Goal: Task Accomplishment & Management: Complete application form

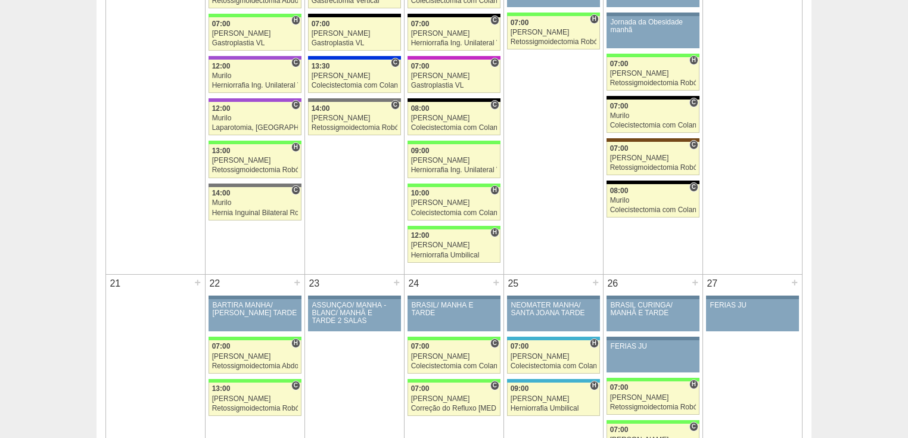
scroll to position [1144, 0]
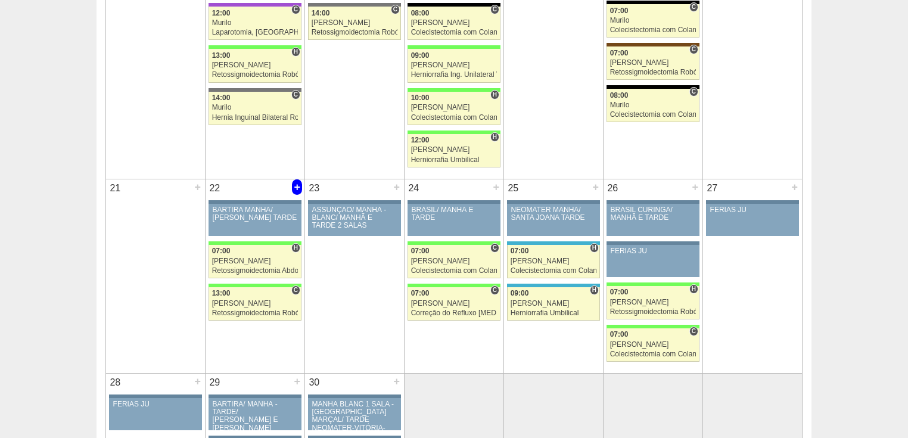
click at [295, 186] on div "+" at bounding box center [297, 186] width 10 height 15
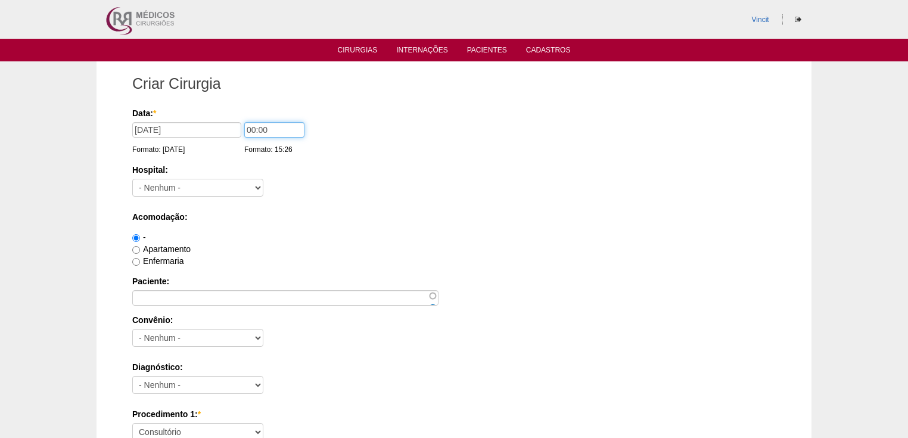
click at [254, 129] on input "00:00" at bounding box center [274, 129] width 60 height 15
type input "07:00"
click at [232, 182] on select "- Nenhum - 9 de Julho Albert Einstein Alvorada América Assunção Bartira Benefic…" at bounding box center [197, 188] width 131 height 18
select select "28"
click at [132, 179] on select "- Nenhum - 9 de Julho Albert Einstein Alvorada América Assunção Bartira Benefic…" at bounding box center [197, 188] width 131 height 18
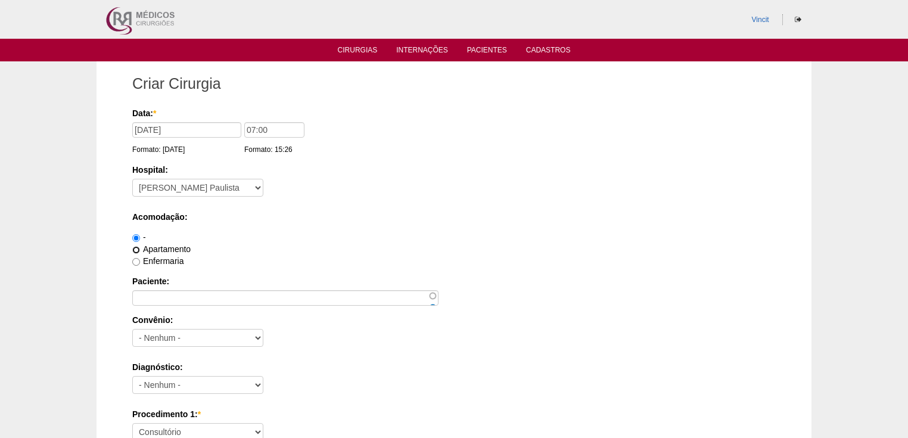
click at [138, 248] on input "Apartamento" at bounding box center [136, 250] width 8 height 8
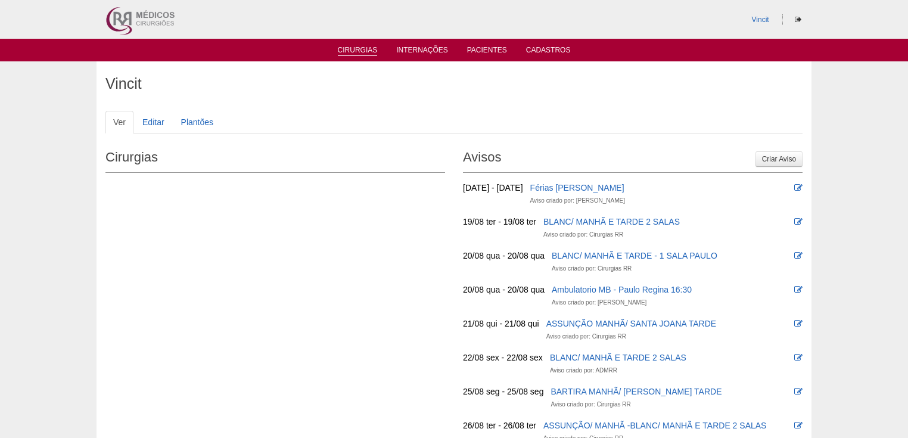
click at [351, 50] on link "Cirurgias" at bounding box center [358, 51] width 40 height 10
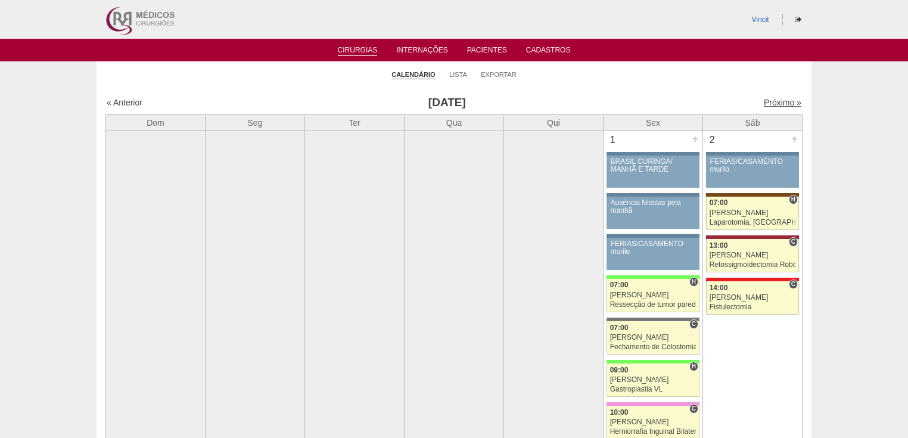
click at [764, 102] on link "Próximo »" at bounding box center [783, 103] width 38 height 10
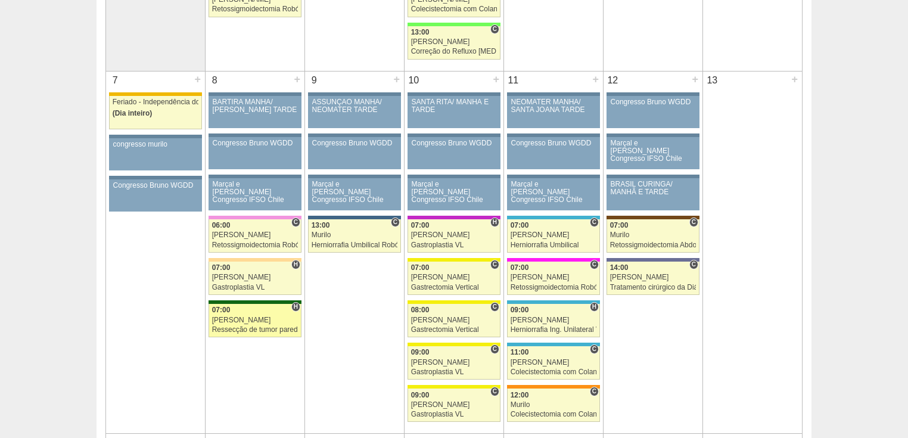
scroll to position [286, 0]
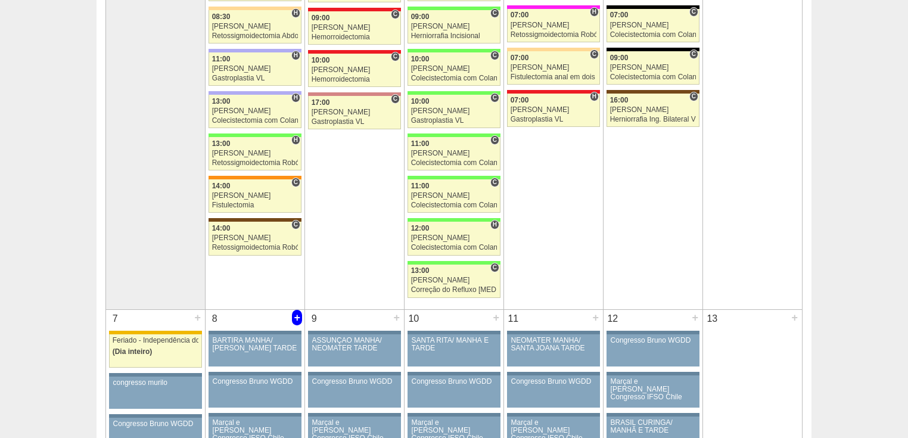
click at [296, 315] on div "+" at bounding box center [297, 317] width 10 height 15
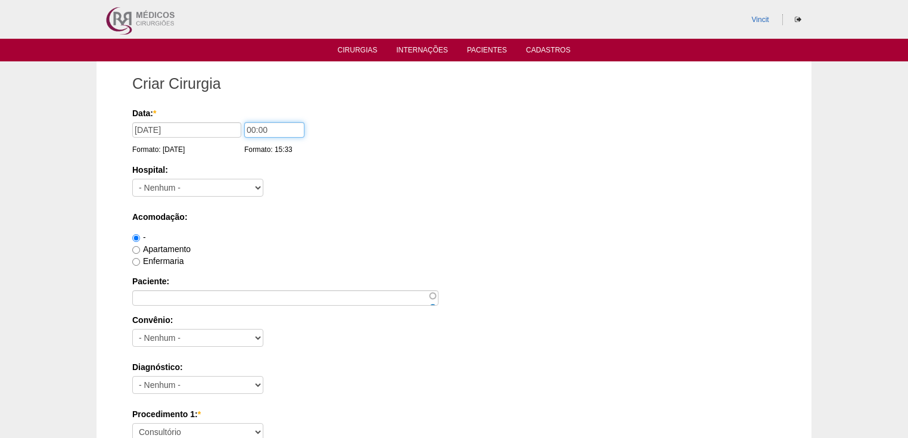
click at [255, 129] on input "00:00" at bounding box center [274, 129] width 60 height 15
type input "14:00"
click at [212, 191] on select "- Nenhum - 9 de Julho Albert Einstein Alvorada América Assunção Bartira Benefic…" at bounding box center [197, 188] width 131 height 18
select select "30"
click at [132, 179] on select "- Nenhum - 9 de Julho Albert Einstein Alvorada América Assunção Bartira Benefic…" at bounding box center [197, 188] width 131 height 18
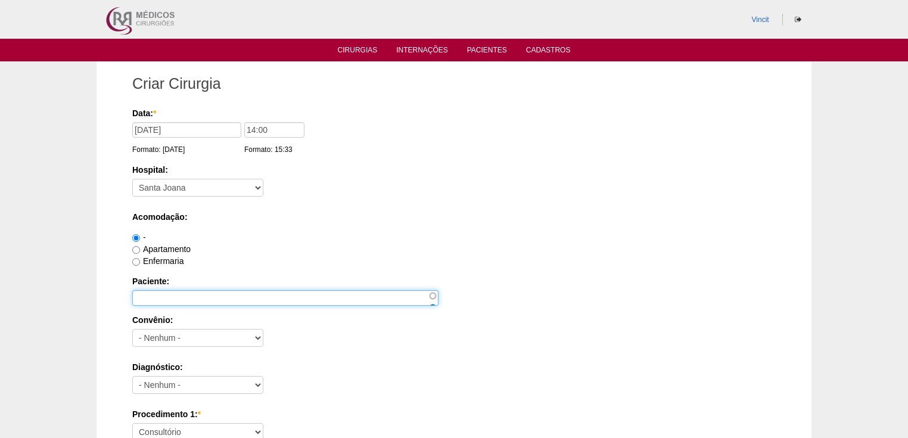
click at [165, 296] on input "Paciente:" at bounding box center [285, 297] width 306 height 15
paste input "PERLA APARECIDA GOMES CRUZ"
type input "PERLA APARECIDA GOMES CRUZ"
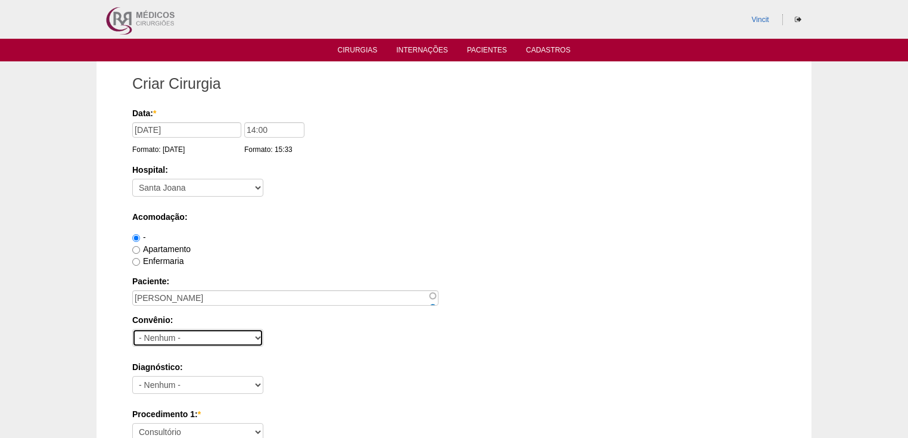
click at [216, 338] on select "- Nenhum - Abet Afresp Allianz Amil Blue Life Caasp Cabesp Caixa de Pensões Car…" at bounding box center [197, 338] width 131 height 18
click at [149, 339] on select "- Nenhum - Abet Afresp Allianz Amil Blue Life Caasp Cabesp Caixa de Pensões Car…" at bounding box center [197, 338] width 131 height 18
select select "4046"
click at [132, 329] on select "- Nenhum - Abet Afresp Allianz Amil Blue Life Caasp Cabesp Caixa de Pensões Car…" at bounding box center [197, 338] width 131 height 18
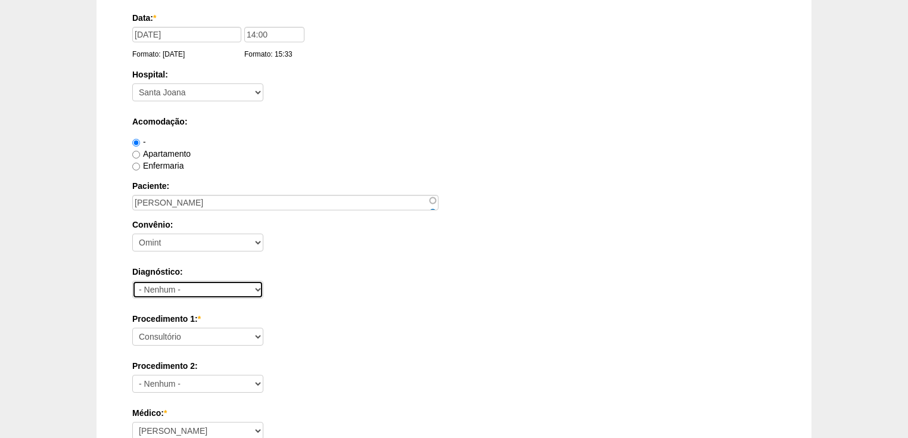
click at [152, 287] on select "- Nenhum - Abdome Agudo Abscesso Hepático Abscesso Perianal Abscesso Peritoneal…" at bounding box center [197, 290] width 131 height 18
select select "3897"
click at [132, 281] on select "- Nenhum - Abdome Agudo Abscesso Hepático Abscesso Perianal Abscesso Peritoneal…" at bounding box center [197, 290] width 131 height 18
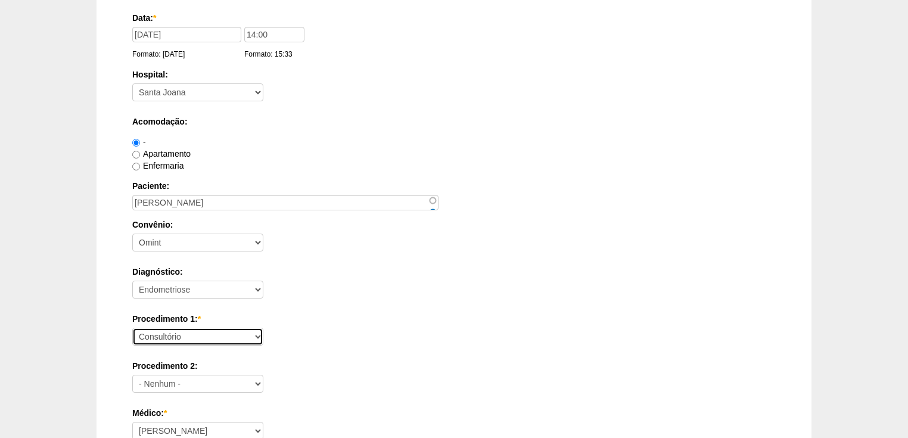
click at [153, 338] on select "Consultório Abscesso Hepático - Drenagem Abscesso perianal Amputação Abdômino P…" at bounding box center [197, 337] width 131 height 18
select select "31203"
click at [132, 328] on select "Consultório Abscesso Hepático - Drenagem Abscesso perianal Amputação Abdômino P…" at bounding box center [197, 337] width 131 height 18
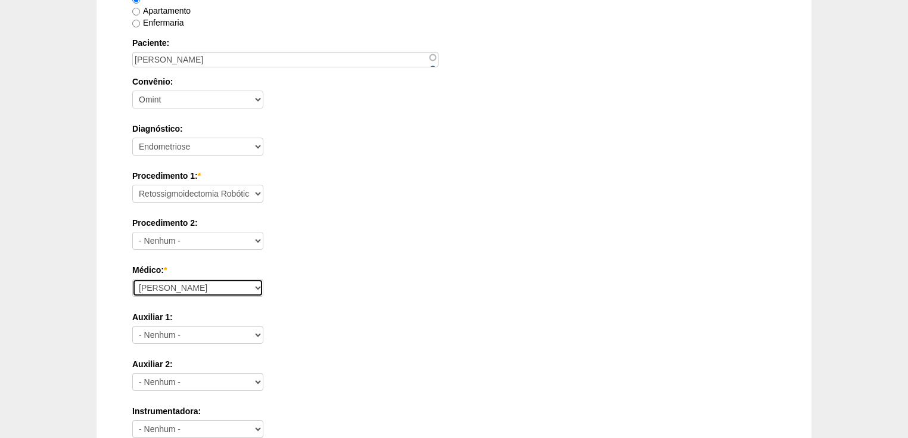
click at [170, 290] on select "[PERSON_NAME] Geraldo [PERSON_NAME] [PERSON_NAME] [PERSON_NAME] [PERSON_NAME] […" at bounding box center [197, 288] width 131 height 18
select select "22"
click at [132, 279] on select "[PERSON_NAME] Geraldo [PERSON_NAME] [PERSON_NAME] [PERSON_NAME] [PERSON_NAME] […" at bounding box center [197, 288] width 131 height 18
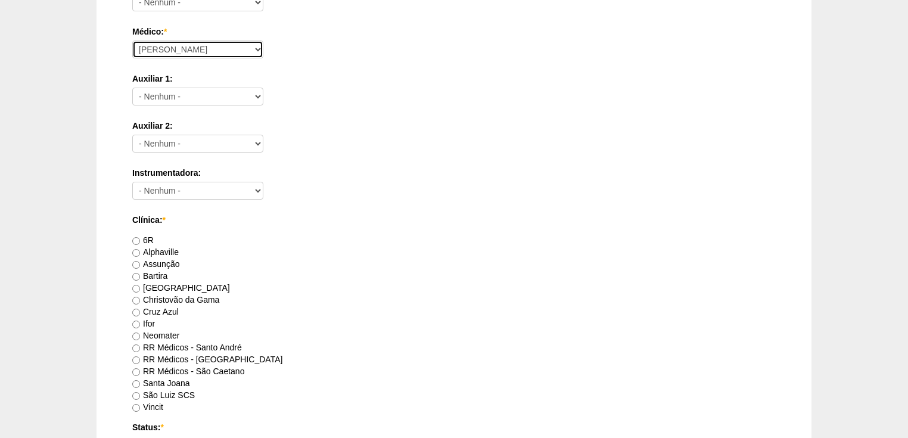
scroll to position [524, 0]
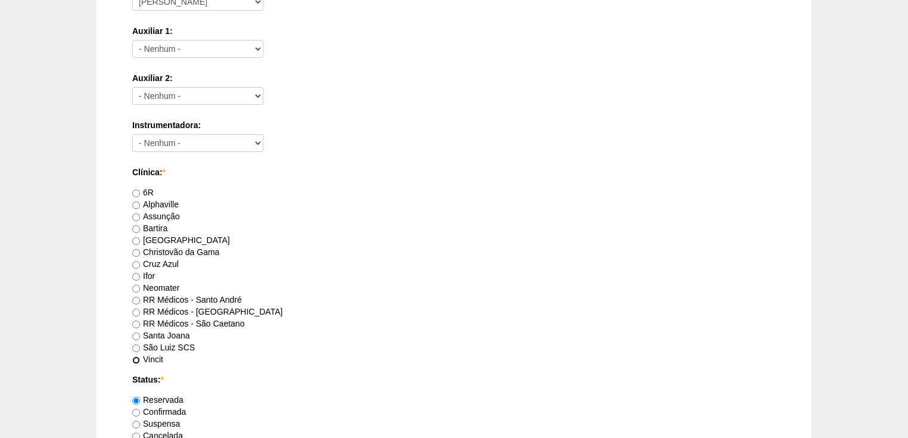
click at [133, 356] on input "Vincit" at bounding box center [136, 360] width 8 height 8
radio input "true"
click at [136, 410] on input "Confirmada" at bounding box center [136, 413] width 8 height 8
radio input "true"
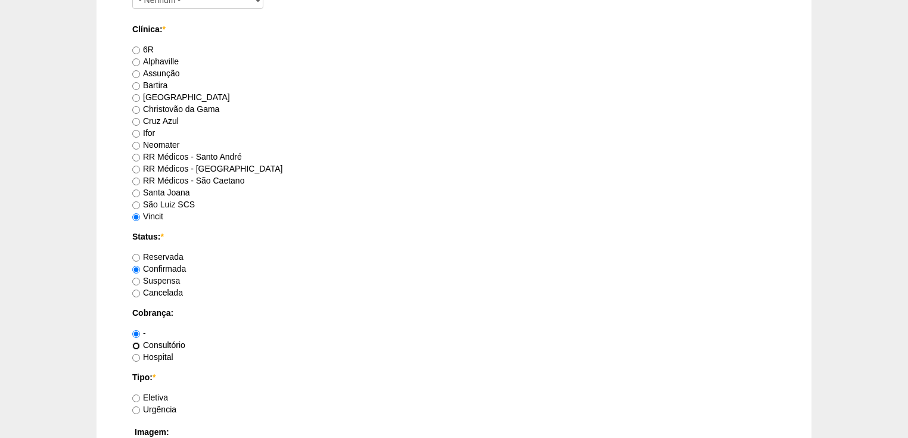
click at [136, 342] on input "Consultório" at bounding box center [136, 346] width 8 height 8
radio input "true"
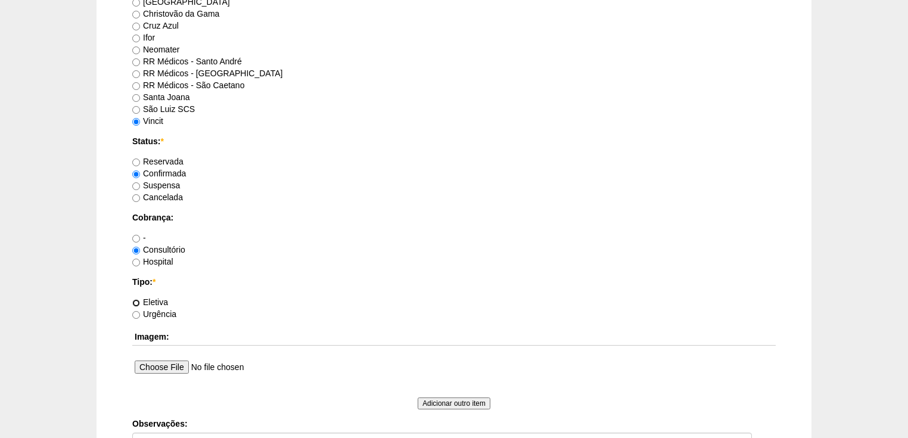
click at [136, 299] on input "Eletiva" at bounding box center [136, 303] width 8 height 8
radio input "true"
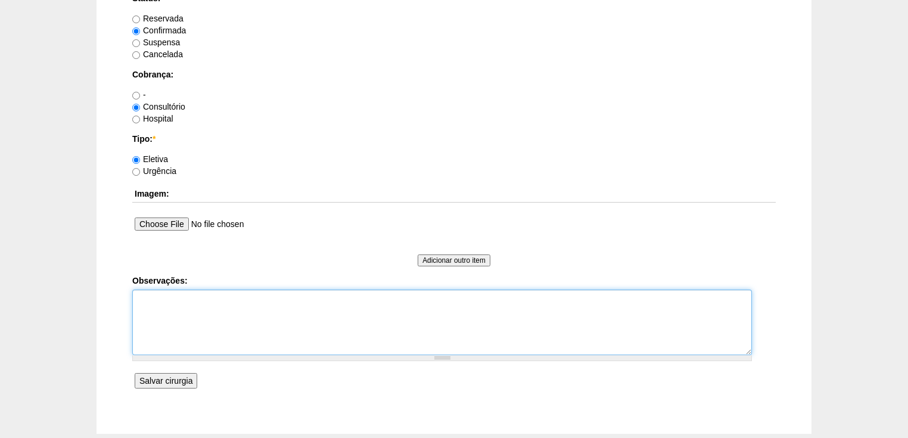
click at [147, 300] on textarea "Observações:" at bounding box center [442, 323] width 620 height 66
click at [197, 310] on textarea "Vincit - Particular Dr Gilberto Faturda" at bounding box center [442, 323] width 620 height 66
click at [212, 311] on textarea "Vincit - Particular Dr Gilberto Faturada" at bounding box center [442, 323] width 620 height 66
click at [176, 308] on textarea "Vincit - Particular Dr Gilberto Faturada" at bounding box center [442, 323] width 620 height 66
click at [181, 343] on textarea "Vincit - Particular Dr Gilberto - Faturada" at bounding box center [442, 323] width 620 height 66
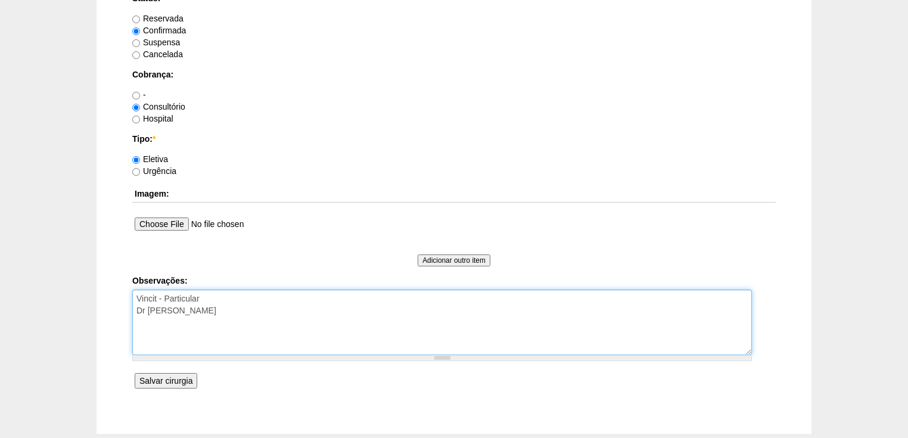
click at [227, 313] on textarea "Vincit - Particular Dr Gilberto - Faturada" at bounding box center [442, 323] width 620 height 66
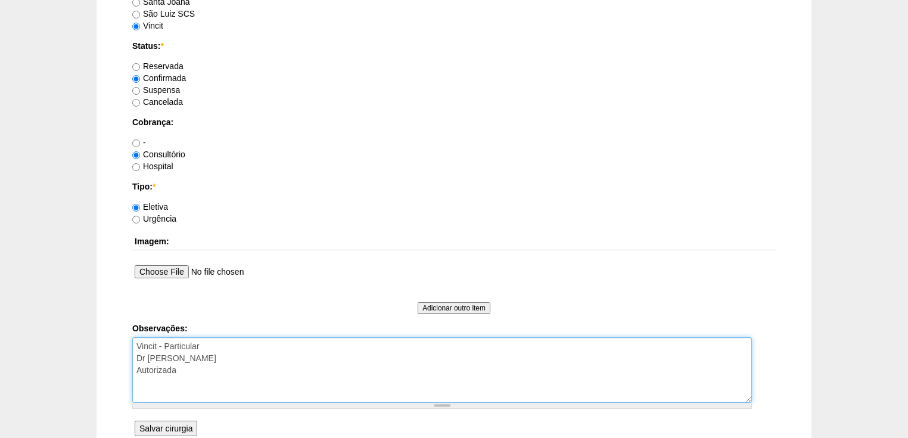
type textarea "Vincit - Particular Dr Gilberto - Faturada Autorizada"
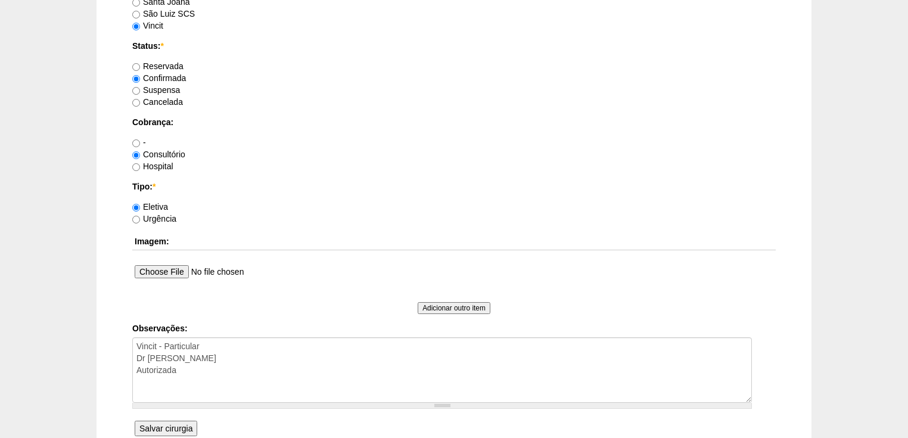
click at [157, 424] on input "Salvar cirurgia" at bounding box center [166, 428] width 63 height 15
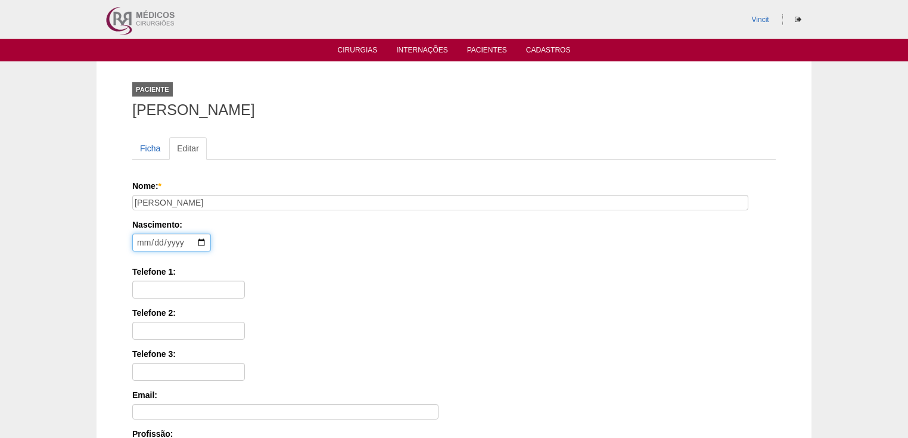
click at [141, 236] on input "date" at bounding box center [171, 243] width 79 height 18
type input "[DATE]"
click at [173, 285] on input "Telefone 1:" at bounding box center [188, 290] width 113 height 18
paste input "[PHONE_NUMBER]"
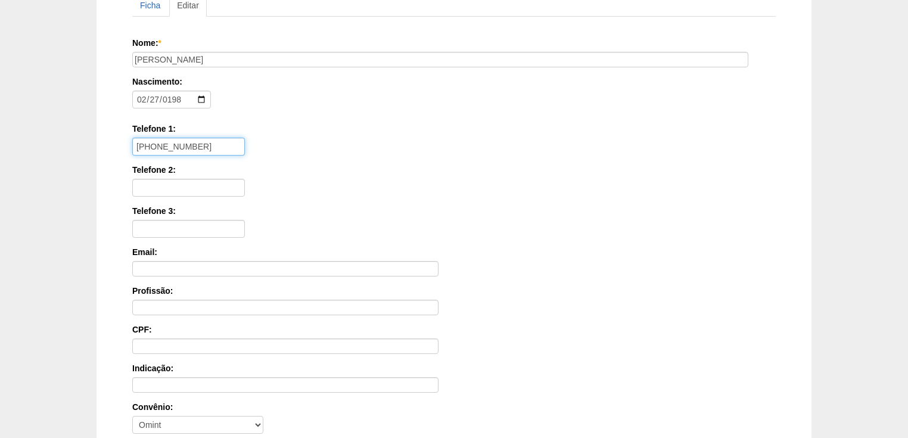
scroll to position [286, 0]
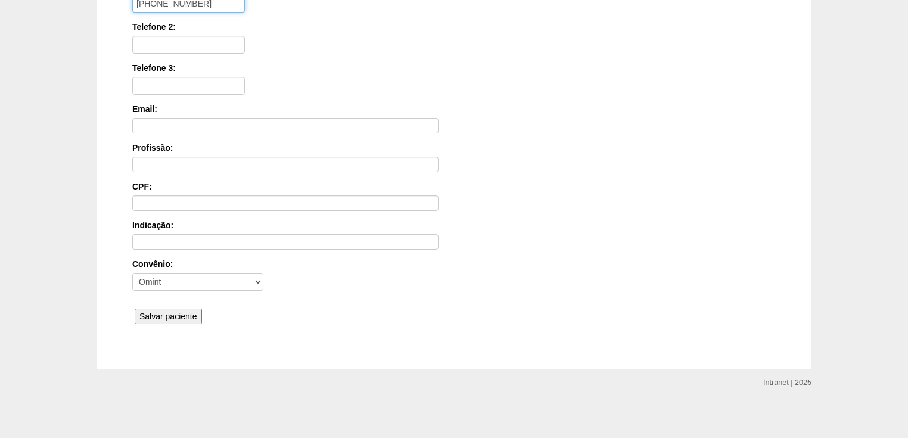
type input "(11) 98489-4199"
click at [169, 315] on input "Salvar paciente" at bounding box center [168, 316] width 67 height 15
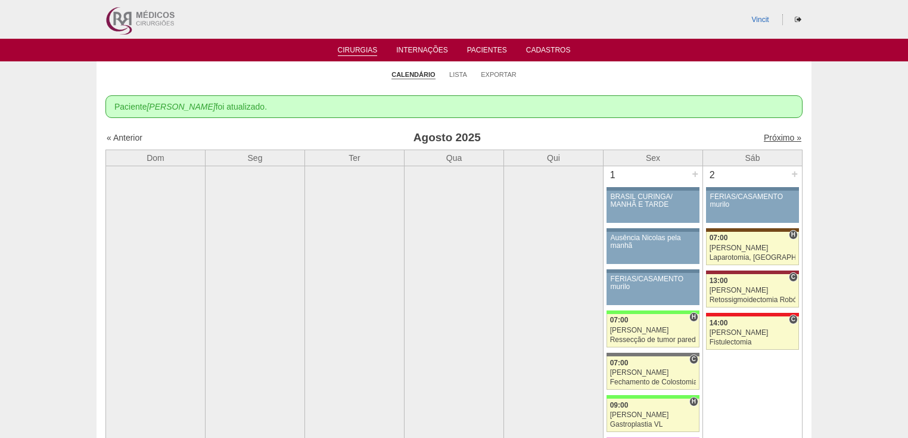
click at [773, 135] on link "Próximo »" at bounding box center [783, 138] width 38 height 10
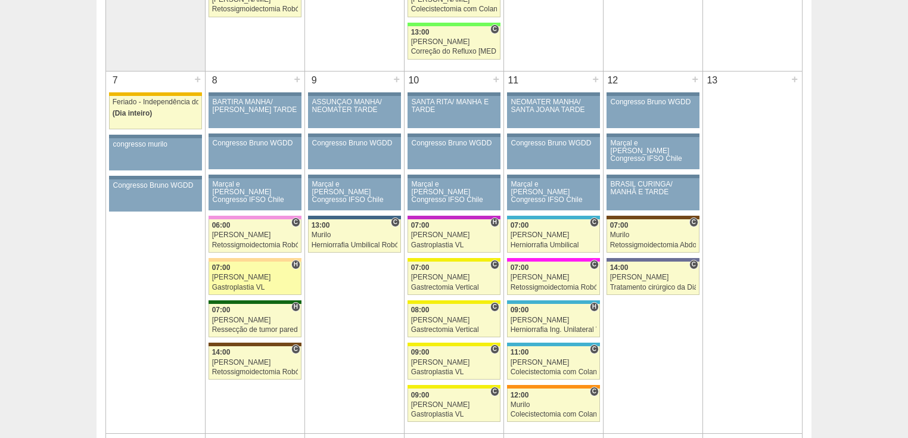
scroll to position [715, 0]
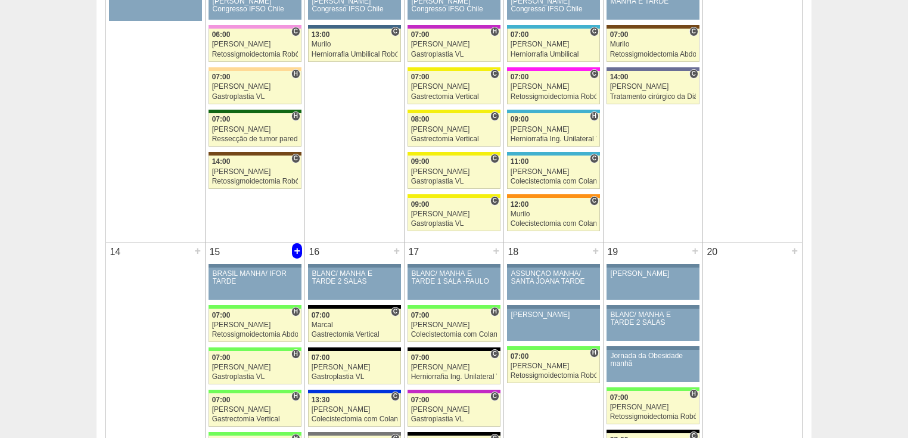
click at [299, 247] on div "+" at bounding box center [297, 250] width 10 height 15
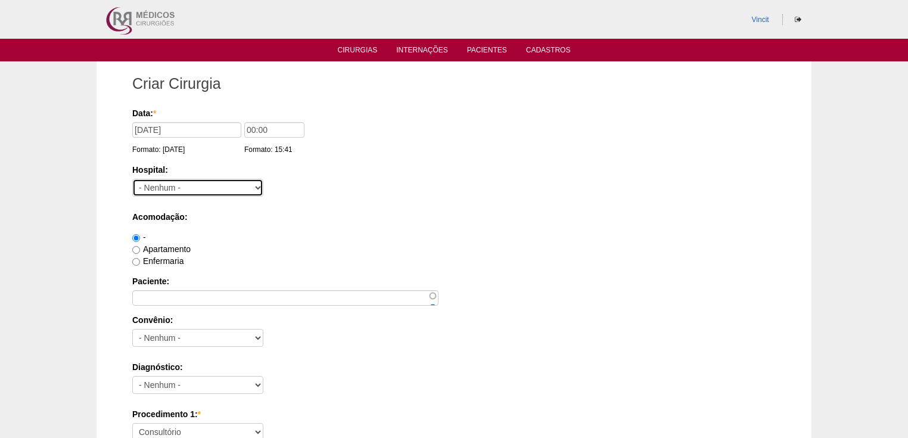
click at [209, 185] on select "- Nenhum - 9 de Julho Albert Einstein Alvorada América Assunção Bartira Benefic…" at bounding box center [197, 188] width 131 height 18
select select "15"
click at [132, 179] on select "- Nenhum - 9 de Julho Albert Einstein Alvorada América Assunção Bartira Benefic…" at bounding box center [197, 188] width 131 height 18
click at [138, 248] on input "Apartamento" at bounding box center [136, 250] width 8 height 8
radio input "true"
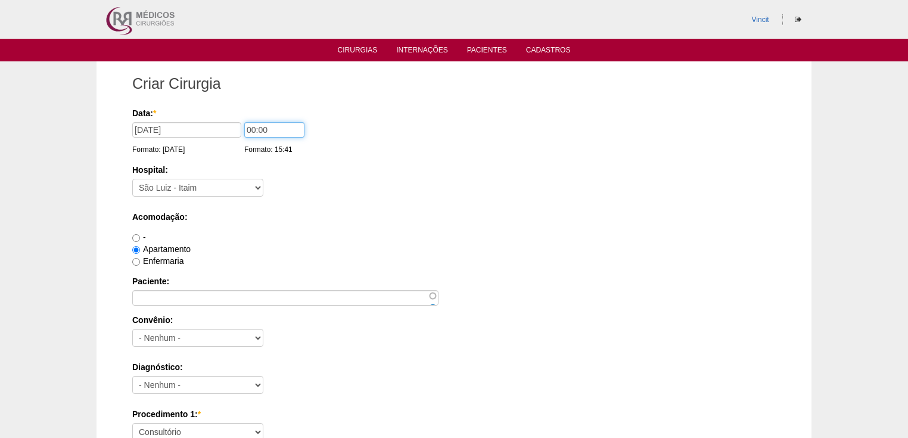
click at [254, 129] on input "00:00" at bounding box center [274, 129] width 60 height 15
type input "14:00"
click at [234, 229] on div "Acomodação: - Apartamento Enfermaria" at bounding box center [454, 239] width 644 height 56
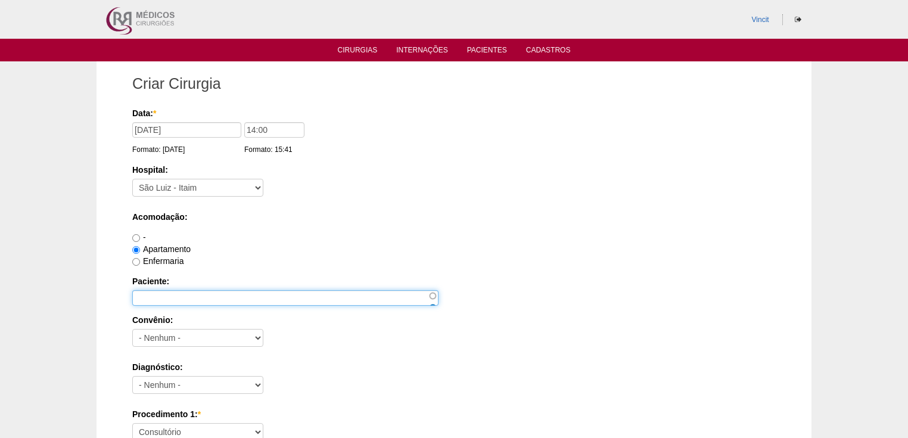
click at [162, 294] on input "Paciente:" at bounding box center [285, 297] width 306 height 15
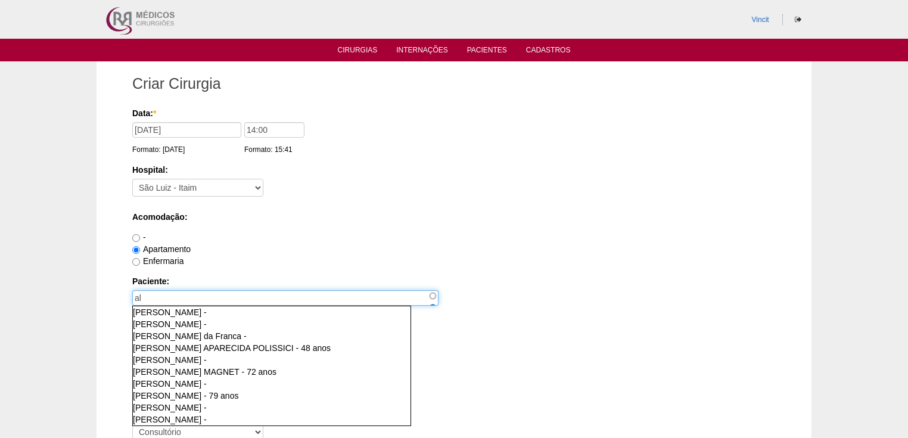
type input "a"
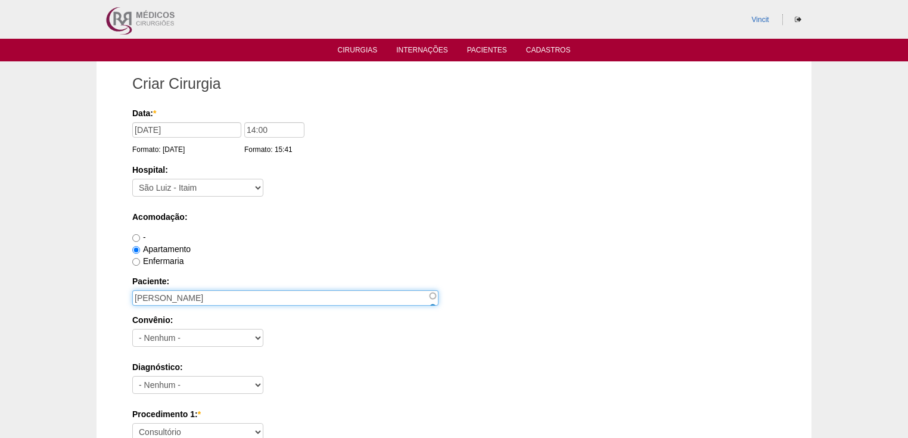
type input "ALINE CRISTINA GODOI VALENTE"
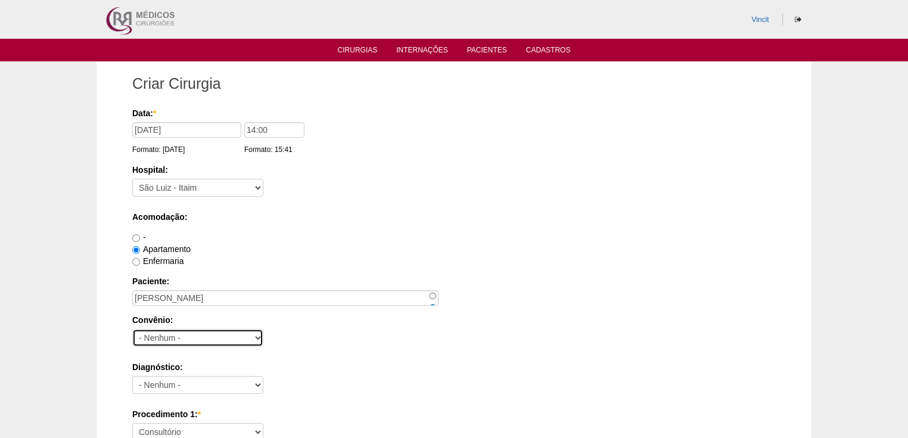
click at [160, 340] on select "- Nenhum - Abet Afresp Allianz Amil Blue Life Caasp Cabesp Caixa de Pensões Car…" at bounding box center [197, 338] width 131 height 18
select select "26"
click at [132, 329] on select "- Nenhum - Abet Afresp Allianz Amil Blue Life Caasp Cabesp Caixa de Pensões Car…" at bounding box center [197, 338] width 131 height 18
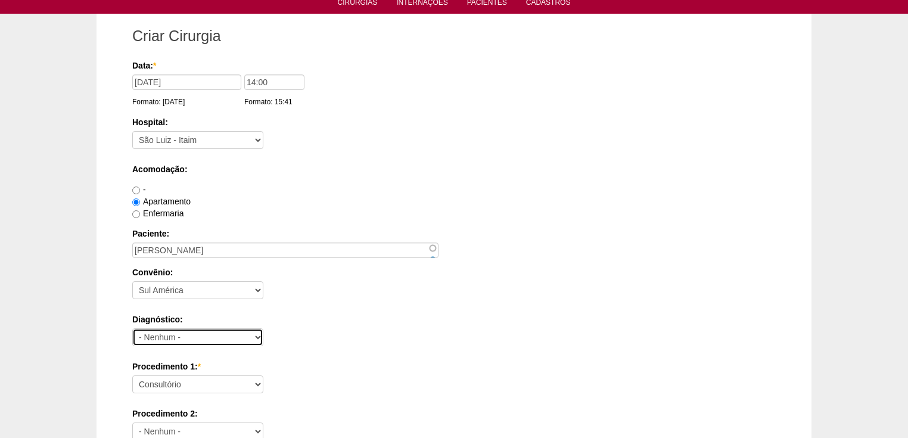
click at [170, 337] on select "- Nenhum - Abdome Agudo Abscesso Hepático Abscesso Perianal Abscesso Peritoneal…" at bounding box center [197, 337] width 131 height 18
select select "3897"
click at [132, 328] on select "- Nenhum - Abdome Agudo Abscesso Hepático Abscesso Perianal Abscesso Peritoneal…" at bounding box center [197, 337] width 131 height 18
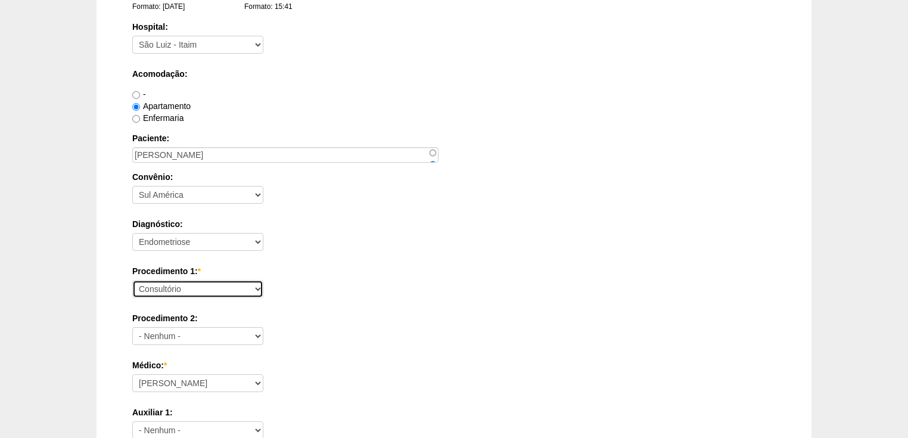
click at [159, 288] on select "Consultório Abscesso Hepático - Drenagem Abscesso perianal Amputação Abdômino P…" at bounding box center [197, 289] width 131 height 18
select select "31203"
click at [132, 280] on select "Consultório Abscesso Hepático - Drenagem Abscesso perianal Amputação Abdômino P…" at bounding box center [197, 289] width 131 height 18
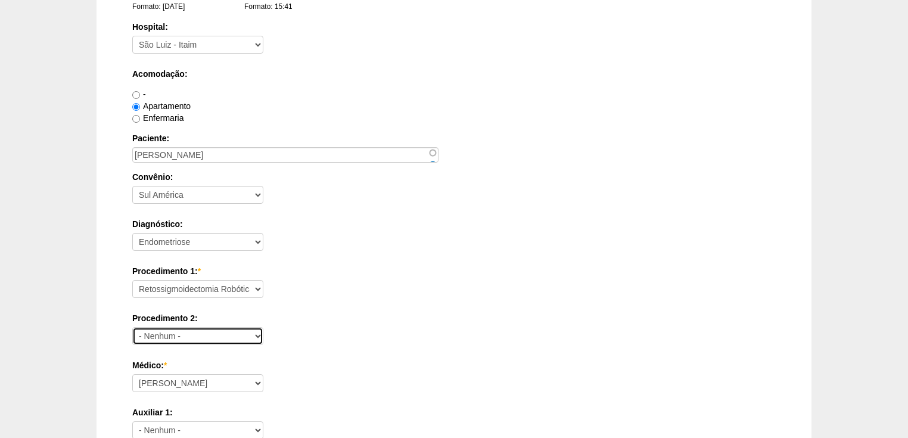
click at [157, 331] on select "- Nenhum - Consultório Abscesso Hepático - Drenagem Abscesso perianal Amputação…" at bounding box center [197, 336] width 131 height 18
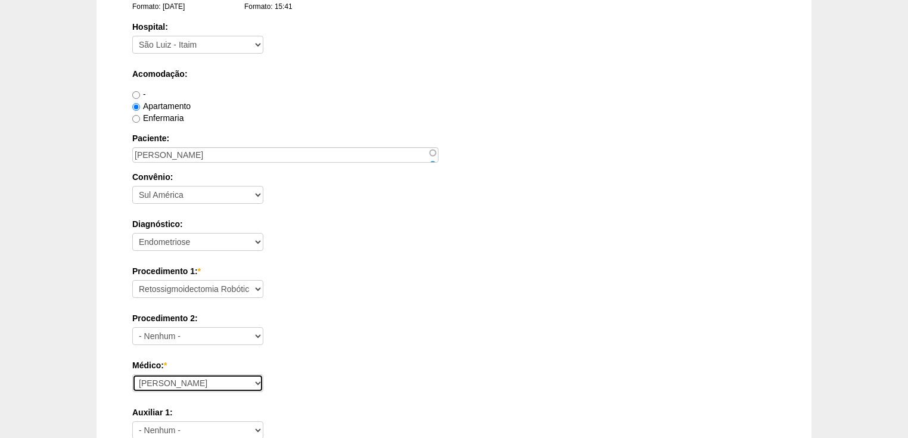
click at [164, 378] on select "Ana Paula Bruno Felipe Rossi Geraldo Igor Benevides Isabella Juliana Luiz Guilh…" at bounding box center [197, 383] width 131 height 18
select select "22"
click at [132, 374] on select "Ana Paula Bruno Felipe Rossi Geraldo Igor Benevides Isabella Juliana Luiz Guilh…" at bounding box center [197, 383] width 131 height 18
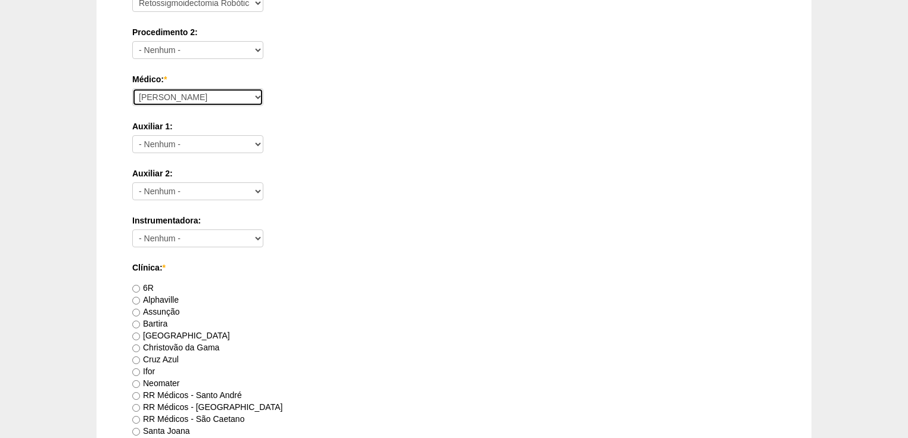
scroll to position [524, 0]
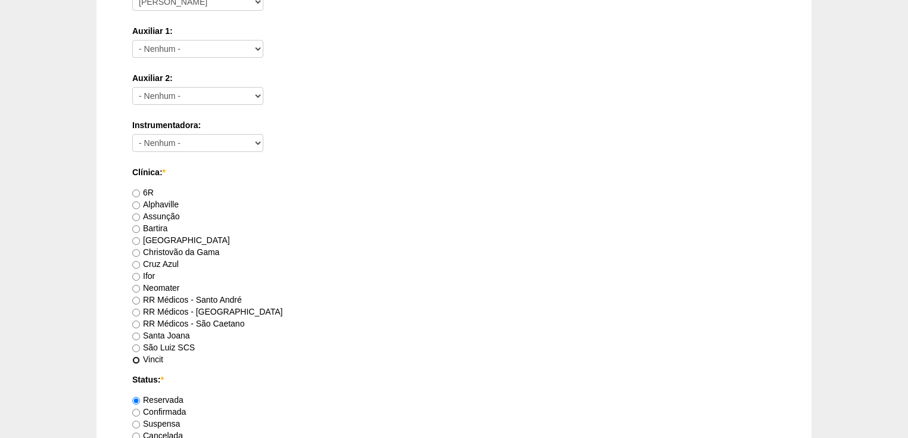
click at [136, 357] on input "Vincit" at bounding box center [136, 360] width 8 height 8
radio input "true"
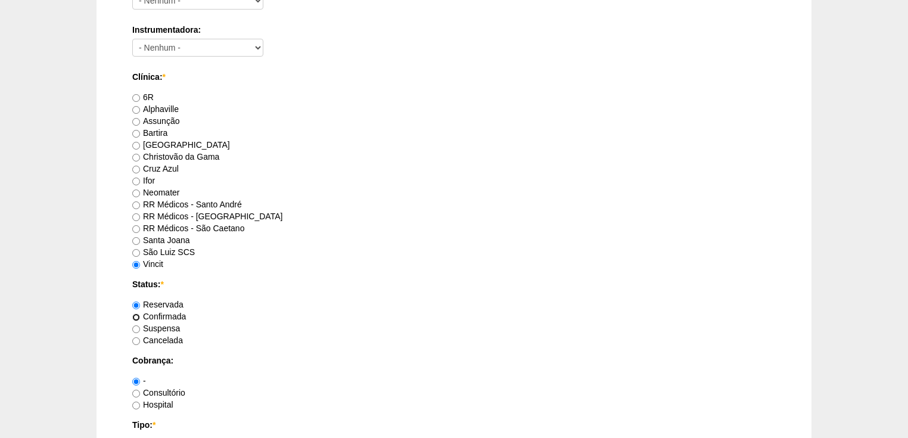
click at [135, 317] on input "Confirmada" at bounding box center [136, 317] width 8 height 8
radio input "true"
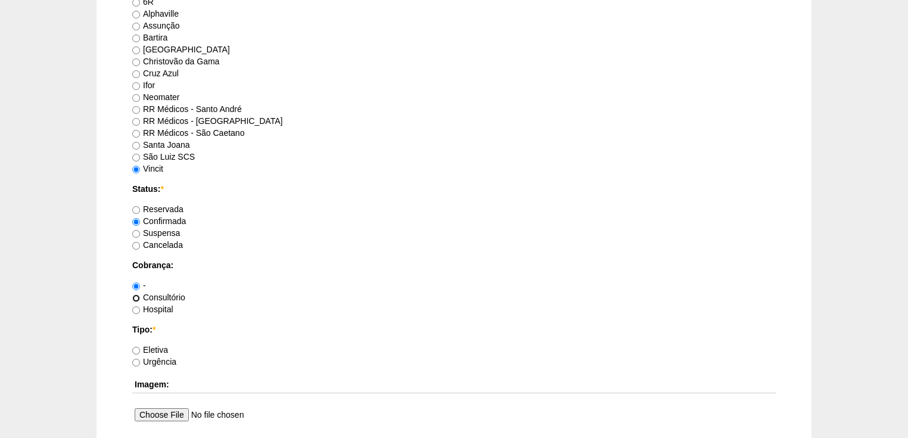
click at [136, 295] on input "Consultório" at bounding box center [136, 298] width 8 height 8
radio input "true"
click at [138, 347] on input "Eletiva" at bounding box center [136, 351] width 8 height 8
radio input "true"
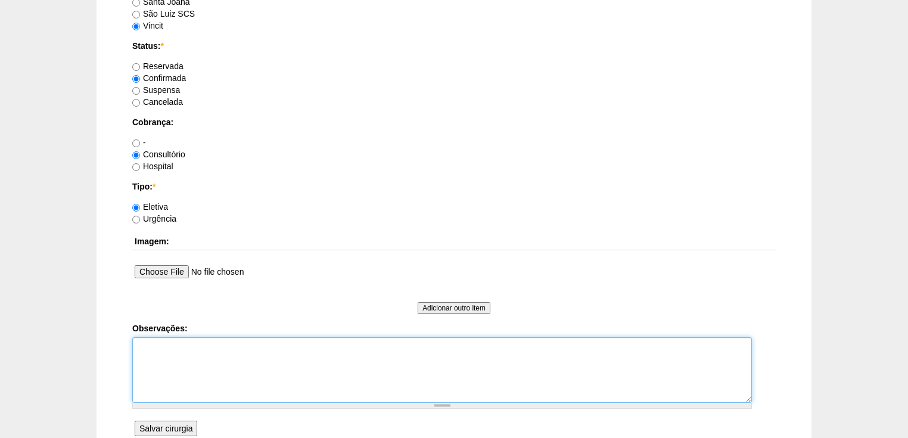
click at [151, 340] on textarea "Observações:" at bounding box center [442, 370] width 620 height 66
type textarea "v"
click at [186, 357] on textarea "Vincit - tudo pelo Dr Gilberto Dr Gilberto - faturada" at bounding box center [442, 370] width 620 height 66
click at [203, 372] on textarea "Vincit - tudo pelo Dr Gilberto Dr Gilberto - Faturada" at bounding box center [442, 370] width 620 height 66
click at [230, 359] on textarea "Vincit - tudo pelo Dr Gilberto Dr Gilberto - Faturada" at bounding box center [442, 370] width 620 height 66
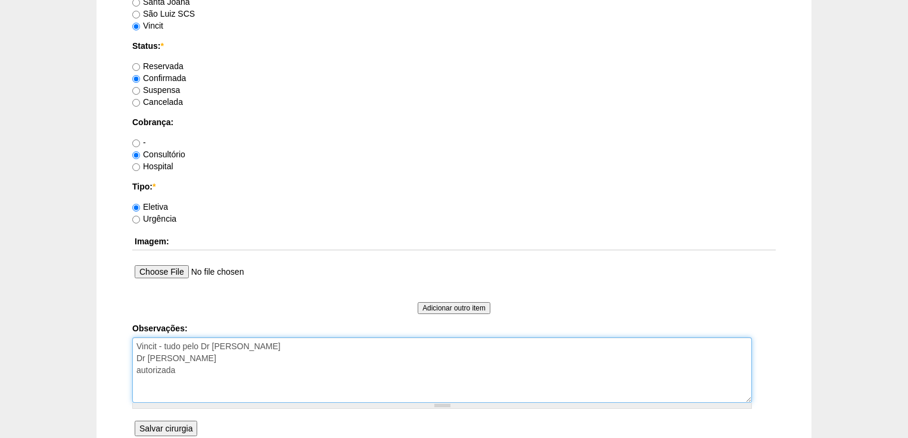
type textarea "Vincit - tudo pelo Dr Gilberto Dr Gilberto - Faturada autorizada"
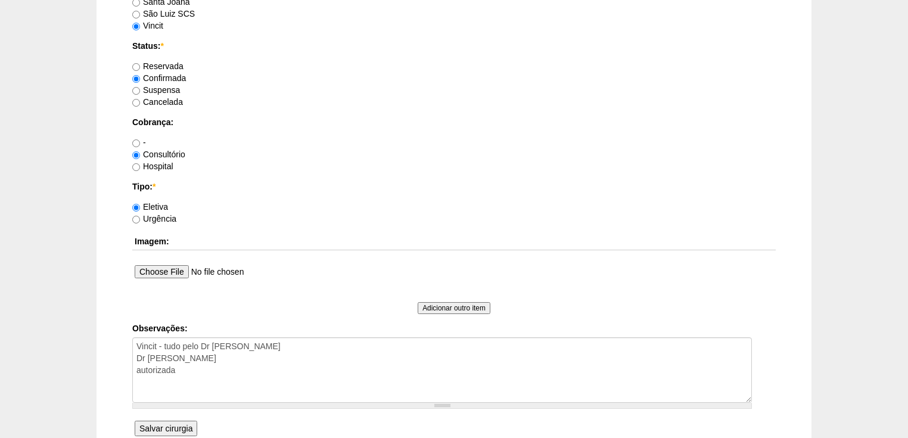
click at [188, 424] on input "Salvar cirurgia" at bounding box center [166, 428] width 63 height 15
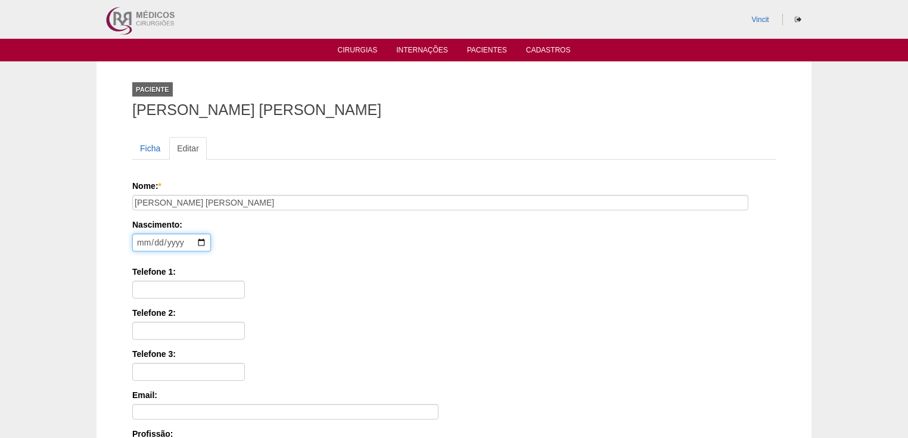
click at [142, 241] on input "date" at bounding box center [171, 243] width 79 height 18
type input "1981-09-27"
click at [142, 291] on input "Telefone 1:" at bounding box center [188, 290] width 113 height 18
click at [181, 288] on input "119933238415" at bounding box center [188, 290] width 113 height 18
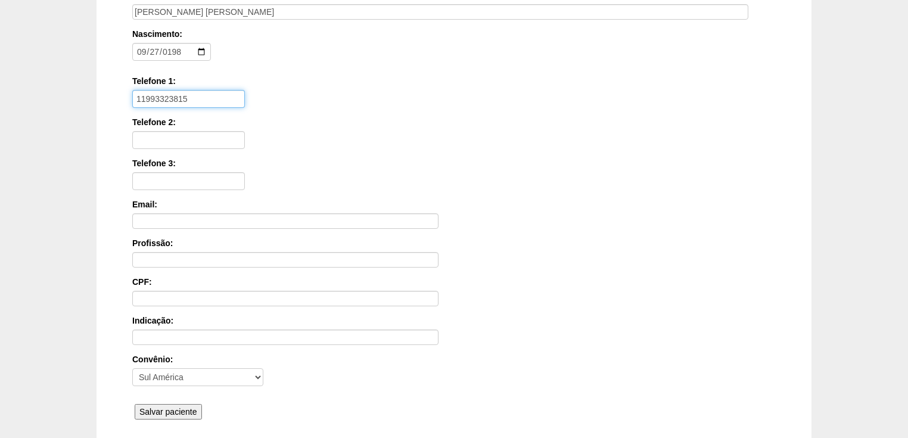
scroll to position [286, 0]
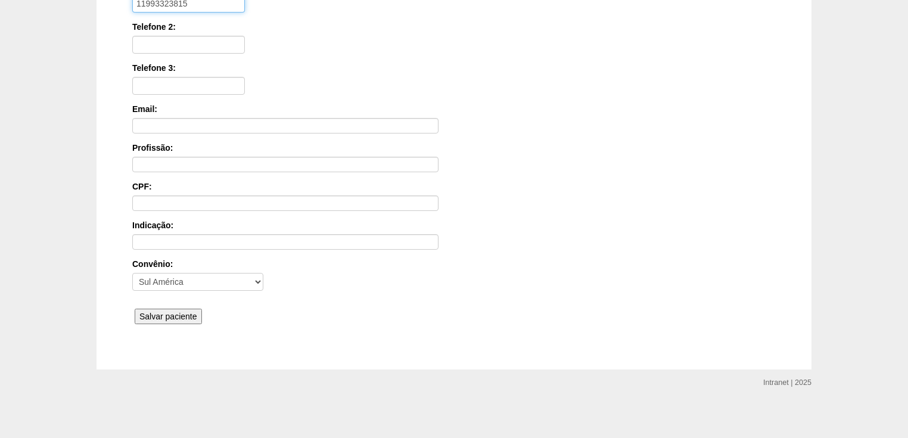
type input "11993323815"
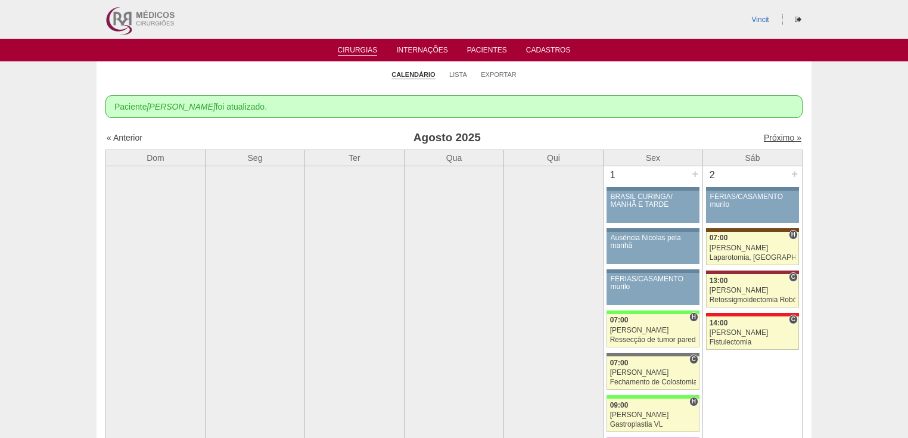
click at [769, 141] on link "Próximo »" at bounding box center [783, 138] width 38 height 10
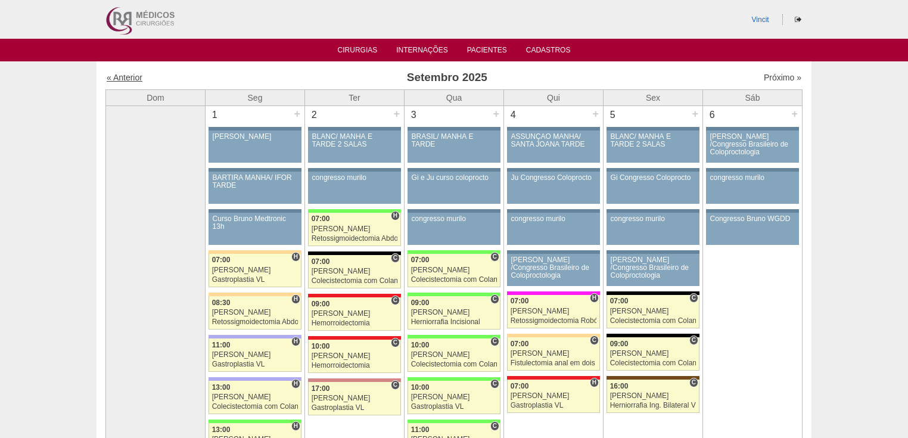
click at [126, 80] on link "« Anterior" at bounding box center [125, 78] width 36 height 10
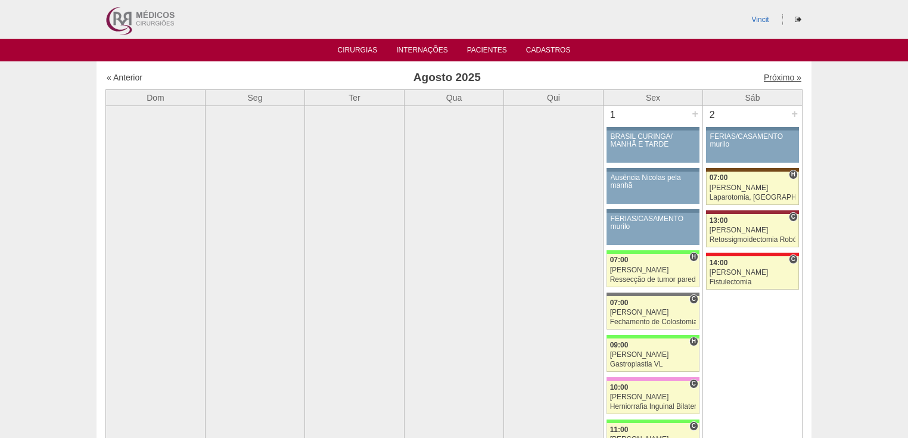
click at [772, 80] on link "Próximo »" at bounding box center [783, 78] width 38 height 10
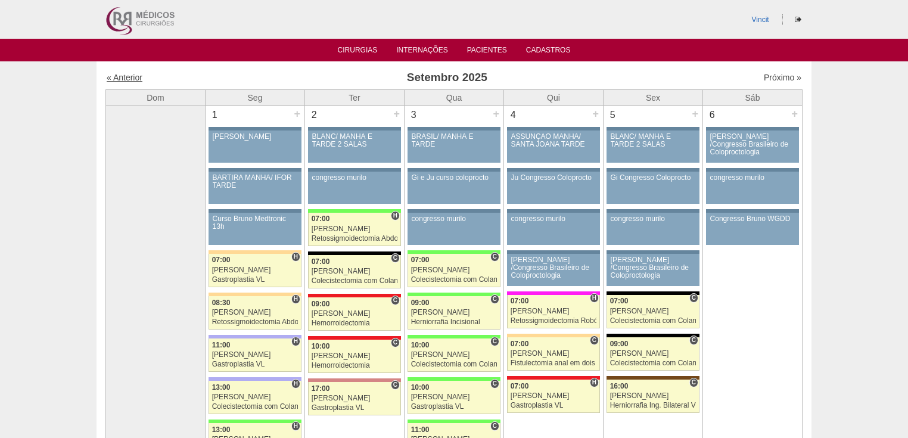
click at [126, 79] on link "« Anterior" at bounding box center [125, 78] width 36 height 10
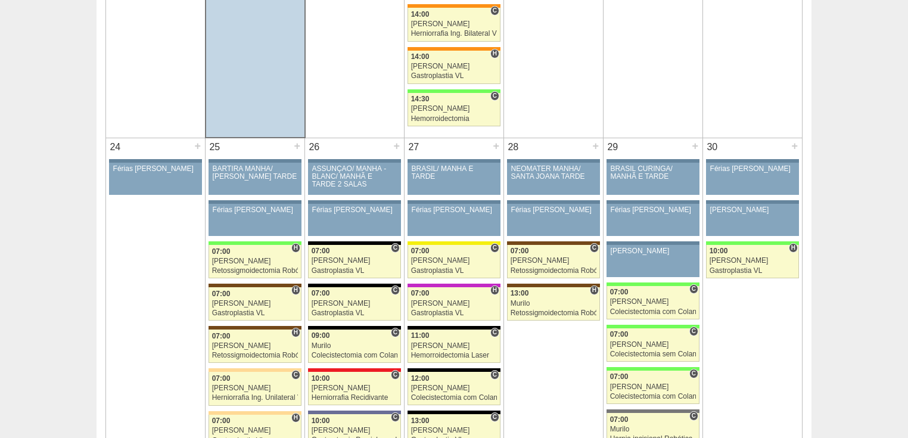
scroll to position [2574, 0]
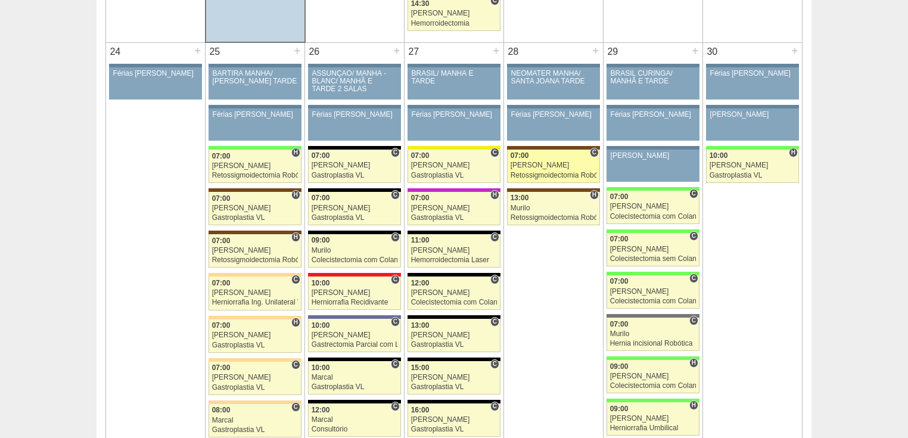
click at [557, 172] on div "Retossigmoidectomia Robótica" at bounding box center [554, 176] width 86 height 8
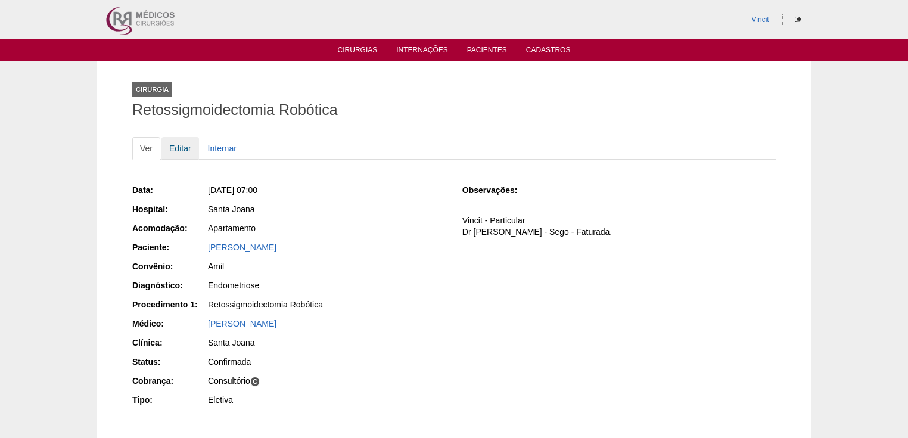
click at [176, 150] on link "Editar" at bounding box center [180, 148] width 38 height 23
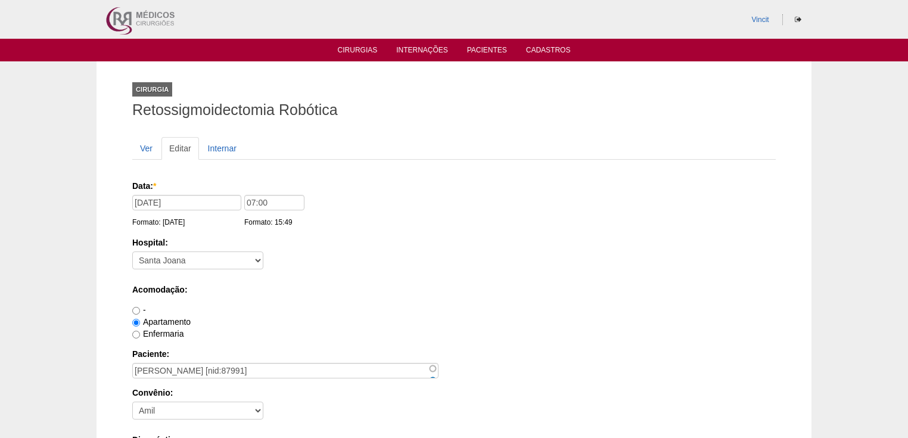
scroll to position [191, 0]
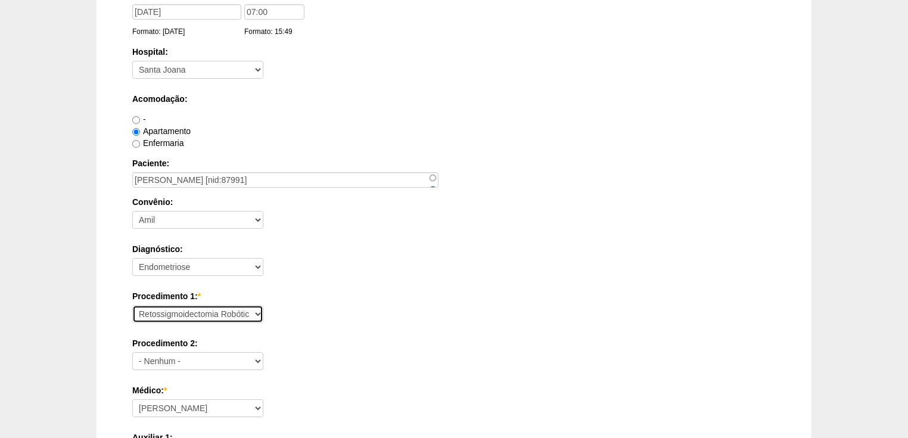
click at [196, 315] on select "Consultório Abscesso Hepático - Drenagem Abscesso perianal Amputação Abdômino P…" at bounding box center [197, 314] width 131 height 18
select select "33544"
click at [132, 305] on select "Consultório Abscesso Hepático - Drenagem Abscesso perianal Amputação Abdômino P…" at bounding box center [197, 314] width 131 height 18
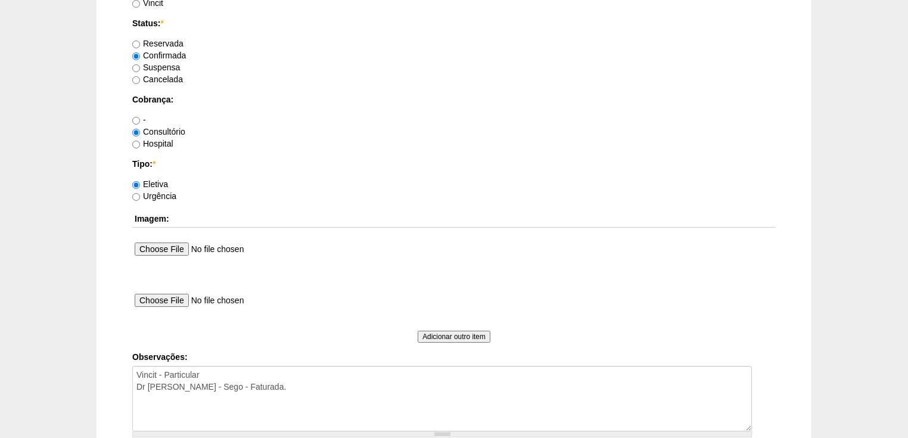
scroll to position [1095, 0]
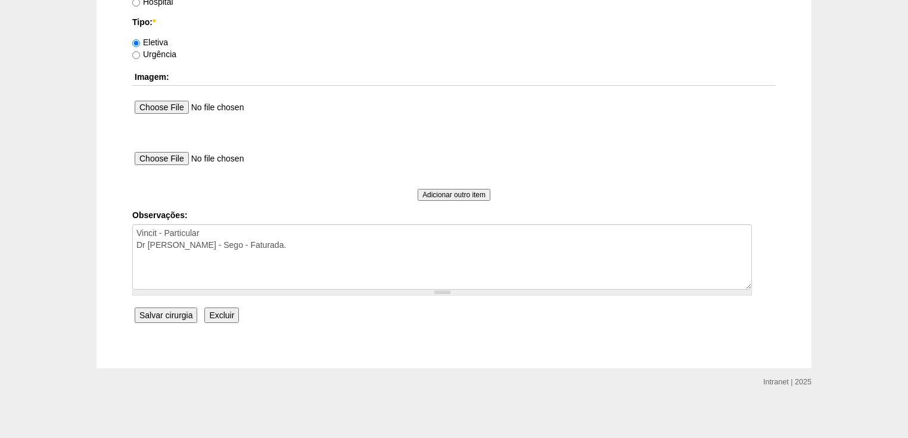
click at [166, 315] on input "Salvar cirurgia" at bounding box center [166, 314] width 63 height 15
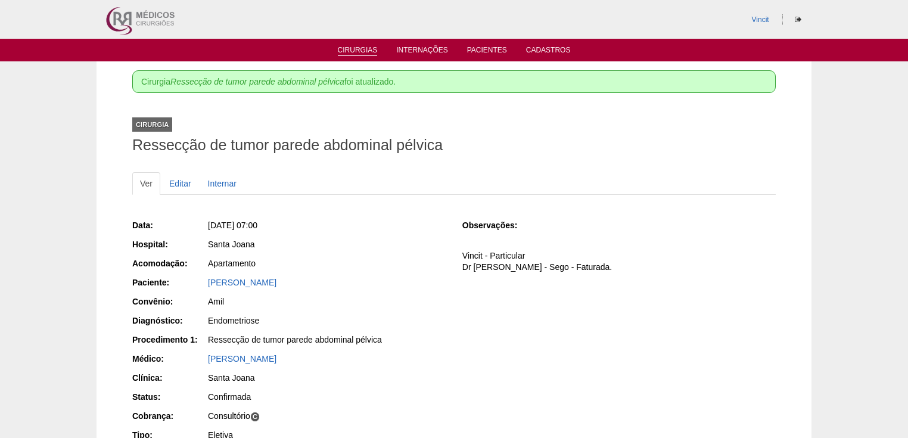
click at [360, 51] on link "Cirurgias" at bounding box center [358, 51] width 40 height 10
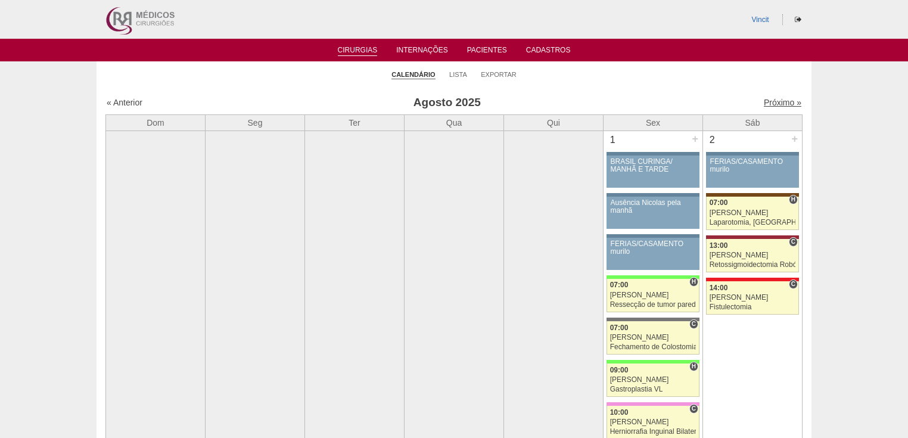
click at [766, 103] on link "Próximo »" at bounding box center [783, 103] width 38 height 10
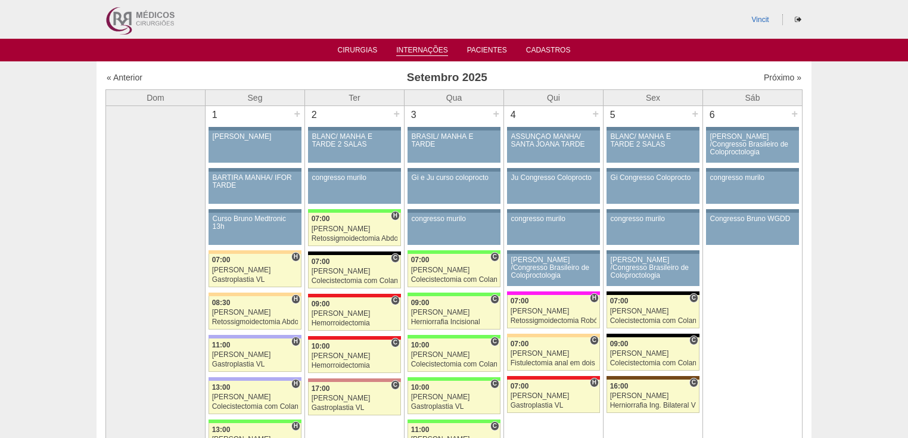
click at [422, 49] on link "Internações" at bounding box center [422, 51] width 52 height 10
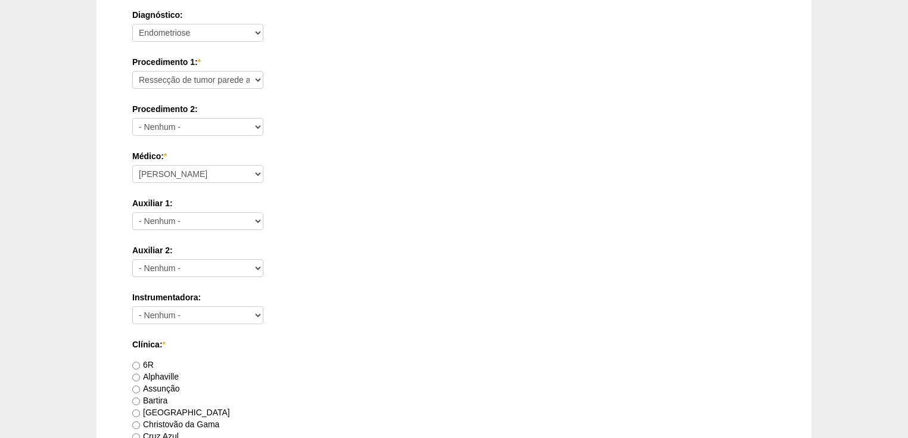
scroll to position [524, 0]
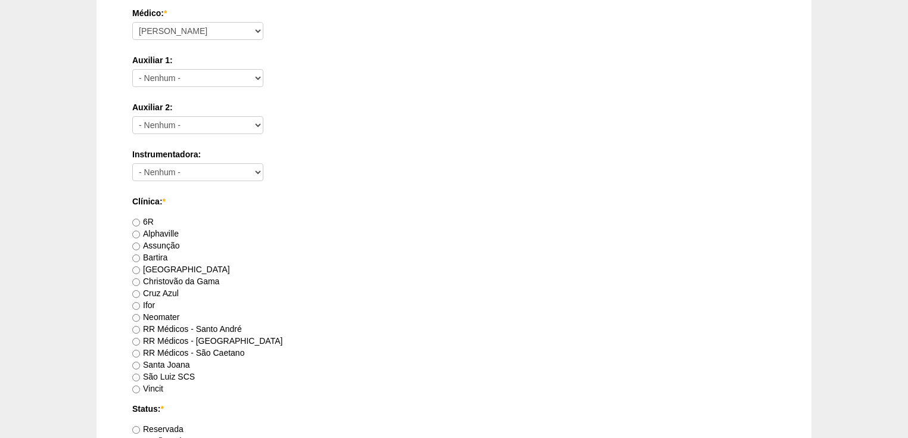
click at [138, 384] on label "Vincit" at bounding box center [147, 389] width 31 height 10
click at [138, 386] on input "Vincit" at bounding box center [136, 390] width 8 height 8
radio input "true"
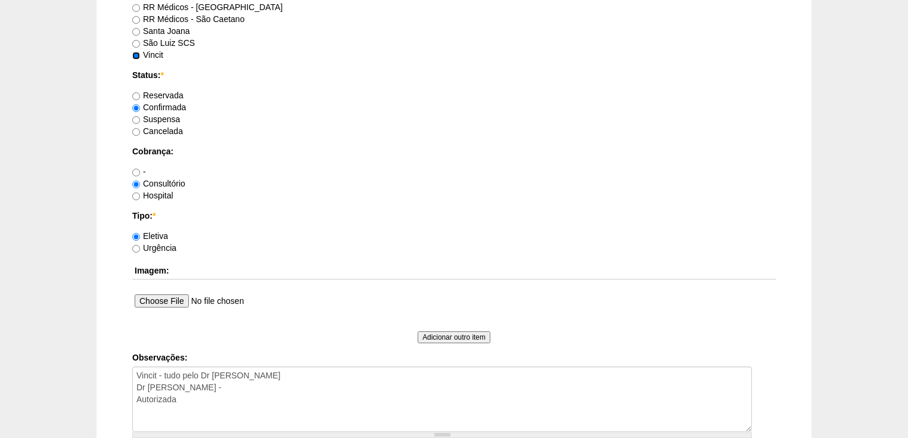
scroll to position [1000, 0]
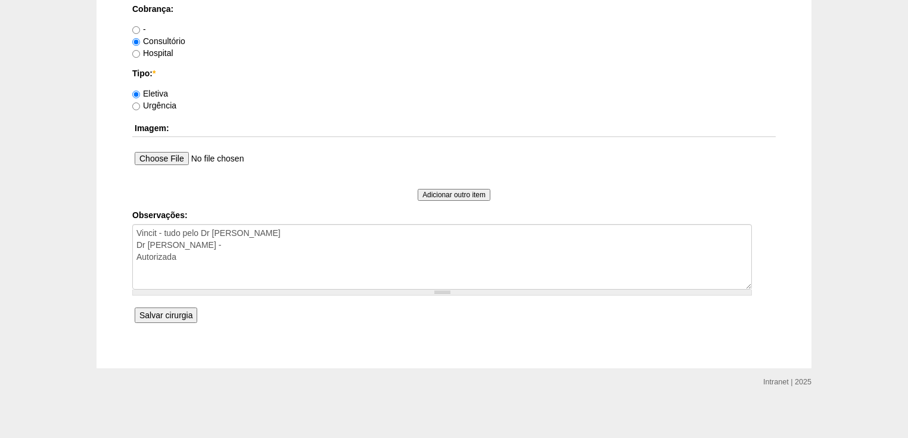
click at [164, 310] on input "Salvar cirurgia" at bounding box center [166, 314] width 63 height 15
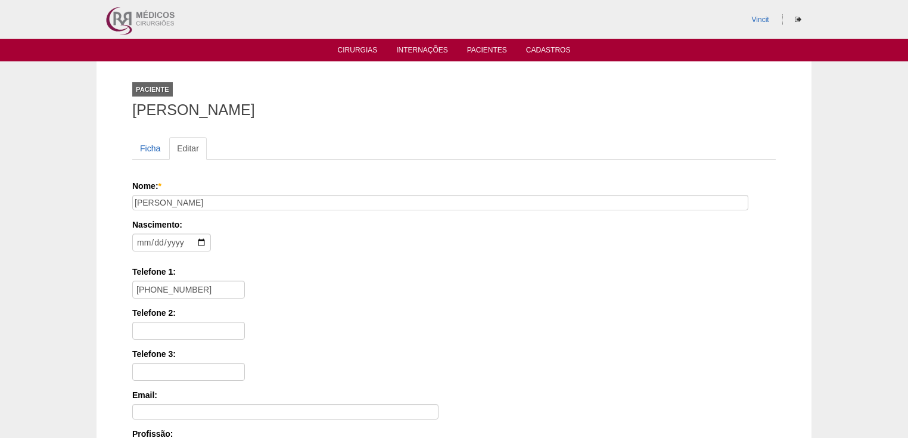
scroll to position [191, 0]
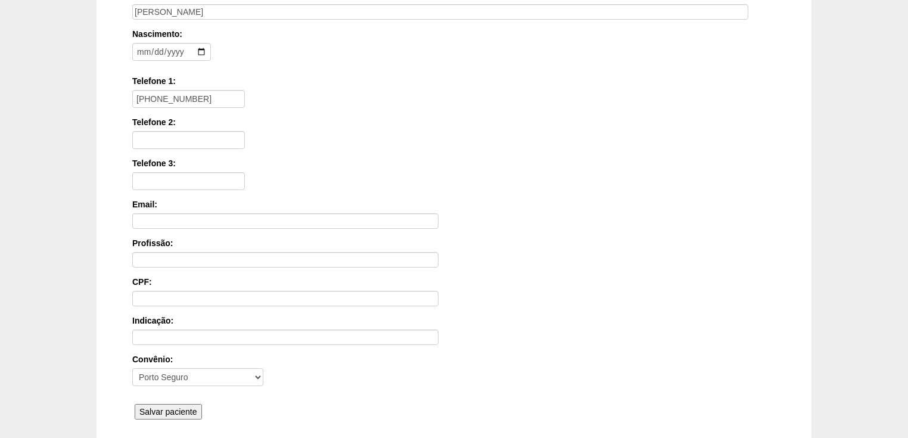
click at [155, 405] on input "Salvar paciente" at bounding box center [168, 411] width 67 height 15
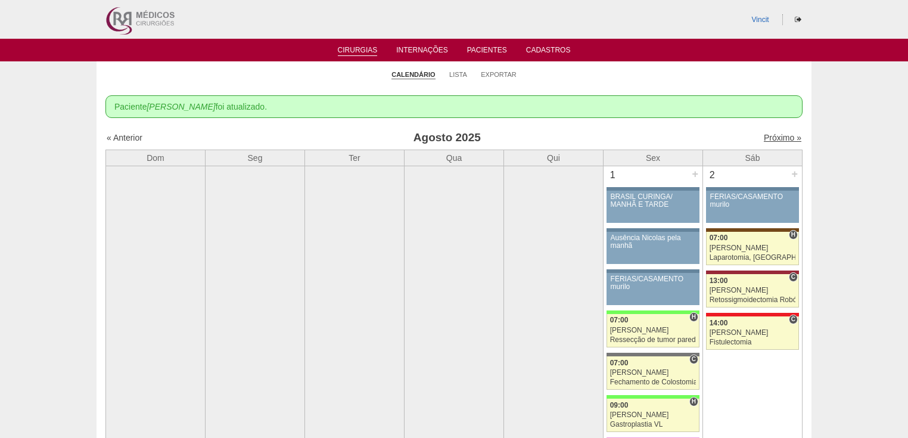
click at [772, 140] on link "Próximo »" at bounding box center [783, 138] width 38 height 10
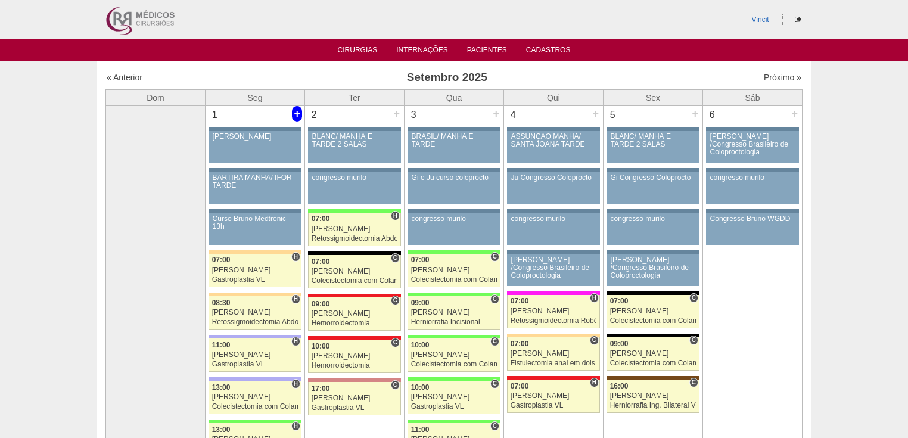
click at [294, 117] on div "+" at bounding box center [297, 113] width 10 height 15
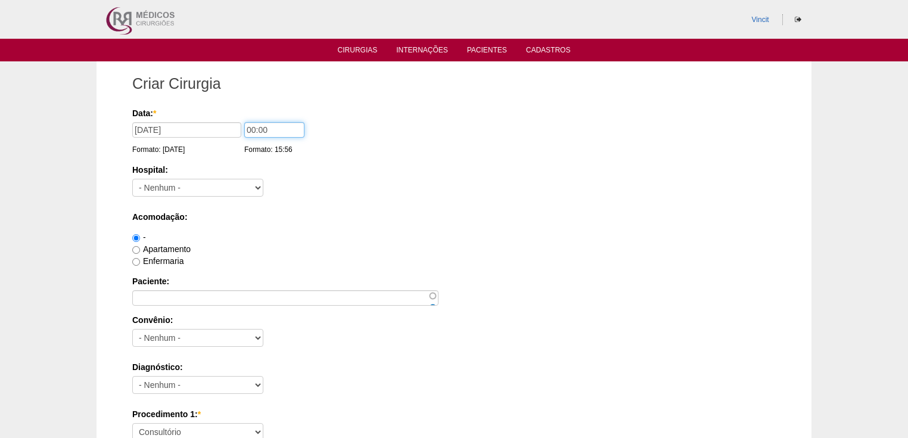
click at [254, 129] on input "00:00" at bounding box center [274, 129] width 60 height 15
type input "07:00"
click at [208, 182] on select "- Nenhum - 9 de Julho Albert Einstein Alvorada América Assunção Bartira Benefic…" at bounding box center [197, 188] width 131 height 18
select select "30"
click at [132, 179] on select "- Nenhum - 9 de Julho Albert Einstein Alvorada América Assunção Bartira Benefic…" at bounding box center [197, 188] width 131 height 18
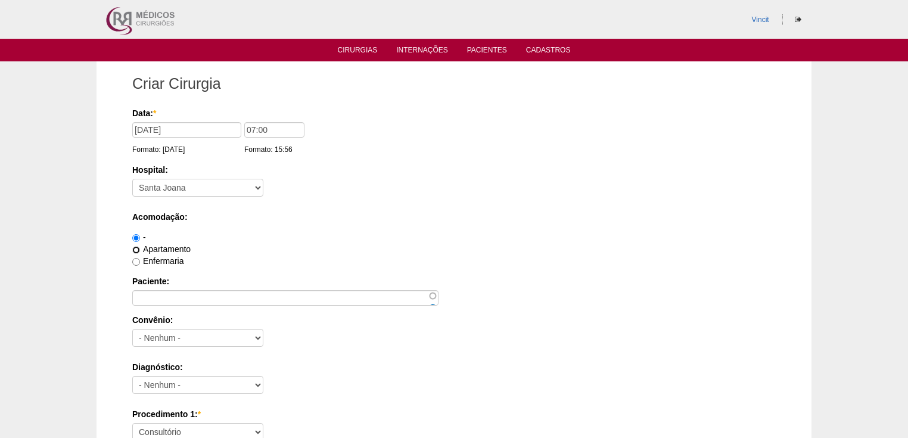
click at [136, 248] on input "Apartamento" at bounding box center [136, 250] width 8 height 8
radio input "true"
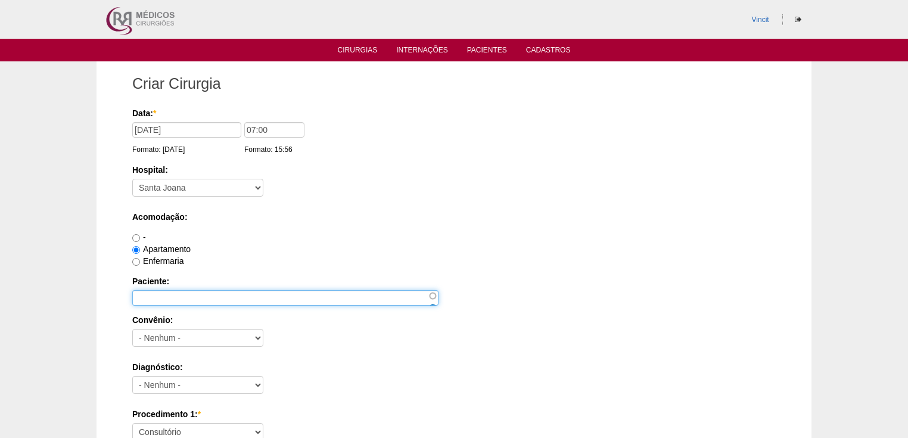
click at [160, 299] on input "Paciente:" at bounding box center [285, 297] width 306 height 15
paste input "Keitty Marcele Batista Dias"
type input "Keitty Marcele Batista Dias"
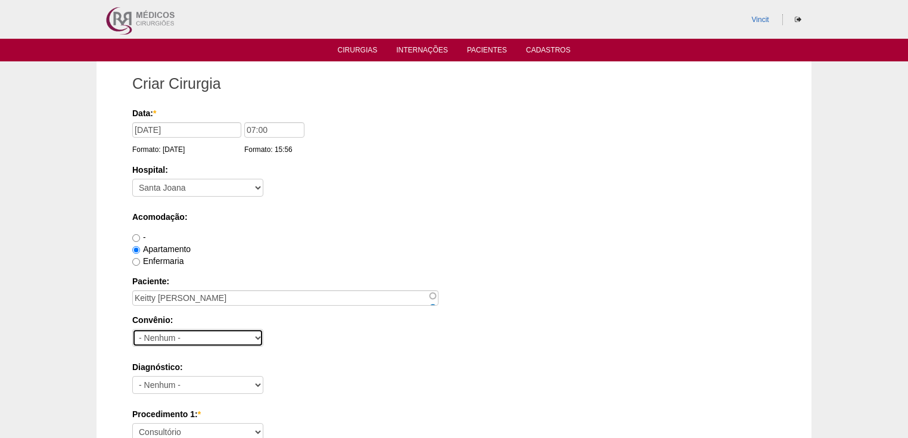
click at [133, 336] on select "- Nenhum - Abet Afresp Allianz Amil Blue Life Caasp Cabesp Caixa de Pensões Car…" at bounding box center [197, 338] width 131 height 18
select select "8907"
click at [132, 329] on select "- Nenhum - Abet Afresp Allianz Amil Blue Life Caasp Cabesp Caixa de Pensões Car…" at bounding box center [197, 338] width 131 height 18
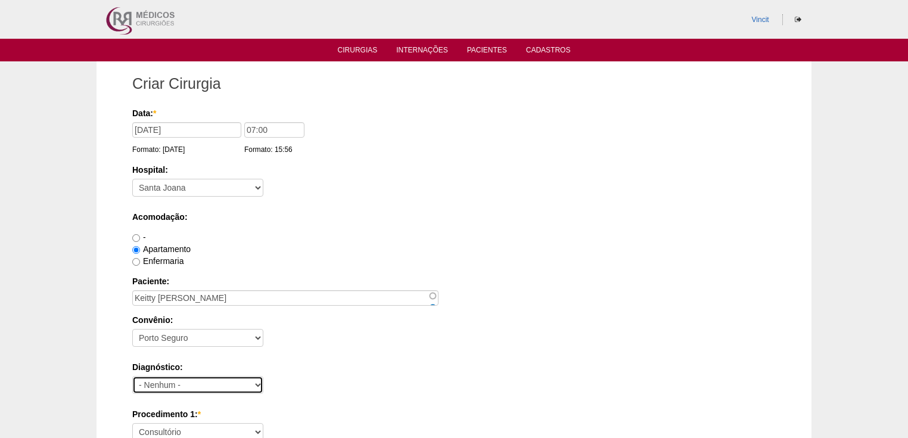
click at [206, 382] on select "- Nenhum - Abdome Agudo Abscesso Hepático Abscesso Perianal Abscesso Peritoneal…" at bounding box center [197, 385] width 131 height 18
select select "3897"
click at [132, 376] on select "- Nenhum - Abdome Agudo Abscesso Hepático Abscesso Perianal Abscesso Peritoneal…" at bounding box center [197, 385] width 131 height 18
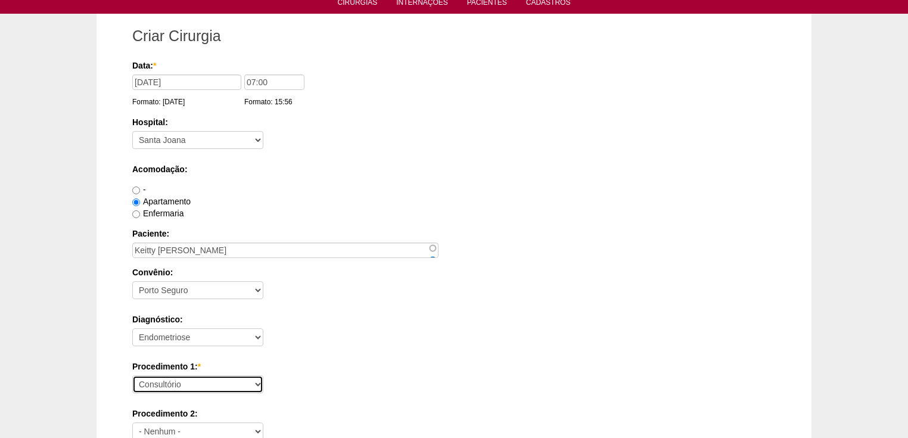
click at [194, 381] on select "Consultório Abscesso Hepático - Drenagem Abscesso perianal Amputação Abdômino P…" at bounding box center [197, 384] width 131 height 18
select select "31203"
click at [132, 375] on select "Consultório Abscesso Hepático - Drenagem Abscesso perianal Amputação Abdômino P…" at bounding box center [197, 384] width 131 height 18
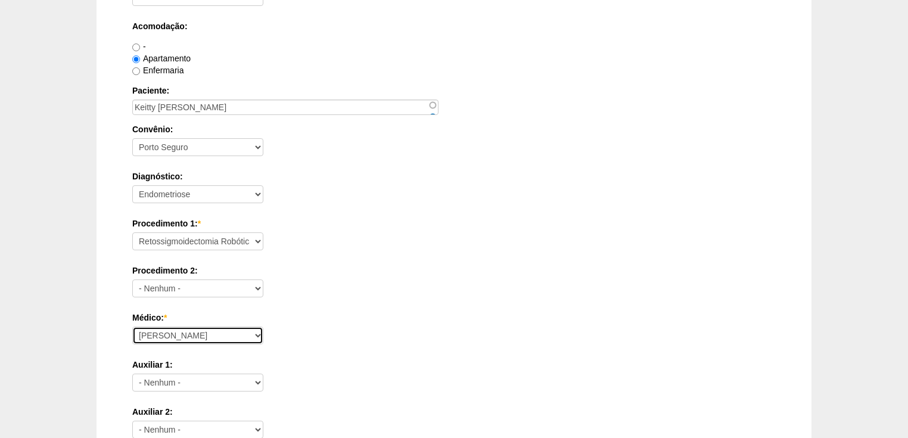
click at [177, 338] on select "Ana Paula Bruno Felipe Rossi Geraldo Igor Benevides Isabella Juliana Luiz Guilh…" at bounding box center [197, 336] width 131 height 18
select select "47"
click at [132, 327] on select "Ana Paula Bruno Felipe Rossi Geraldo Igor Benevides Isabella Juliana Luiz Guilh…" at bounding box center [197, 336] width 131 height 18
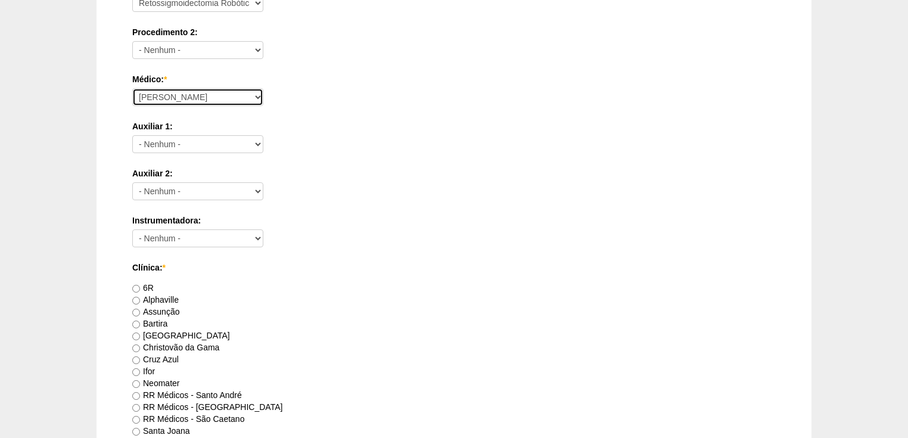
scroll to position [524, 0]
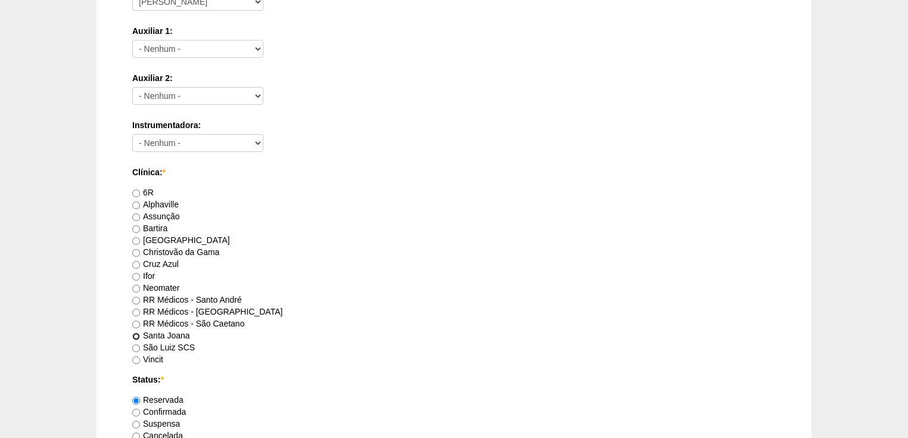
click at [133, 336] on input "Santa Joana" at bounding box center [136, 336] width 8 height 8
radio input "true"
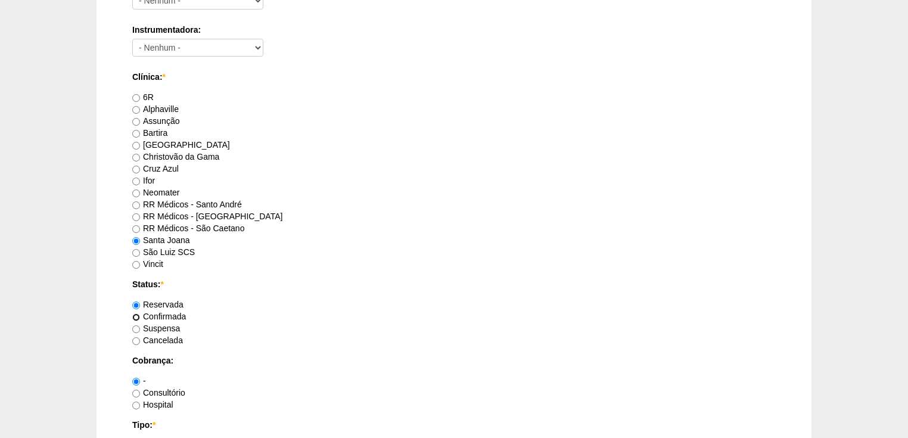
click at [137, 314] on input "Confirmada" at bounding box center [136, 317] width 8 height 8
radio input "true"
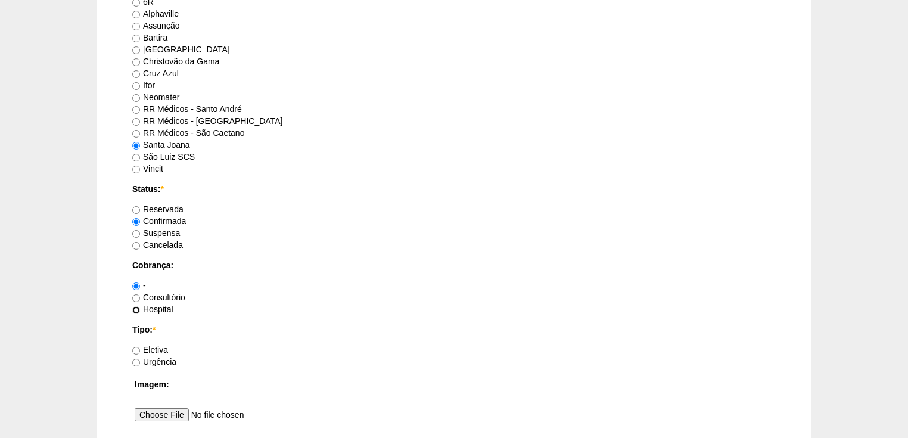
click at [139, 309] on input "Hospital" at bounding box center [136, 310] width 8 height 8
radio input "true"
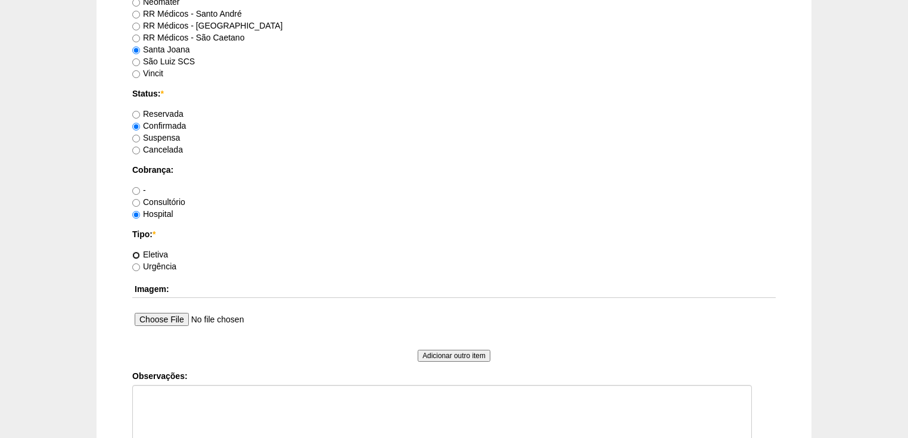
click at [135, 254] on input "Eletiva" at bounding box center [136, 255] width 8 height 8
radio input "true"
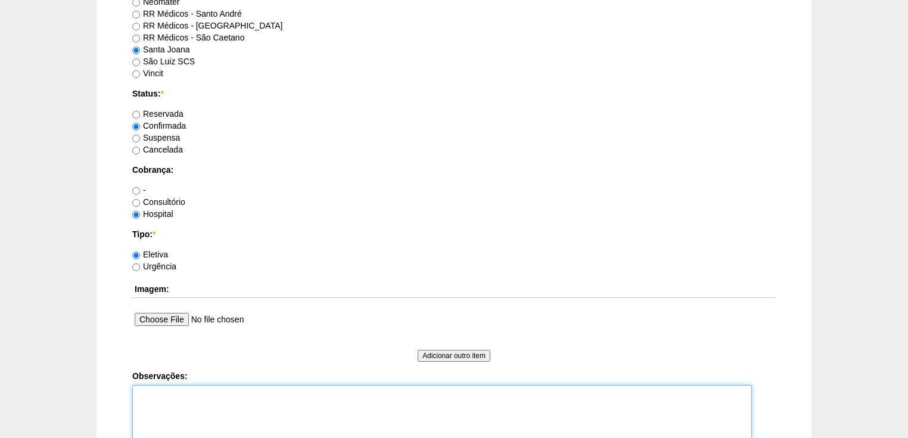
click at [150, 397] on textarea "Observações:" at bounding box center [442, 418] width 620 height 66
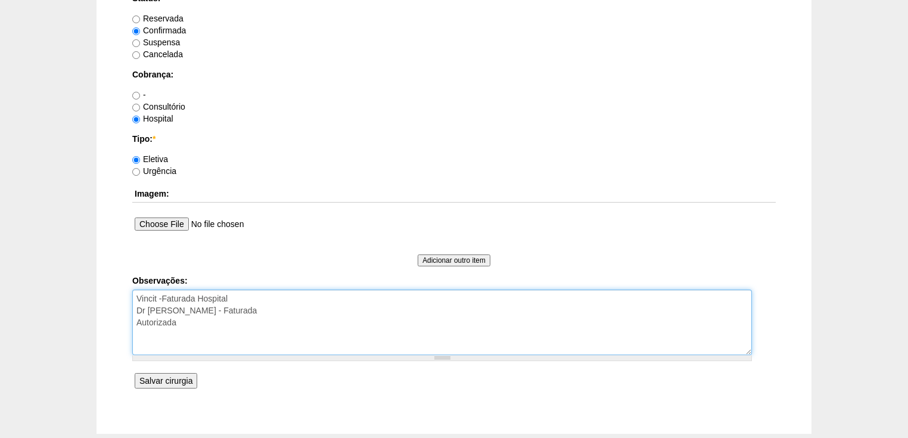
type textarea "Vincit -Faturada Hospital Dr Andre - Sego - Faturada Autorizada"
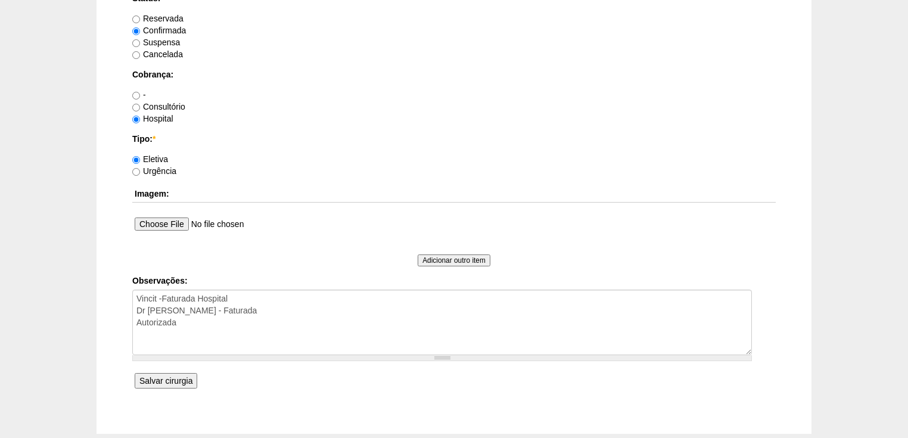
click at [165, 377] on input "Salvar cirurgia" at bounding box center [166, 380] width 63 height 15
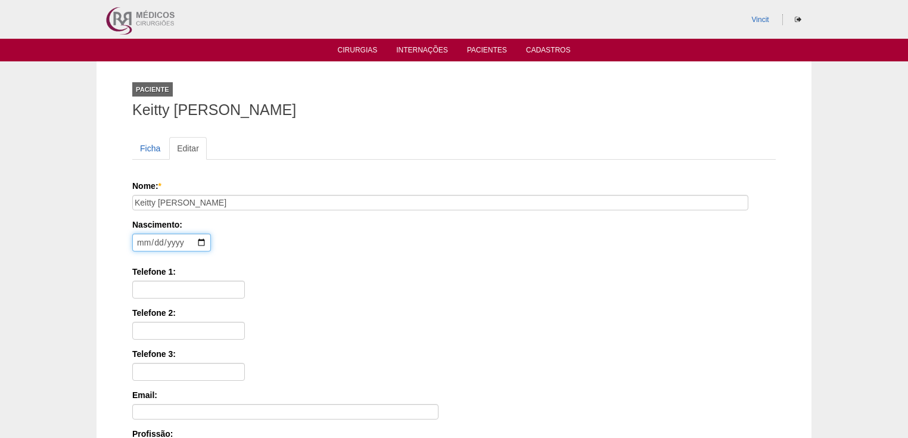
click at [145, 234] on input "date" at bounding box center [171, 243] width 79 height 18
type input "1986-04-22"
click at [142, 283] on input "Telefone 1:" at bounding box center [188, 290] width 113 height 18
paste input "(11) 95239-0822"
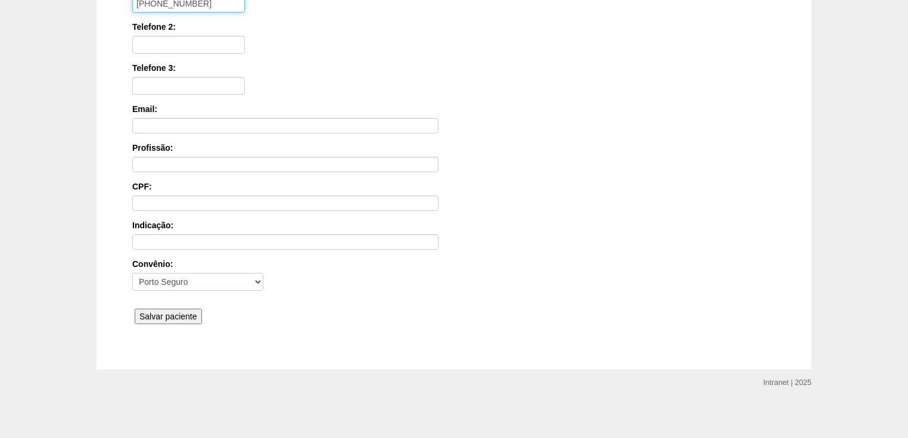
scroll to position [286, 0]
type input "(11) 95239-0822"
click at [167, 304] on div "Nome: * Keitty Marcele Batista Dias Nascimento: 1986-04-22 Formato: 2025-08-18 …" at bounding box center [454, 111] width 644 height 434
click at [167, 309] on input "Salvar paciente" at bounding box center [168, 316] width 67 height 15
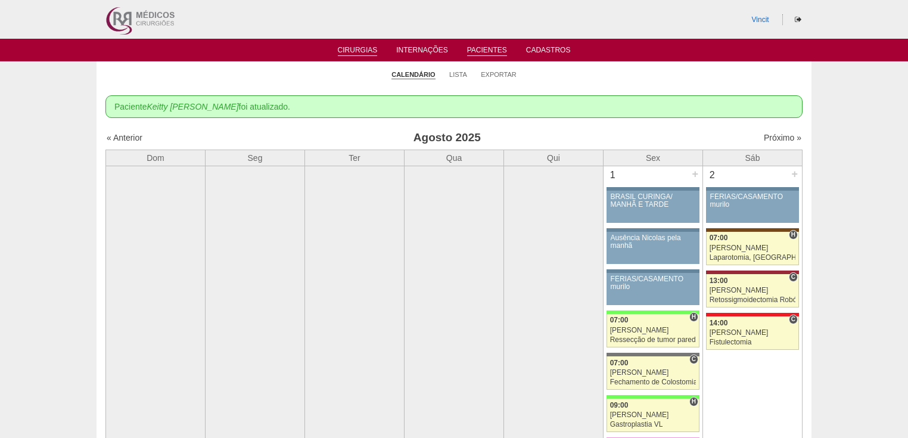
click at [490, 49] on link "Pacientes" at bounding box center [487, 51] width 40 height 10
click at [770, 136] on link "Próximo »" at bounding box center [783, 138] width 38 height 10
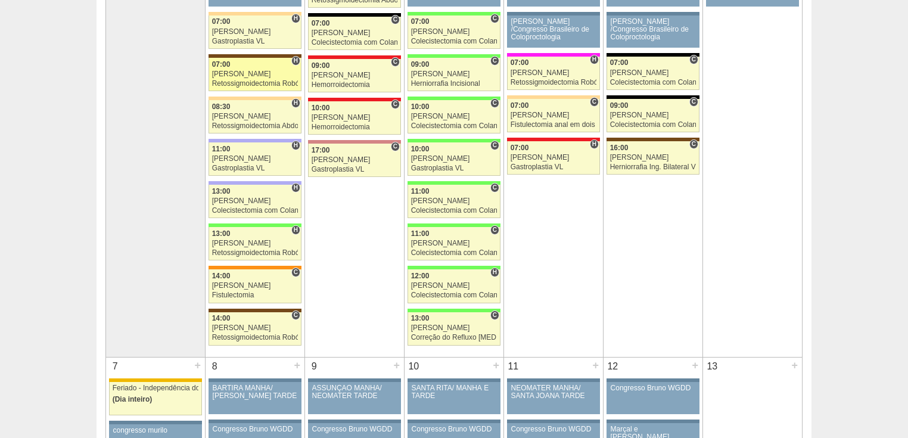
scroll to position [429, 0]
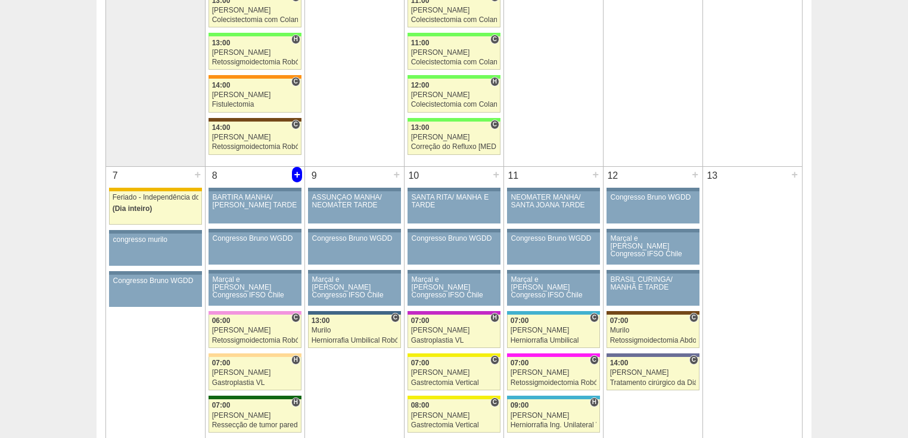
click at [294, 172] on div "+" at bounding box center [297, 174] width 10 height 15
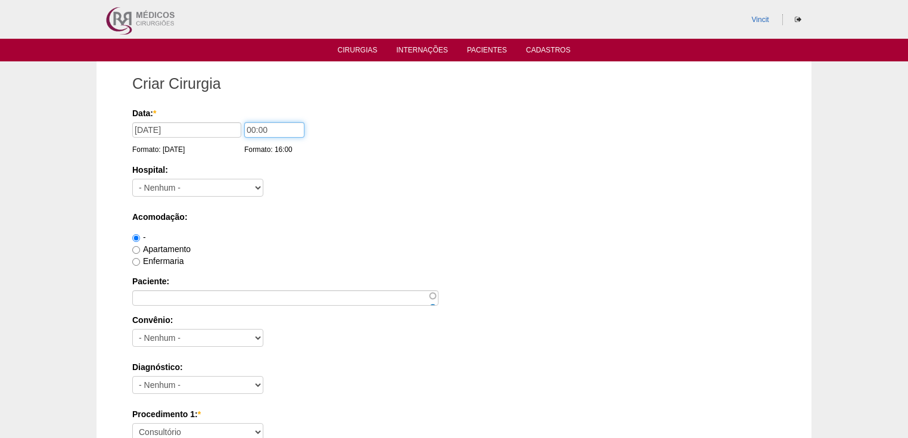
click at [255, 129] on input "00:00" at bounding box center [274, 129] width 60 height 15
type input "07:00"
click at [231, 182] on select "- Nenhum - 9 de Julho Albert Einstein Alvorada América Assunção Bartira Benefic…" at bounding box center [197, 188] width 131 height 18
select select "30"
click at [132, 179] on select "- Nenhum - 9 de Julho Albert Einstein Alvorada América Assunção Bartira Benefic…" at bounding box center [197, 188] width 131 height 18
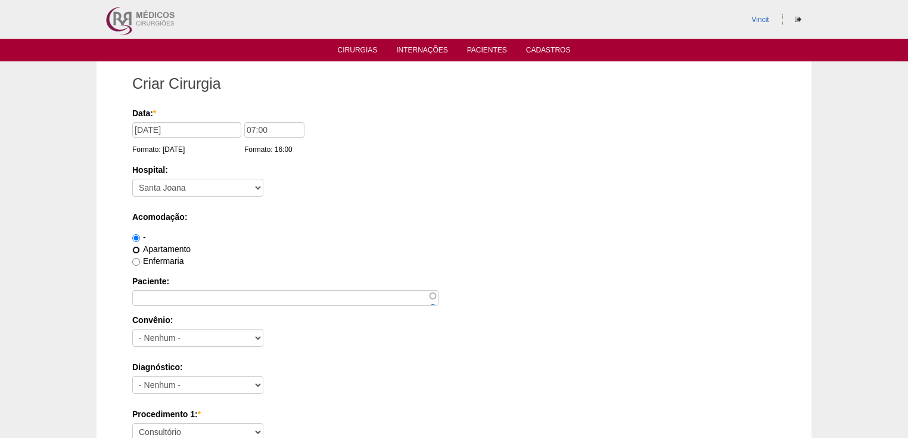
click at [138, 248] on input "Apartamento" at bounding box center [136, 250] width 8 height 8
radio input "true"
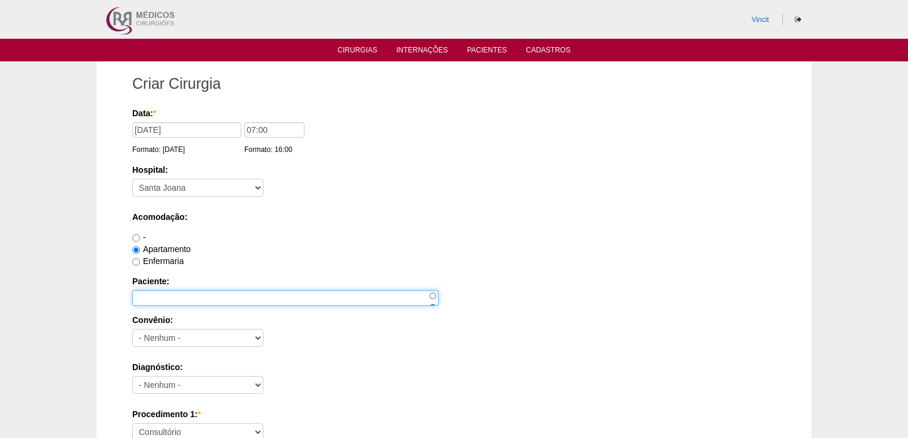
click at [145, 296] on input "Paciente:" at bounding box center [285, 297] width 306 height 15
type input "a"
click at [200, 296] on input "ANNY CAROLININE SEIXAS OLIMPIO SILVA" at bounding box center [285, 297] width 306 height 15
type input "[PERSON_NAME]"
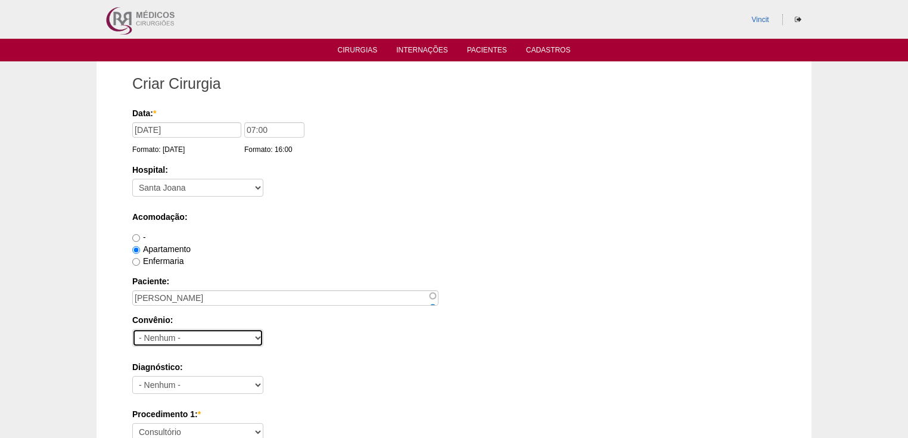
click at [162, 336] on select "- Nenhum - Abet Afresp Allianz Amil Blue Life Caasp Cabesp Caixa de Pensões Car…" at bounding box center [197, 338] width 131 height 18
select select "25"
click at [132, 329] on select "- Nenhum - Abet Afresp Allianz Amil Blue Life Caasp Cabesp Caixa de Pensões Car…" at bounding box center [197, 338] width 131 height 18
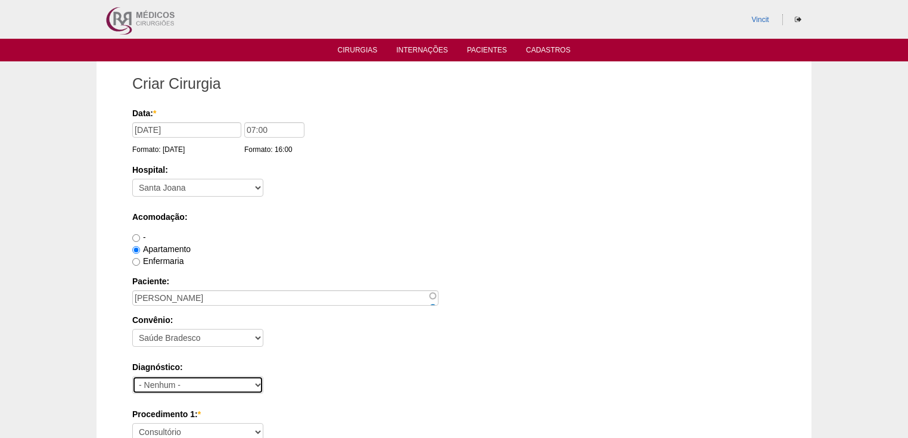
click at [174, 380] on select "- Nenhum - Abdome Agudo Abscesso Hepático Abscesso Perianal Abscesso Peritoneal…" at bounding box center [197, 385] width 131 height 18
select select "3897"
click at [132, 376] on select "- Nenhum - Abdome Agudo Abscesso Hepático Abscesso Perianal Abscesso Peritoneal…" at bounding box center [197, 385] width 131 height 18
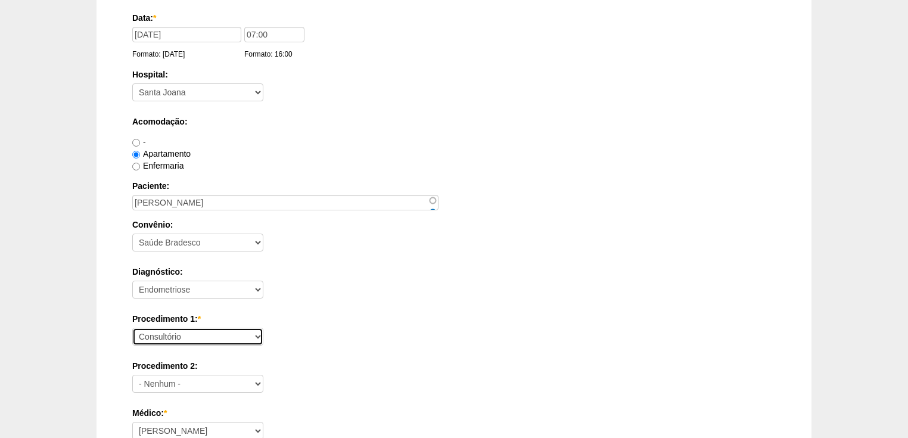
click at [181, 328] on select "Consultório Abscesso Hepático - Drenagem Abscesso perianal Amputação Abdômino P…" at bounding box center [197, 337] width 131 height 18
select select "31203"
click at [132, 328] on select "Consultório Abscesso Hepático - Drenagem Abscesso perianal Amputação Abdômino P…" at bounding box center [197, 337] width 131 height 18
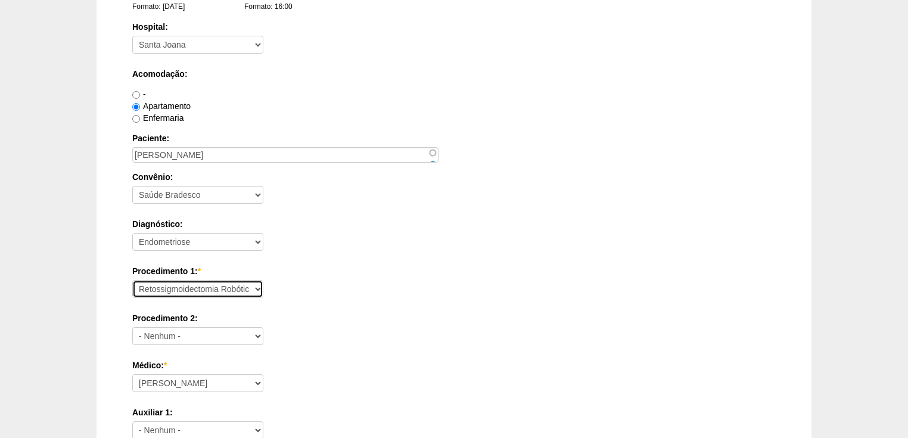
scroll to position [191, 0]
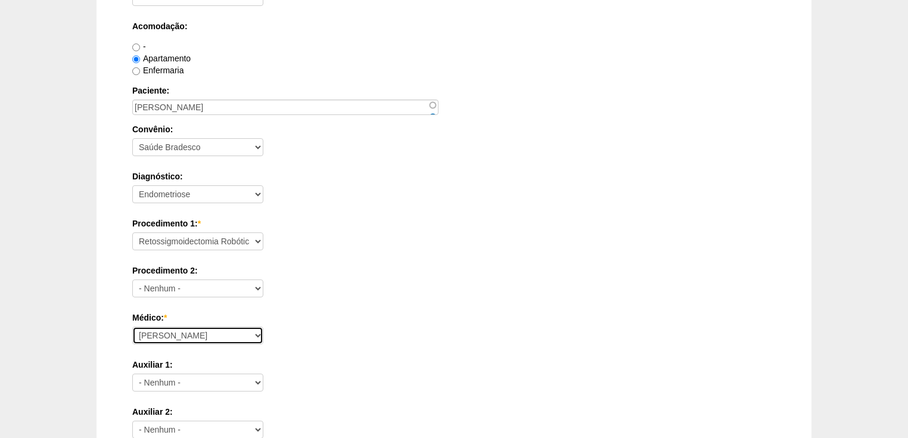
click at [156, 336] on select "Ana Paula Bruno Felipe Rossi Geraldo Igor Benevides Isabella Juliana Luiz Guilh…" at bounding box center [197, 336] width 131 height 18
select select "47"
click at [132, 327] on select "[PERSON_NAME] [PERSON_NAME] [PERSON_NAME] [PERSON_NAME] [PERSON_NAME] [PERSON_N…" at bounding box center [197, 336] width 131 height 18
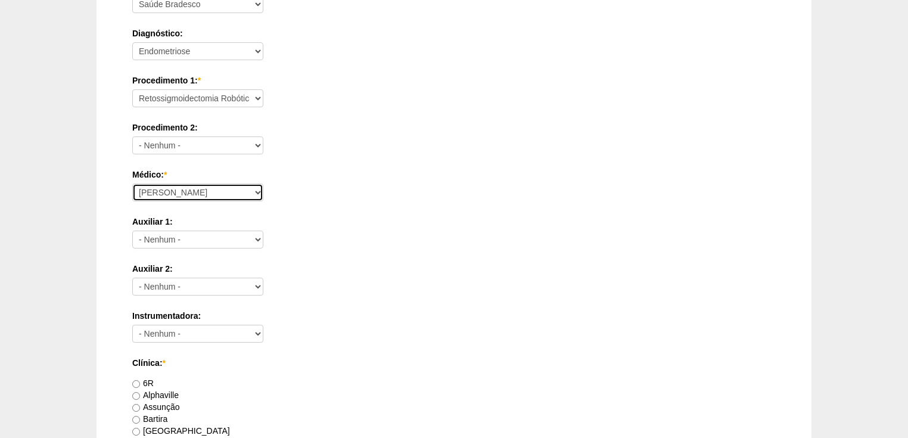
scroll to position [477, 0]
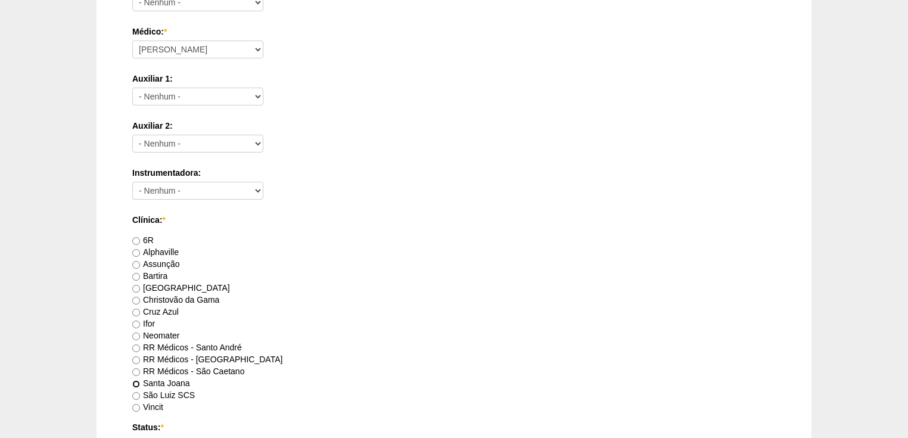
click at [139, 381] on input "Santa Joana" at bounding box center [136, 384] width 8 height 8
radio input "true"
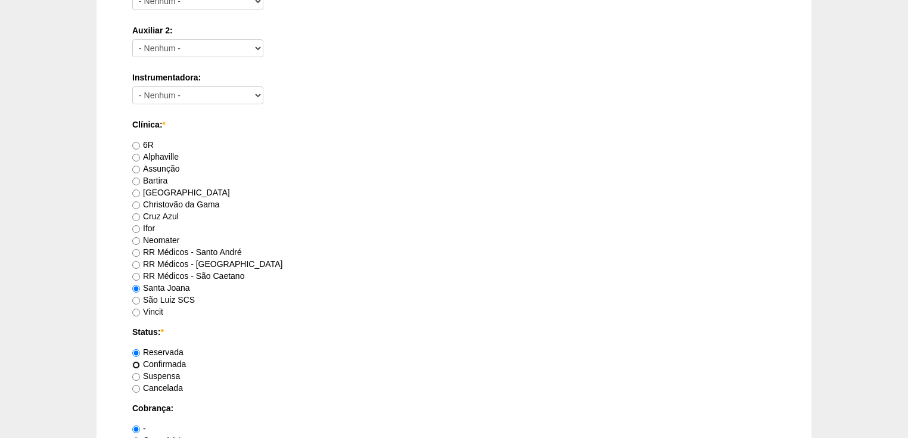
click at [135, 365] on input "Confirmada" at bounding box center [136, 365] width 8 height 8
radio input "true"
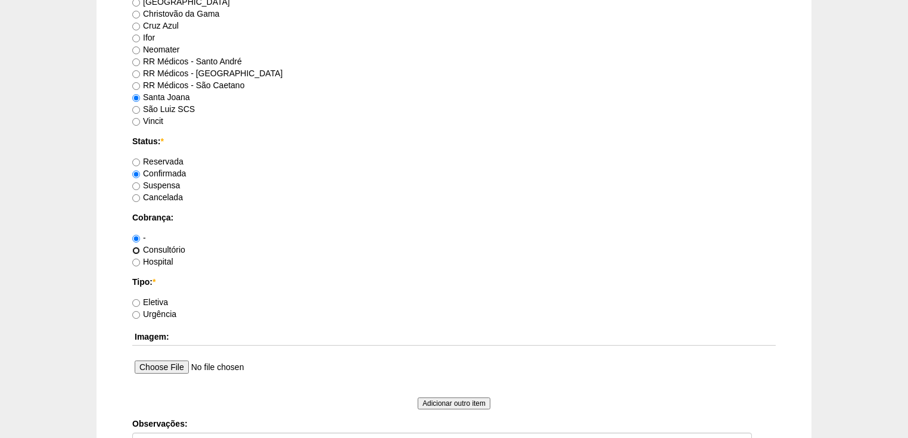
click at [133, 247] on input "Consultório" at bounding box center [136, 251] width 8 height 8
radio input "true"
click at [137, 262] on input "Hospital" at bounding box center [136, 263] width 8 height 8
radio input "true"
click at [138, 300] on input "Eletiva" at bounding box center [136, 303] width 8 height 8
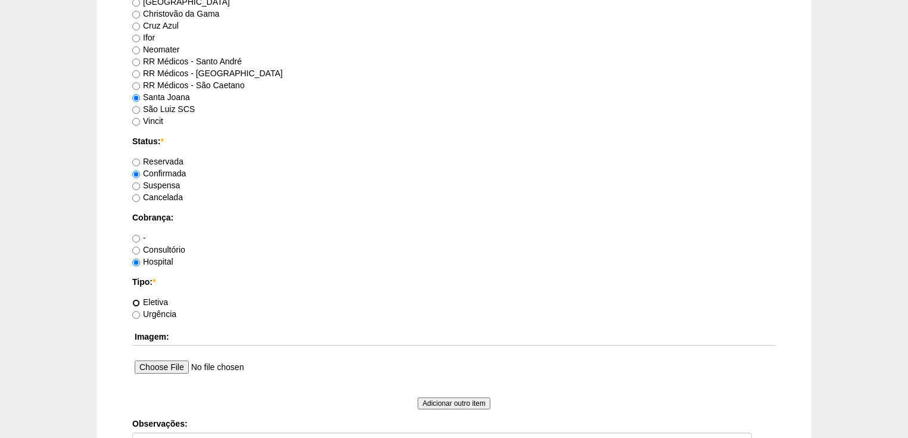
radio input "true"
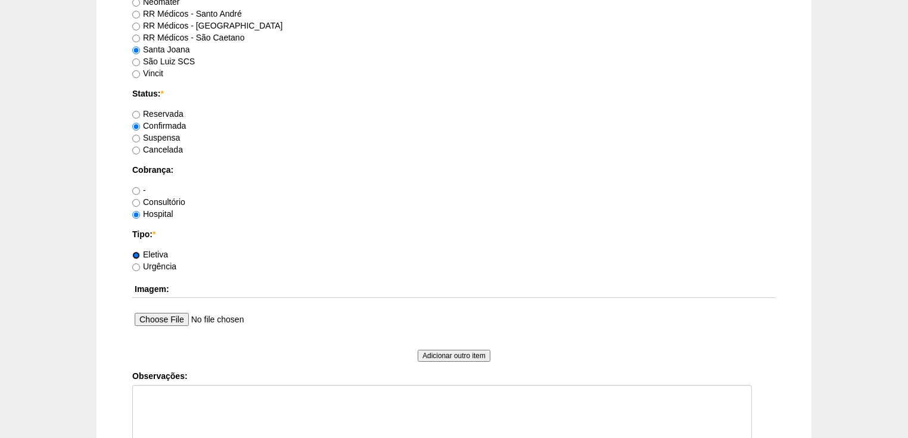
scroll to position [858, 0]
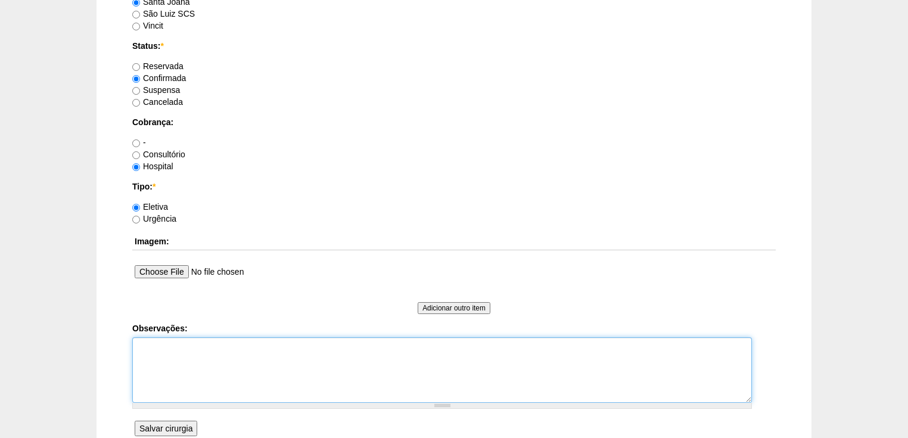
click at [153, 348] on textarea "Observações:" at bounding box center [442, 370] width 620 height 66
type textarea "v"
click at [241, 363] on textarea "Vincit - Faturada Hospital Dr André - Sego - Faturada" at bounding box center [442, 370] width 620 height 66
type textarea "Vincit - Faturada Hospital Dr André - Sego - Faturada Autorizada"
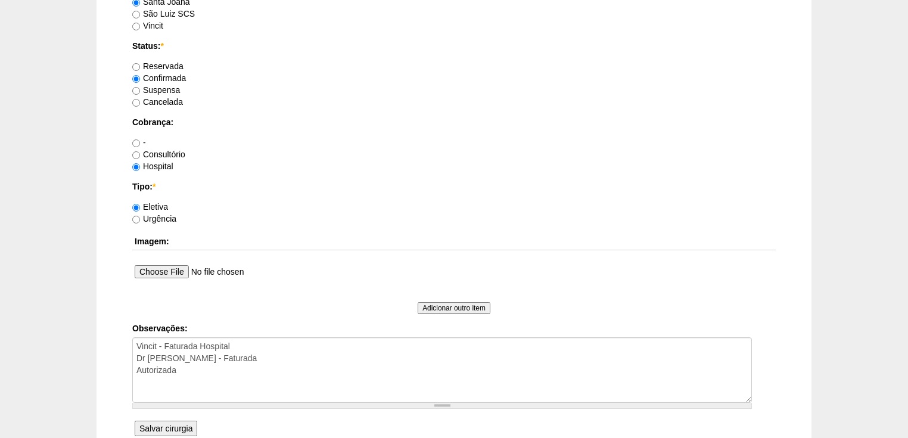
click at [179, 422] on input "Salvar cirurgia" at bounding box center [166, 428] width 63 height 15
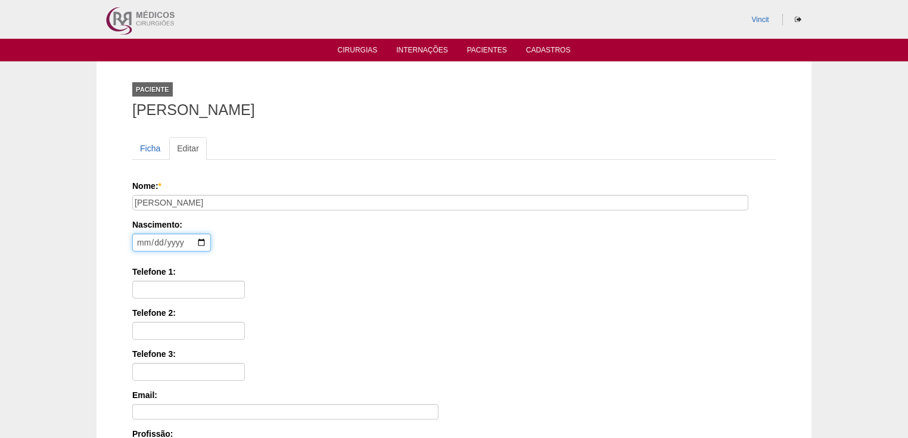
click at [144, 241] on input "date" at bounding box center [171, 243] width 79 height 18
type input "[DATE]"
click at [162, 282] on input "Telefone 1:" at bounding box center [188, 290] width 113 height 18
paste input "[PHONE_NUMBER]"
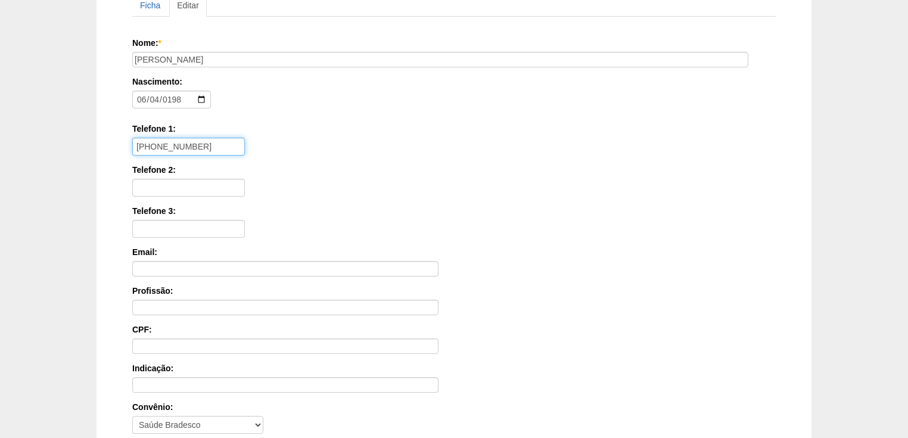
scroll to position [286, 0]
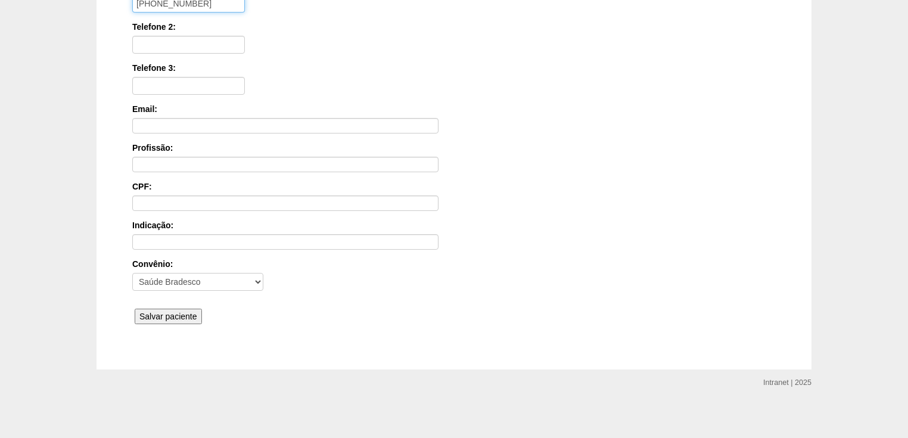
type input "[PHONE_NUMBER]"
click at [161, 310] on input "Salvar paciente" at bounding box center [168, 316] width 67 height 15
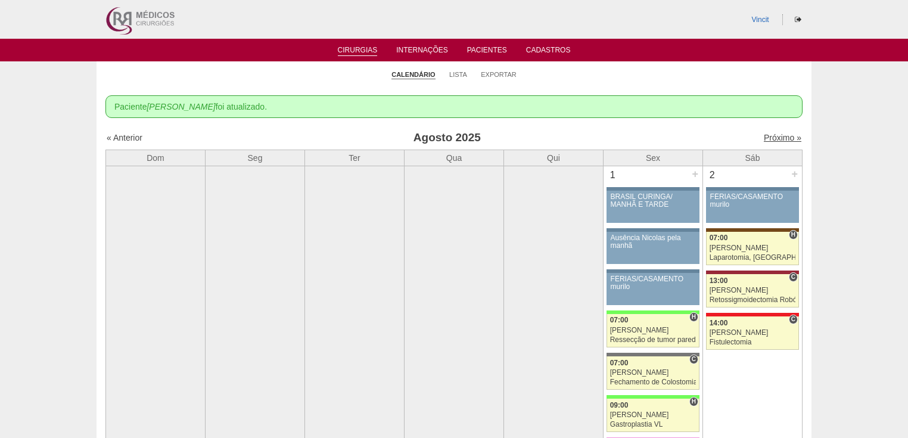
click at [770, 136] on link "Próximo »" at bounding box center [783, 138] width 38 height 10
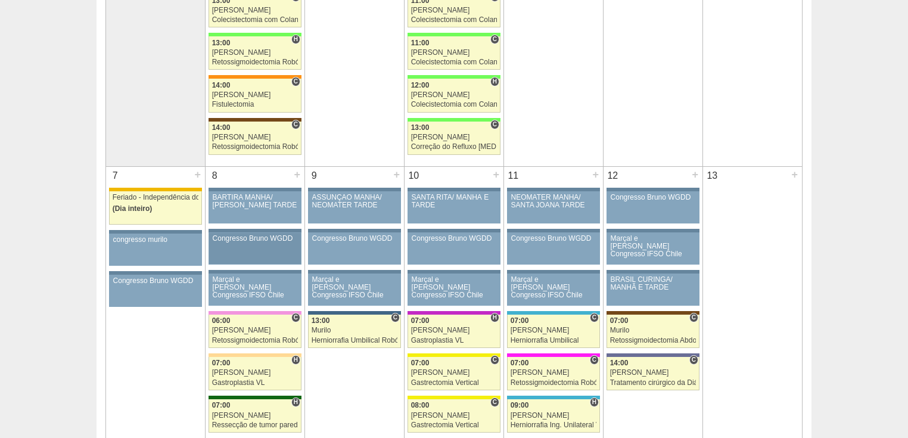
scroll to position [524, 0]
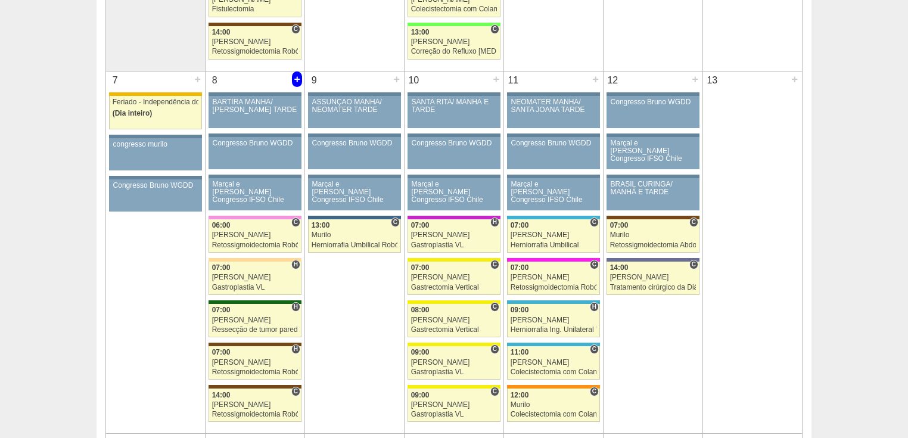
click at [293, 79] on div "+" at bounding box center [297, 79] width 10 height 15
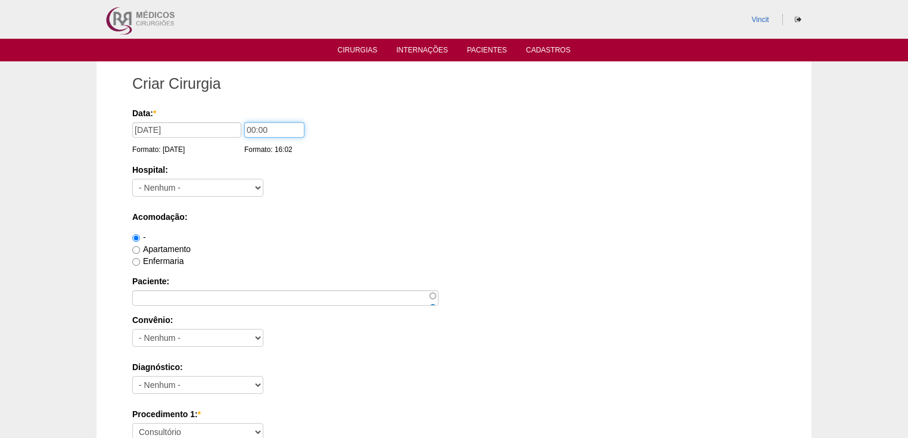
click at [255, 128] on input "00:00" at bounding box center [274, 129] width 60 height 15
type input "14:00"
click at [226, 181] on select "- [GEOGRAPHIC_DATA] - 9 de Julho [PERSON_NAME] América Assunção Bartira Benefic…" at bounding box center [197, 188] width 131 height 18
select select "30"
click at [132, 179] on select "- [GEOGRAPHIC_DATA] - 9 de Julho [PERSON_NAME] América Assunção Bartira Benefic…" at bounding box center [197, 188] width 131 height 18
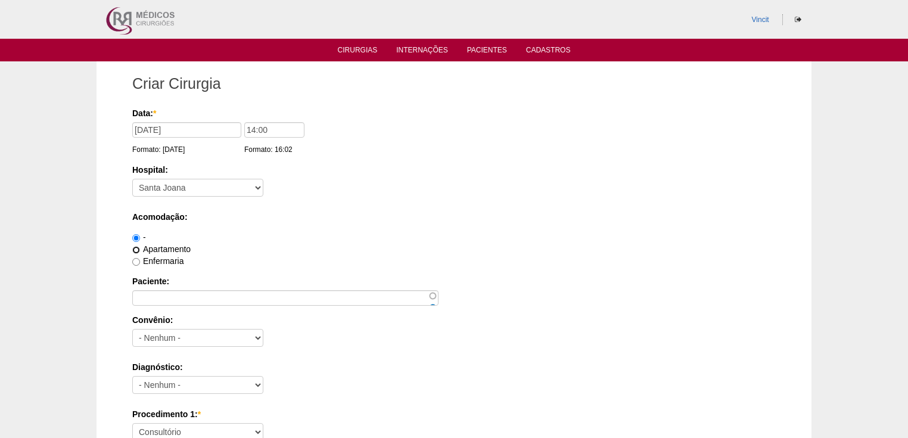
click at [138, 248] on input "Apartamento" at bounding box center [136, 250] width 8 height 8
radio input "true"
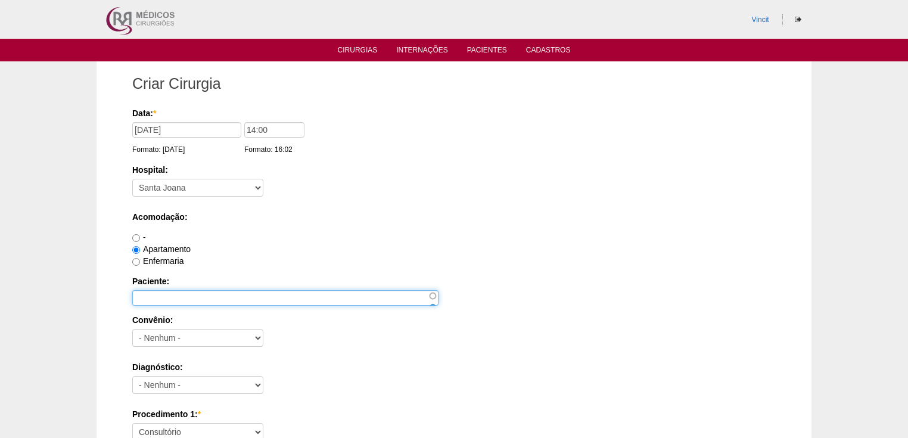
click at [158, 296] on input "Paciente:" at bounding box center [285, 297] width 306 height 15
type input "a"
type input "[PERSON_NAME]"
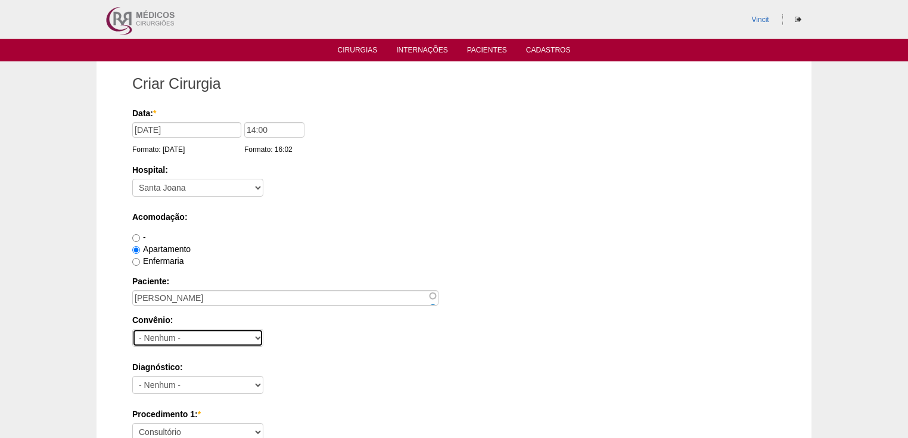
click at [176, 338] on select "- Nenhum - Abet Afresp Allianz Amil Blue Life Caasp Cabesp Caixa de Pensões Car…" at bounding box center [197, 338] width 131 height 18
select select "26"
click at [132, 329] on select "- Nenhum - Abet Afresp Allianz Amil Blue Life Caasp Cabesp Caixa de Pensões Car…" at bounding box center [197, 338] width 131 height 18
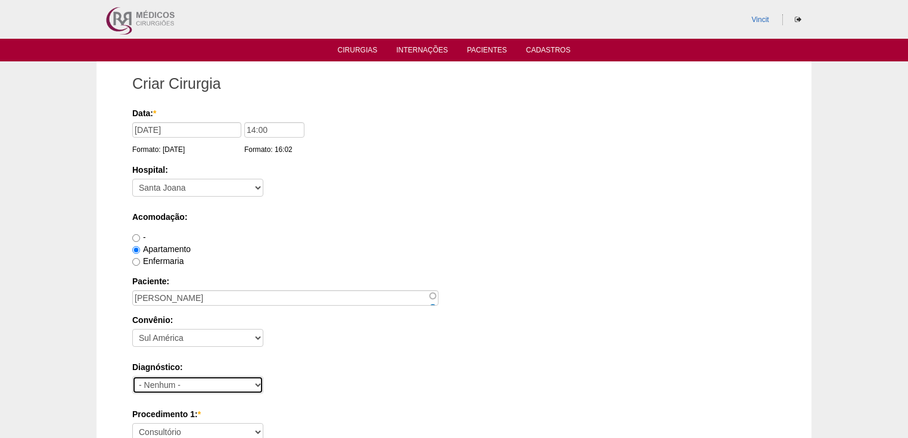
click at [173, 381] on select "- Nenhum - Abdome Agudo Abscesso Hepático Abscesso Perianal Abscesso Peritoneal…" at bounding box center [197, 385] width 131 height 18
select select "3897"
click at [132, 376] on select "- Nenhum - Abdome Agudo Abscesso Hepático Abscesso Perianal Abscesso Peritoneal…" at bounding box center [197, 385] width 131 height 18
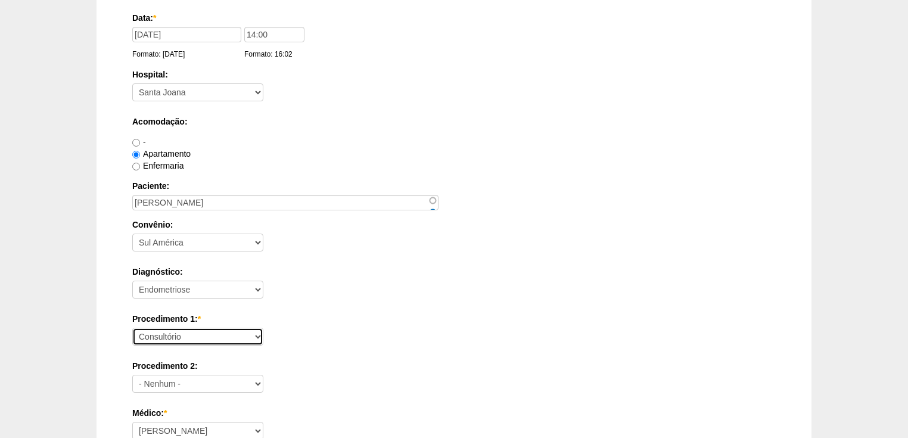
click at [155, 331] on select "Consultório Abscesso Hepático - Drenagem Abscesso perianal Amputação Abdômino P…" at bounding box center [197, 337] width 131 height 18
click at [132, 328] on select "Consultório Abscesso Hepático - Drenagem Abscesso perianal Amputação Abdômino P…" at bounding box center [197, 337] width 131 height 18
click at [172, 336] on select "Consultório Abscesso Hepático - Drenagem Abscesso perianal Amputação Abdômino P…" at bounding box center [197, 337] width 131 height 18
select select "4016"
click at [132, 328] on select "Consultório Abscesso Hepático - Drenagem Abscesso perianal Amputação Abdômino P…" at bounding box center [197, 337] width 131 height 18
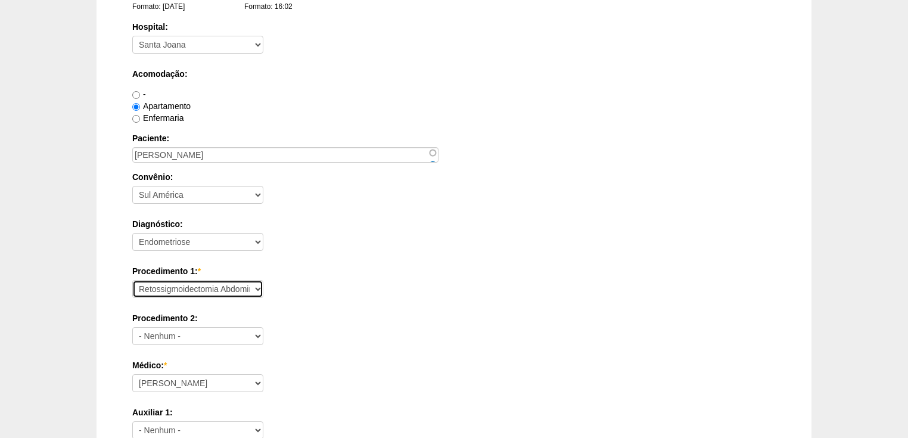
scroll to position [191, 0]
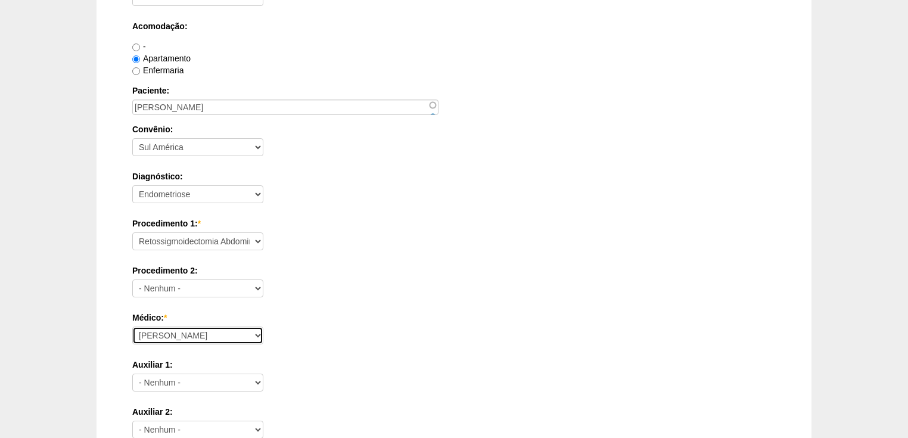
click at [175, 334] on select "Ana Paula Bruno Felipe Rossi Geraldo Igor Benevides Isabella Juliana Luiz Guilh…" at bounding box center [197, 336] width 131 height 18
select select "47"
click at [132, 327] on select "Ana Paula Bruno Felipe Rossi Geraldo Igor Benevides Isabella Juliana Luiz Guilh…" at bounding box center [197, 336] width 131 height 18
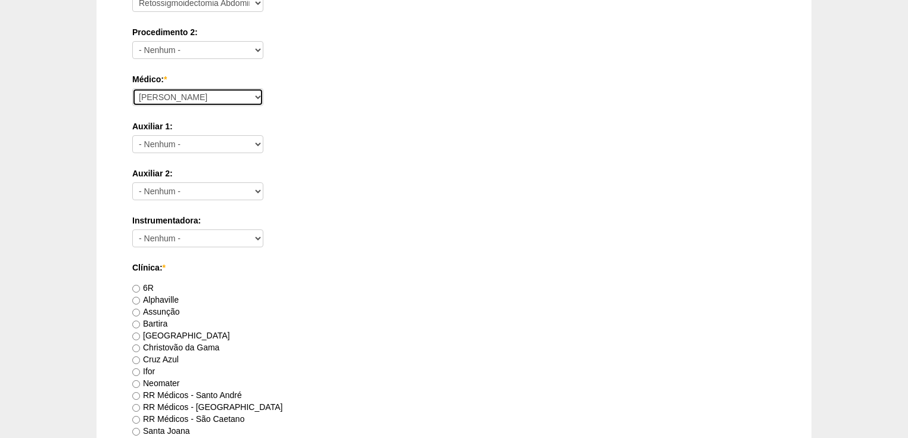
scroll to position [572, 0]
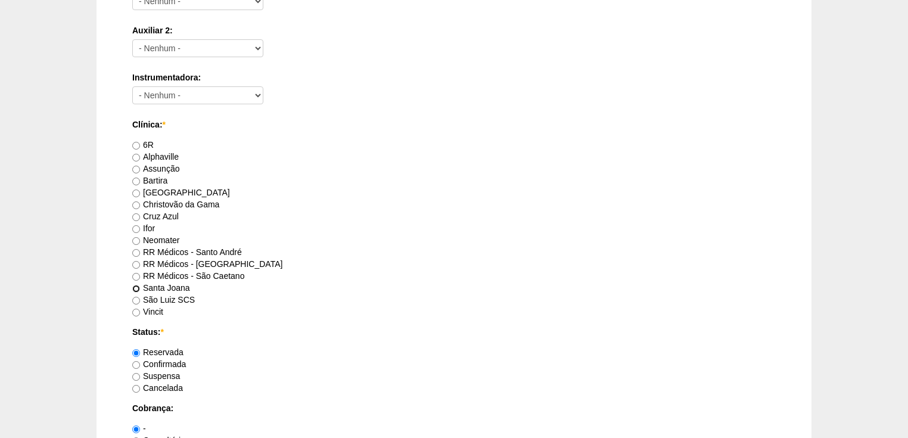
click at [135, 285] on input "Santa Joana" at bounding box center [136, 289] width 8 height 8
radio input "true"
click at [138, 362] on input "Confirmada" at bounding box center [136, 365] width 8 height 8
radio input "true"
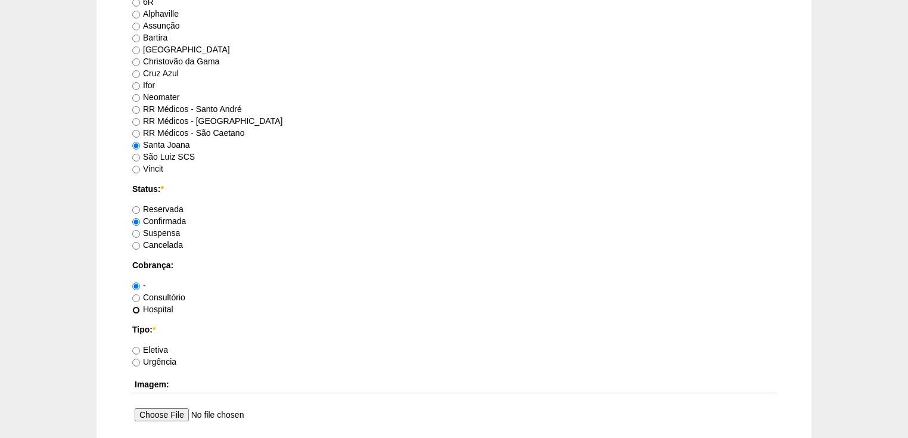
click at [138, 307] on input "Hospital" at bounding box center [136, 310] width 8 height 8
radio input "true"
click at [140, 348] on label "Eletiva" at bounding box center [150, 350] width 36 height 10
click at [140, 348] on input "Eletiva" at bounding box center [136, 351] width 8 height 8
radio input "true"
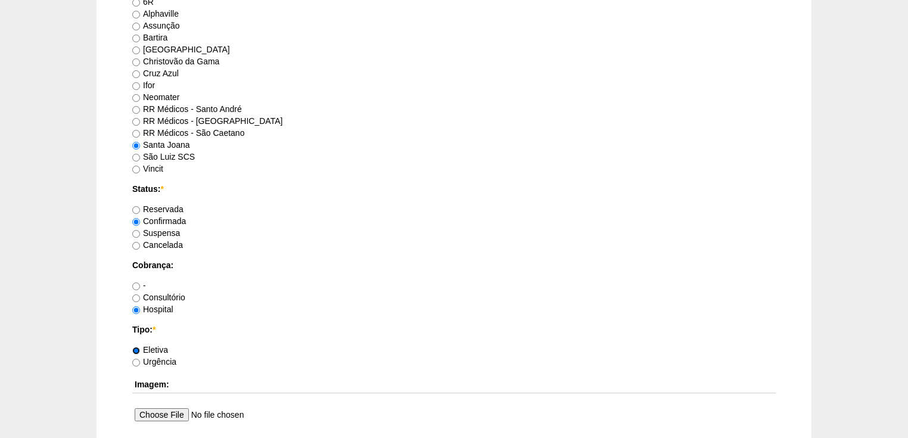
scroll to position [858, 0]
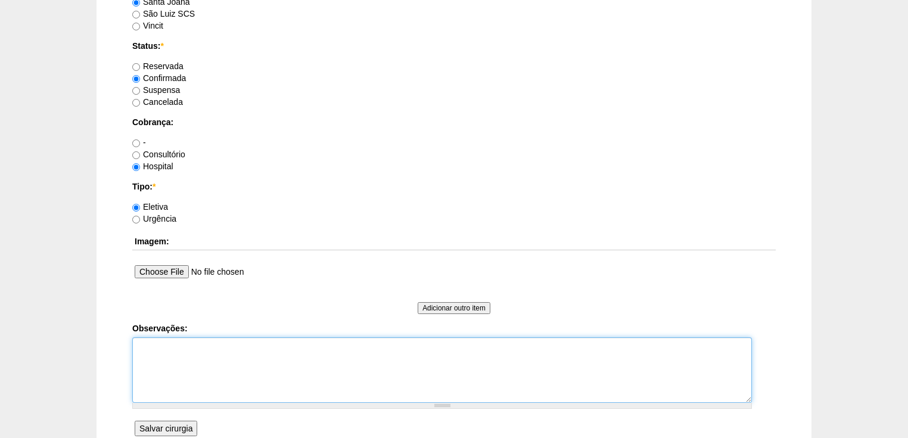
click at [148, 346] on textarea "Observações:" at bounding box center [442, 370] width 620 height 66
type textarea "v"
type textarea "Vincit - Faturada Hospital Dr Andre - Sego - Faturada"
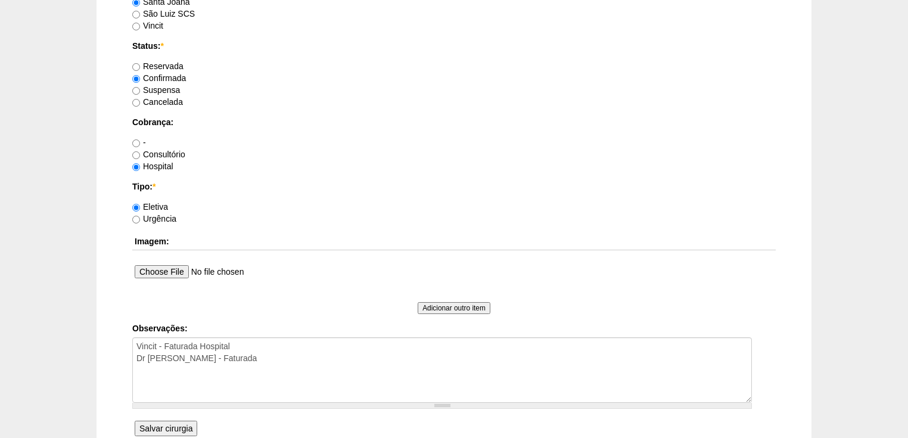
click at [166, 424] on input "Salvar cirurgia" at bounding box center [166, 428] width 63 height 15
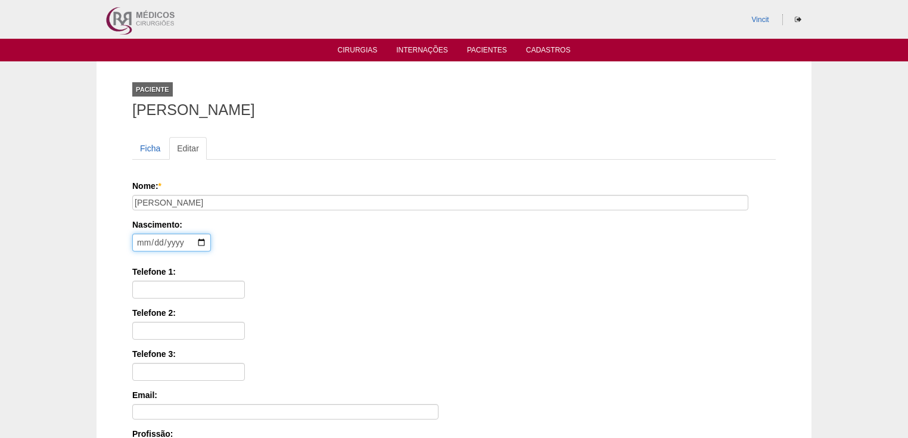
click at [145, 241] on input "date" at bounding box center [171, 243] width 79 height 18
type input "1994-02-04"
click at [145, 284] on input "Telefone 1:" at bounding box center [188, 290] width 113 height 18
paste input "(11) 95285-1093"
type input "(11) 95285-1093"
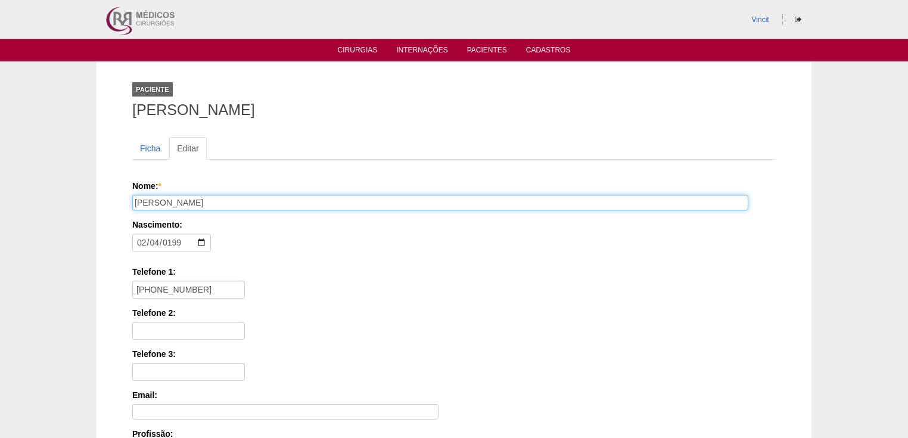
click at [199, 201] on input "ADRIANA KAROLGOMES DA SILVA AMBRÓSIO" at bounding box center [440, 202] width 616 height 15
click at [203, 203] on input "ADRIANA KAROLGOMES DA SILVA AMBRÓSIO" at bounding box center [440, 202] width 616 height 15
type input "ADRIANA KAROL GOMES DA SILVA AMBRÓSIO"
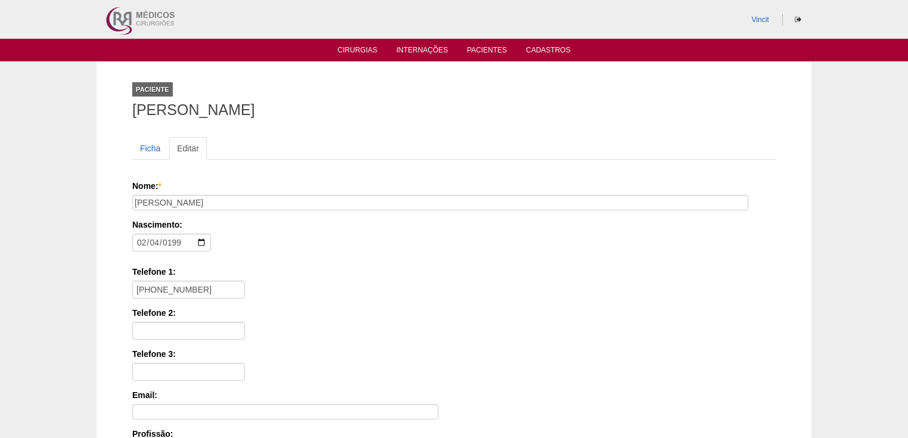
click at [228, 243] on div "Nascimento: 1994-02-04 Formato: 2025-08-18" at bounding box center [451, 238] width 639 height 39
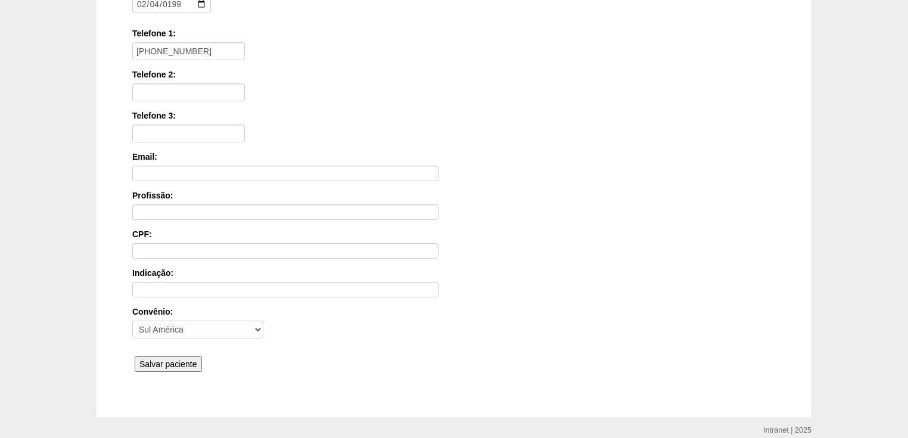
scroll to position [286, 0]
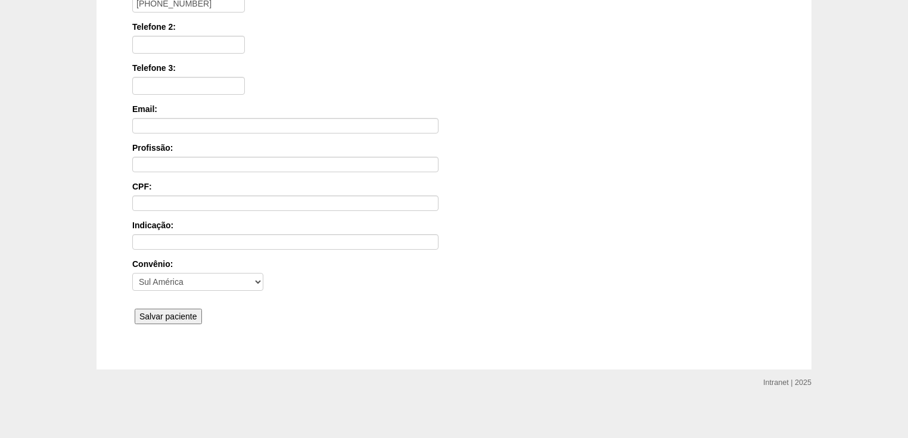
click at [152, 309] on input "Salvar paciente" at bounding box center [168, 316] width 67 height 15
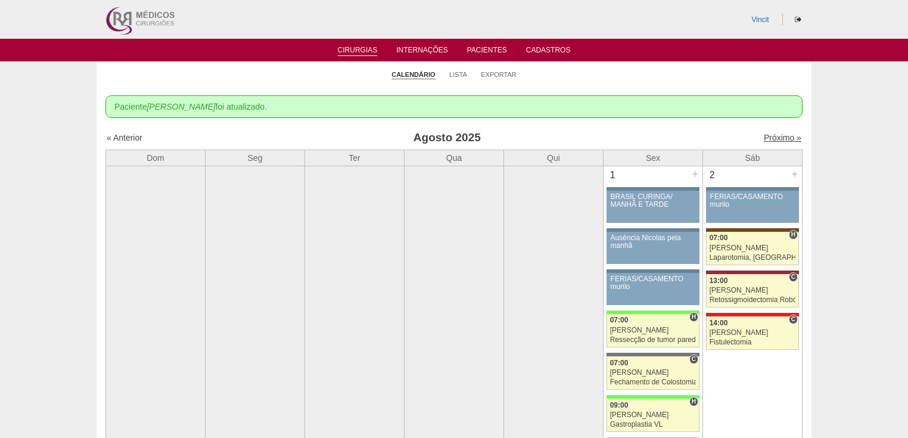
click at [764, 139] on link "Próximo »" at bounding box center [783, 138] width 38 height 10
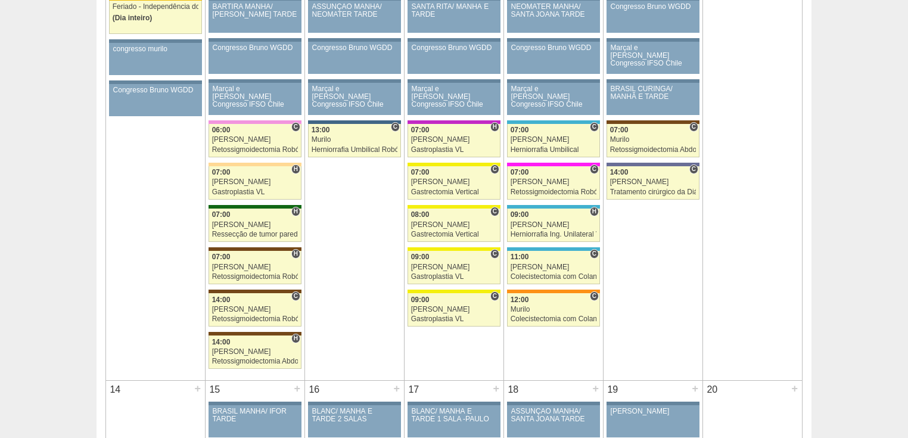
scroll to position [810, 0]
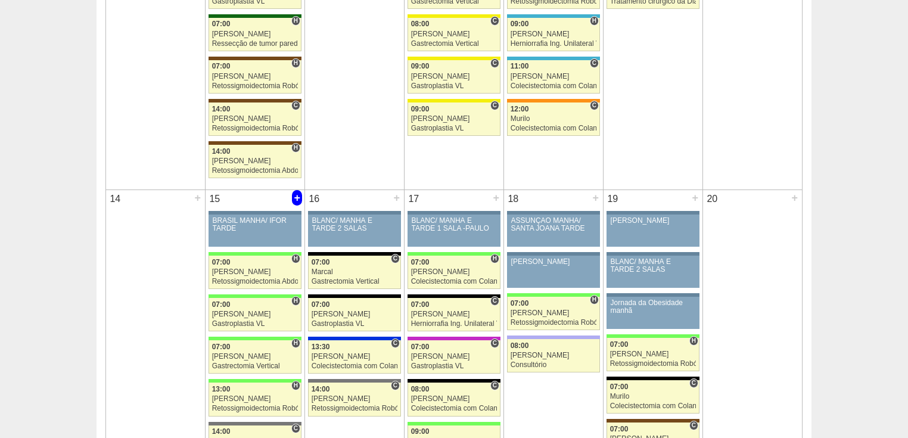
click at [298, 192] on div "+" at bounding box center [297, 197] width 10 height 15
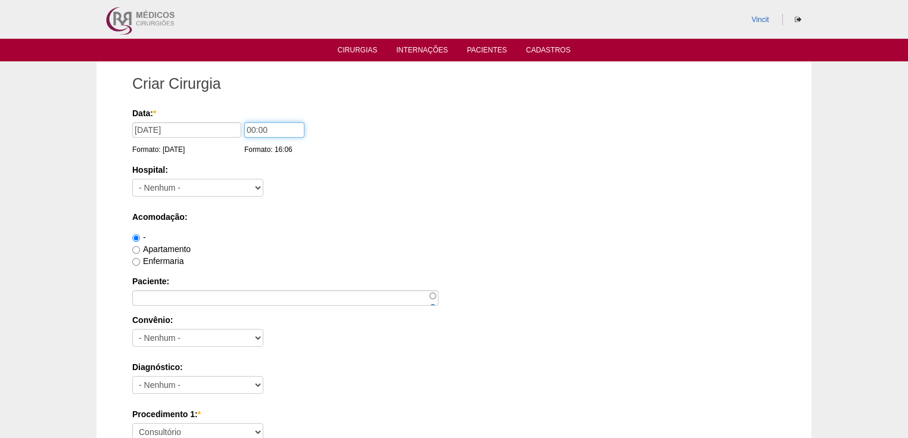
click at [255, 133] on input "00:00" at bounding box center [274, 129] width 60 height 15
type input "07:00"
click at [174, 188] on select "- [GEOGRAPHIC_DATA] - [DATE] [PERSON_NAME] Alvorada América Assunção Bartira Be…" at bounding box center [197, 188] width 131 height 18
select select "30"
click at [132, 179] on select "- [GEOGRAPHIC_DATA] - [DATE] [PERSON_NAME] Alvorada América Assunção Bartira Be…" at bounding box center [197, 188] width 131 height 18
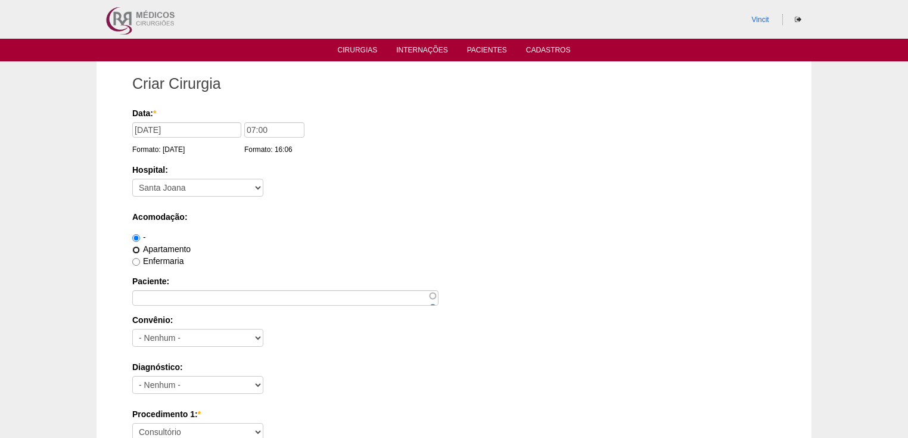
click at [138, 250] on input "Apartamento" at bounding box center [136, 250] width 8 height 8
radio input "true"
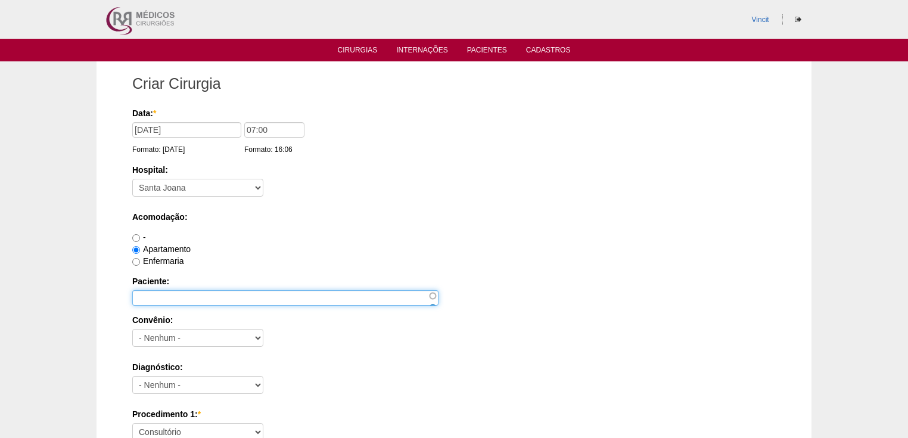
click at [147, 291] on input "Paciente:" at bounding box center [285, 297] width 306 height 15
type input "a"
type input "[PERSON_NAME]"
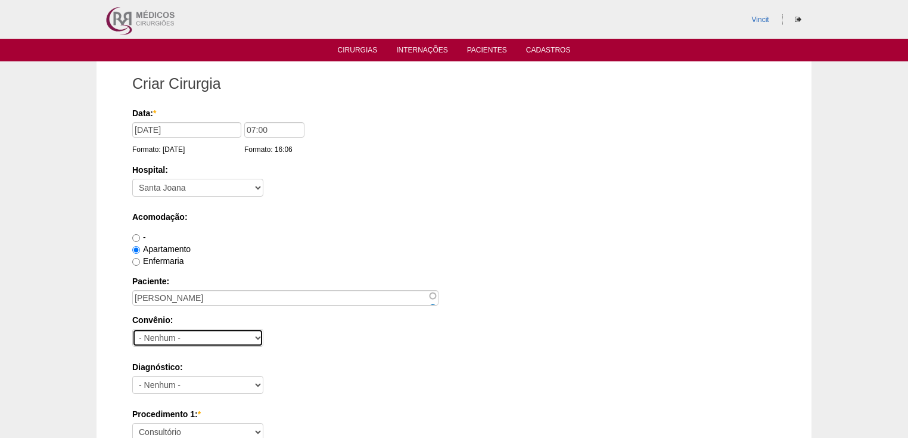
click at [142, 335] on select "- Nenhum - Abet Afresp Allianz Amil Blue Life Caasp Cabesp Caixa de Pensões Car…" at bounding box center [197, 338] width 131 height 18
select select "26"
click at [132, 329] on select "- Nenhum - Abet Afresp Allianz Amil Blue Life Caasp Cabesp Caixa de Pensões Car…" at bounding box center [197, 338] width 131 height 18
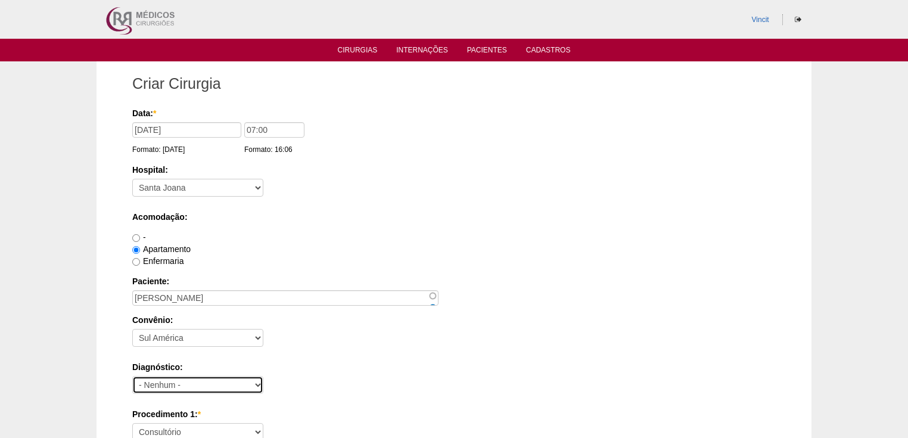
click at [159, 380] on select "- Nenhum - Abdome Agudo Abscesso Hepático Abscesso Perianal Abscesso Peritoneal…" at bounding box center [197, 385] width 131 height 18
select select "3897"
click at [132, 376] on select "- Nenhum - Abdome Agudo Abscesso Hepático Abscesso Perianal Abscesso Peritoneal…" at bounding box center [197, 385] width 131 height 18
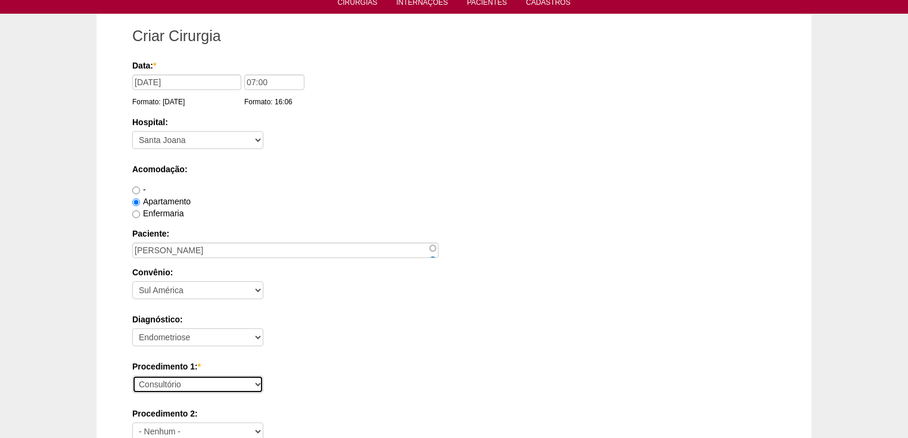
click at [167, 383] on select "Consultório Abscesso Hepático - Drenagem Abscesso perianal Amputação Abdômino P…" at bounding box center [197, 384] width 131 height 18
select select "4016"
click at [132, 375] on select "Consultório Abscesso Hepático - Drenagem Abscesso perianal Amputação Abdômino P…" at bounding box center [197, 384] width 131 height 18
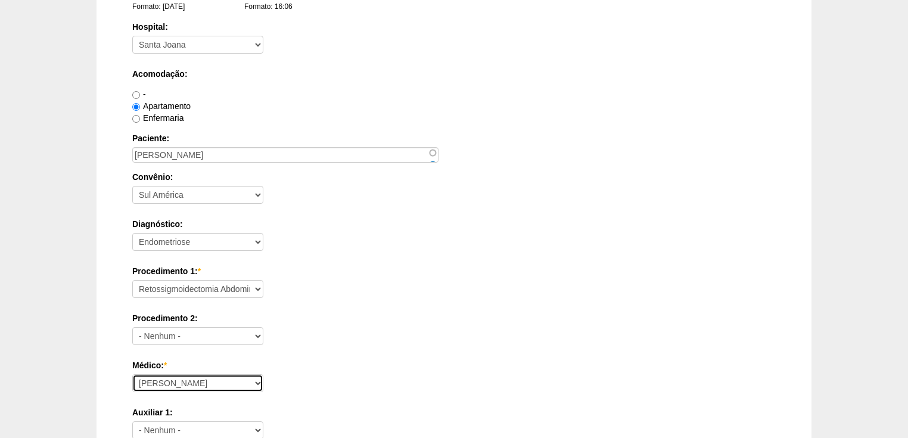
click at [165, 385] on select "Ana Paula Bruno Felipe Rossi Geraldo Igor Benevides Isabella Juliana Luiz Guilh…" at bounding box center [197, 383] width 131 height 18
select select "47"
click at [132, 374] on select "Ana Paula Bruno Felipe Rossi Geraldo Igor Benevides Isabella Juliana Luiz Guilh…" at bounding box center [197, 383] width 131 height 18
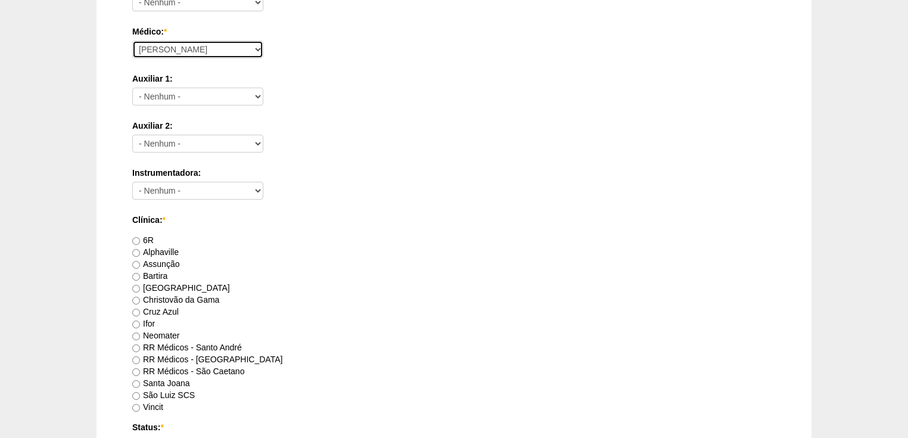
scroll to position [572, 0]
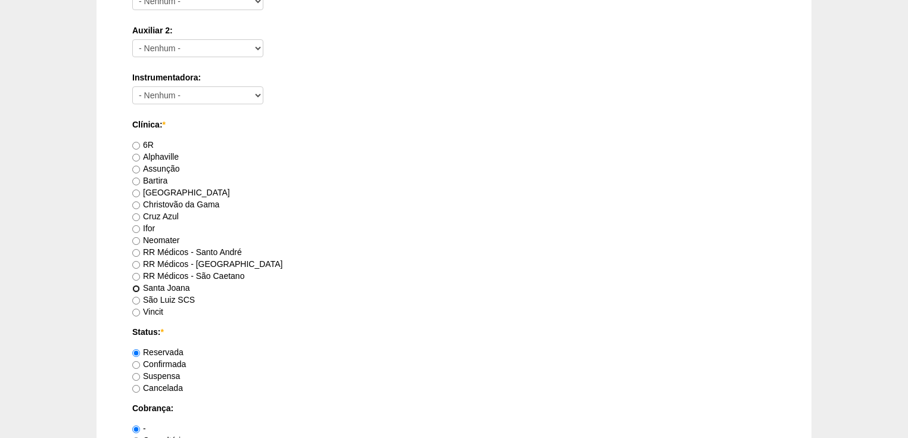
click at [135, 286] on input "Santa Joana" at bounding box center [136, 289] width 8 height 8
radio input "true"
click at [131, 365] on div "Criar Cirurgia Data: * 15/09/2025 Formato: 18/08/2025 07:00 Formato: 16:06 Hosp…" at bounding box center [453, 128] width 661 height 1278
click at [135, 365] on input "Confirmada" at bounding box center [136, 365] width 8 height 8
radio input "true"
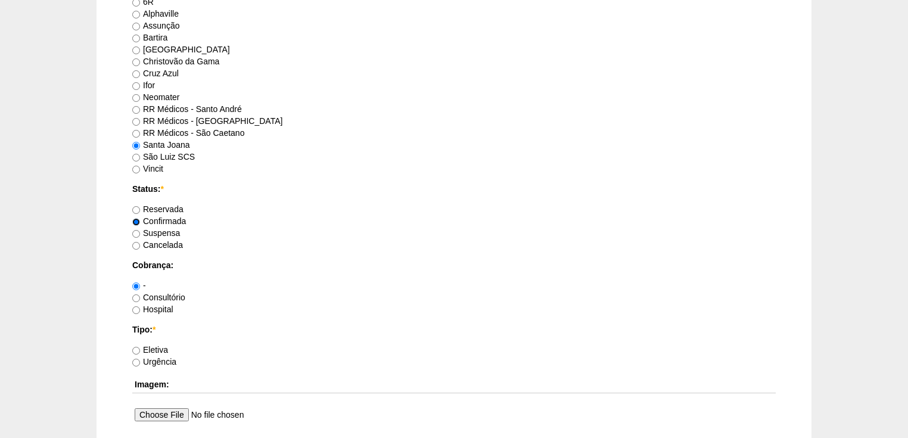
scroll to position [763, 0]
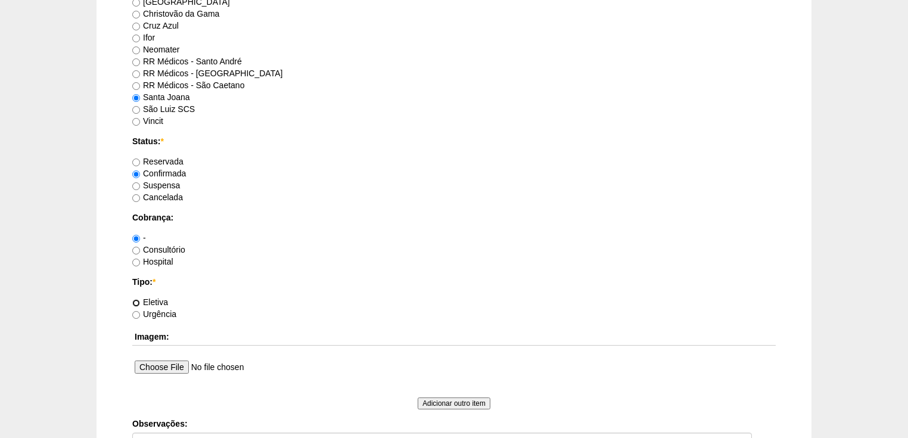
click at [136, 302] on input "Eletiva" at bounding box center [136, 303] width 8 height 8
radio input "true"
click at [133, 259] on input "Hospital" at bounding box center [136, 263] width 8 height 8
radio input "true"
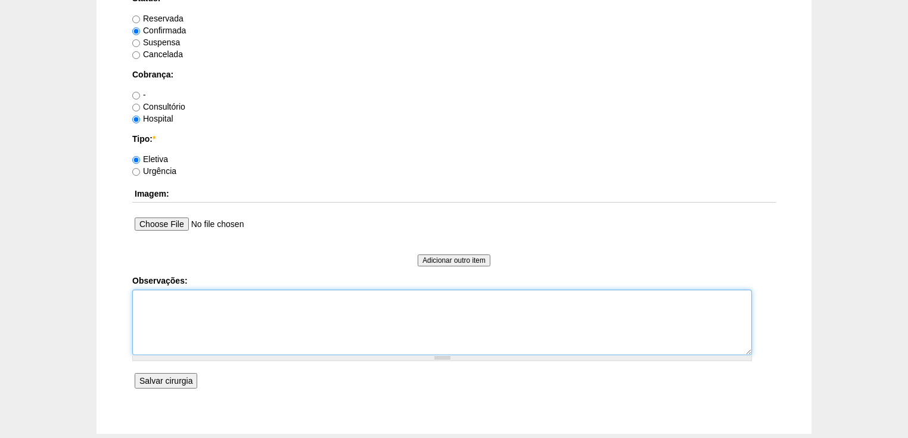
click at [148, 304] on textarea "Observações:" at bounding box center [442, 323] width 620 height 66
type textarea "v"
click at [169, 310] on textarea "Vincit - Faturada Hospital Dr Andre sego Faturada" at bounding box center [442, 323] width 620 height 66
click at [192, 306] on textarea "Vincit - Faturada Hospital Dr Andre- sego Faturada" at bounding box center [442, 323] width 620 height 66
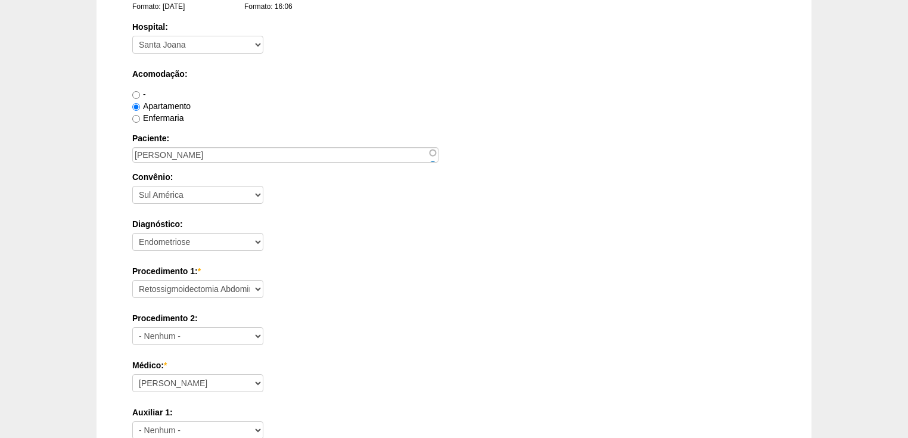
scroll to position [0, 0]
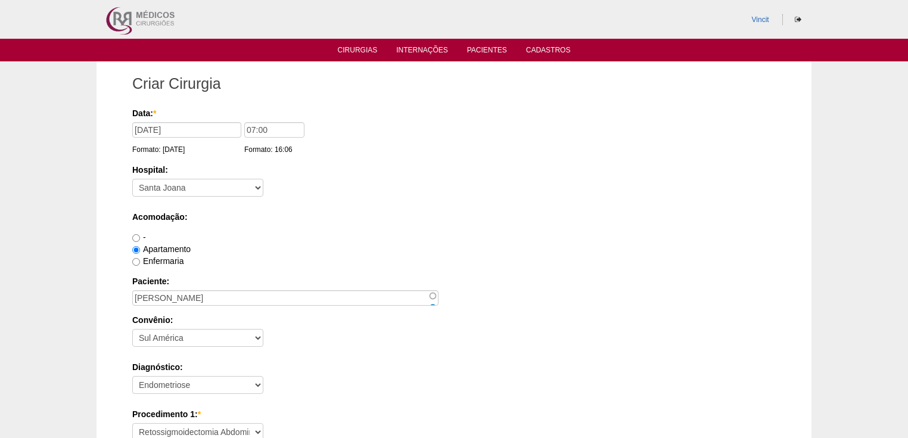
type textarea "Vincit - Faturada Hospital Dr Andre- sego Faturada"
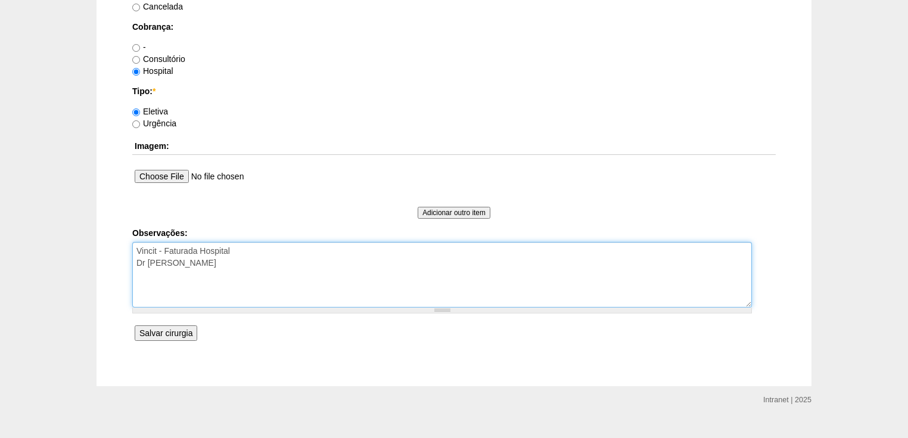
scroll to position [971, 0]
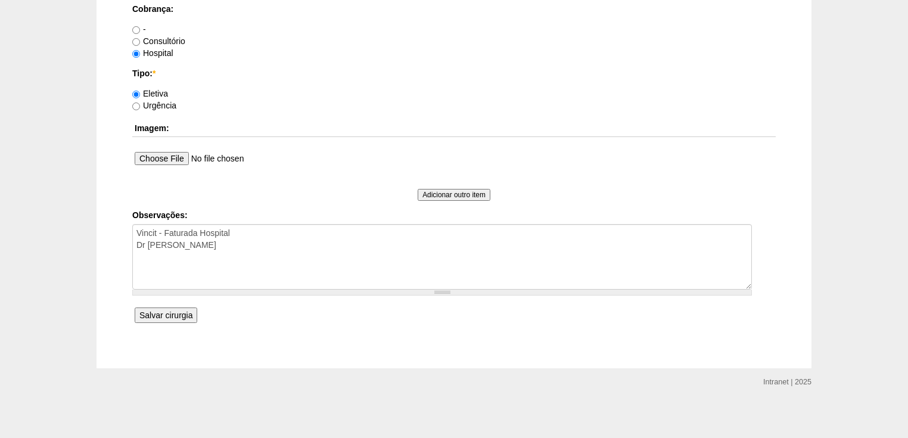
click at [180, 312] on input "Salvar cirurgia" at bounding box center [166, 314] width 63 height 15
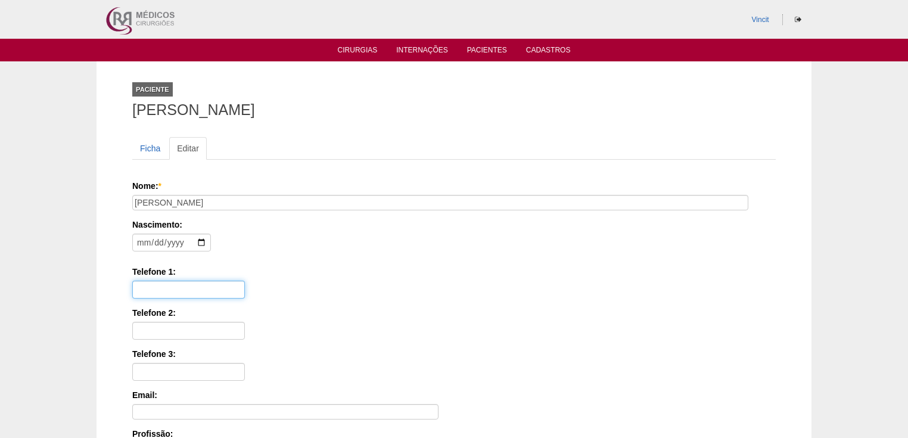
click at [152, 286] on input "Telefone 1:" at bounding box center [188, 290] width 113 height 18
paste input "[PHONE_NUMBER]"
type input "[PHONE_NUMBER]"
click at [145, 240] on input "date" at bounding box center [171, 243] width 79 height 18
type input "[DATE]"
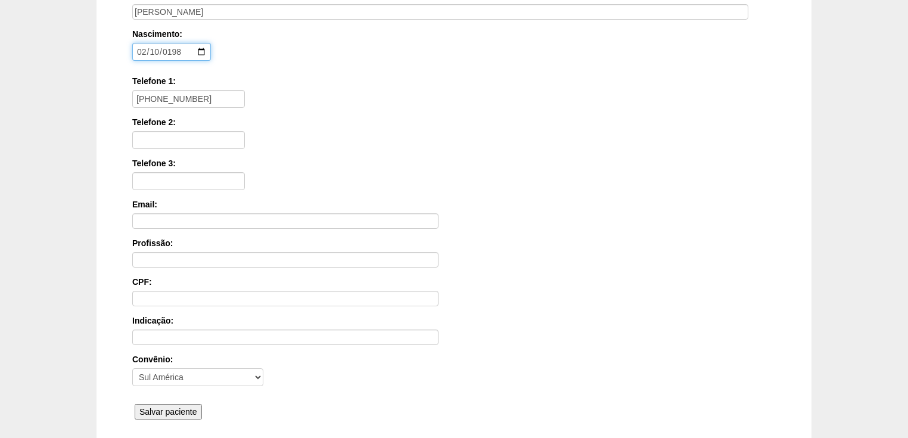
scroll to position [238, 0]
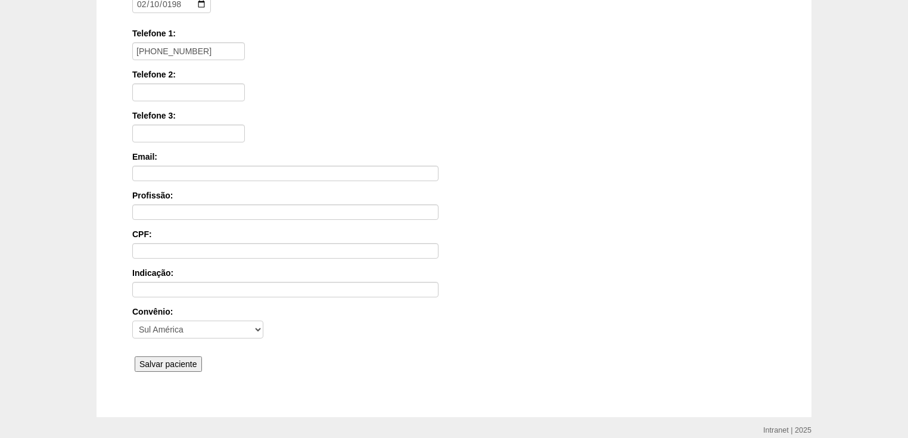
click at [175, 363] on input "Salvar paciente" at bounding box center [168, 363] width 67 height 15
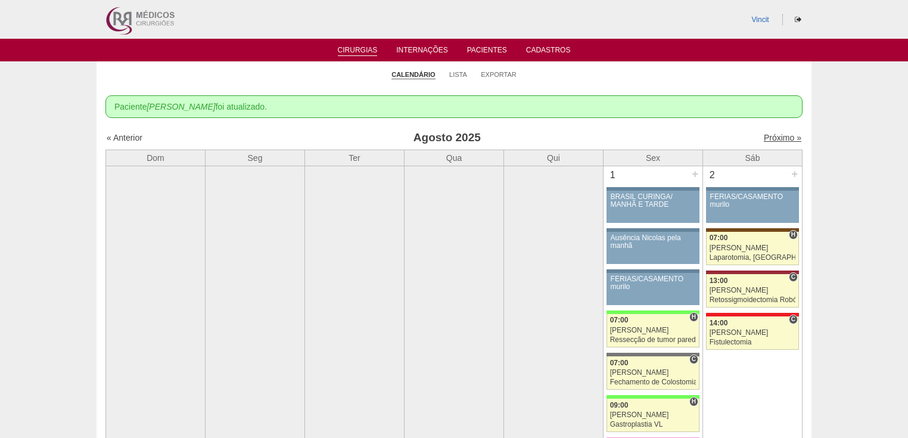
click at [766, 138] on link "Próximo »" at bounding box center [783, 138] width 38 height 10
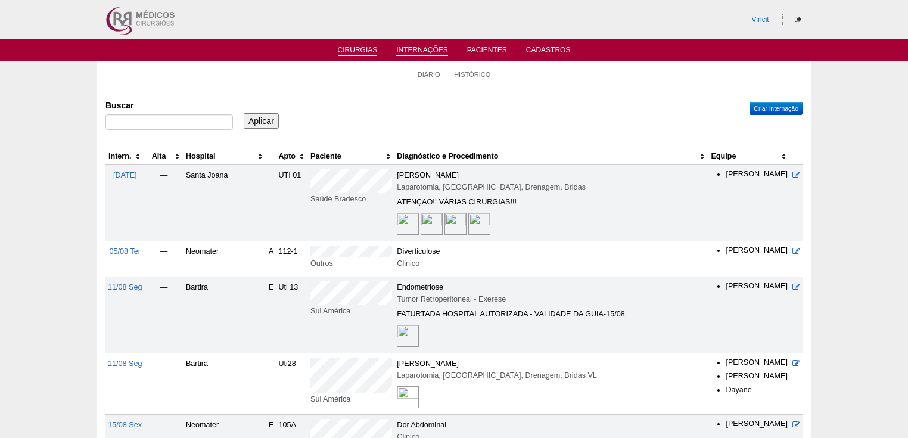
click at [355, 48] on link "Cirurgias" at bounding box center [358, 51] width 40 height 10
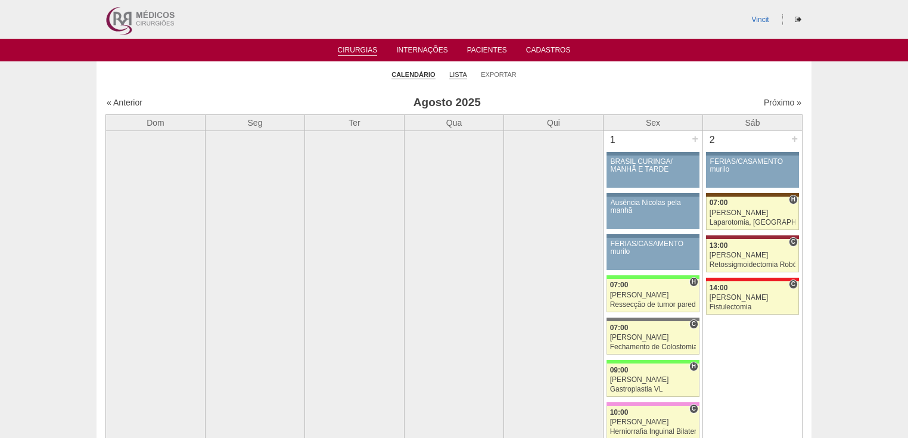
click at [466, 72] on link "Lista" at bounding box center [458, 74] width 18 height 9
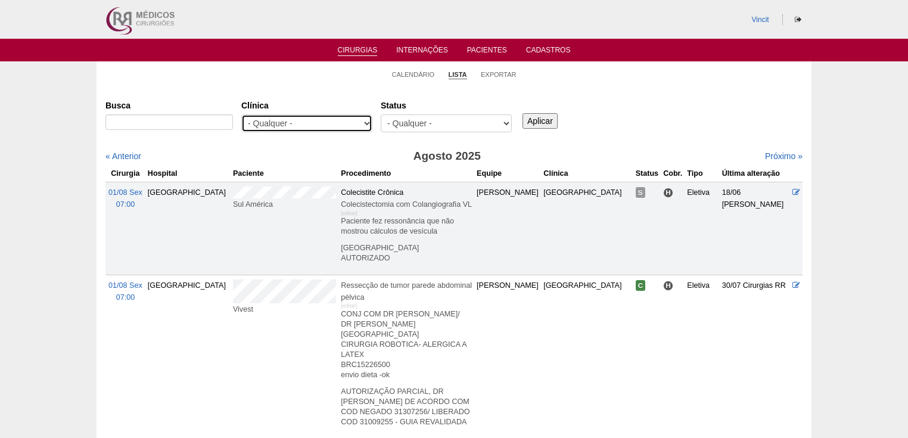
click at [363, 122] on select "- Qualquer - 6R Alphaville Assunção Bartira Brasil Christovão da Gama Cruz Azul…" at bounding box center [306, 123] width 131 height 18
select select "48"
click at [241, 114] on select "- Qualquer - 6R Alphaville Assunção Bartira Brasil Christovão da Gama Cruz Azul…" at bounding box center [306, 123] width 131 height 18
click at [536, 113] on input "Aplicar" at bounding box center [540, 120] width 35 height 15
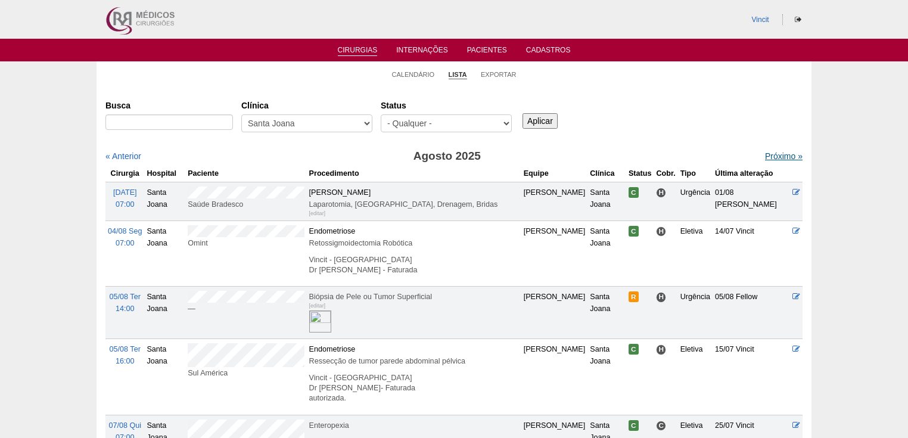
click at [775, 155] on link "Próximo »" at bounding box center [784, 156] width 38 height 10
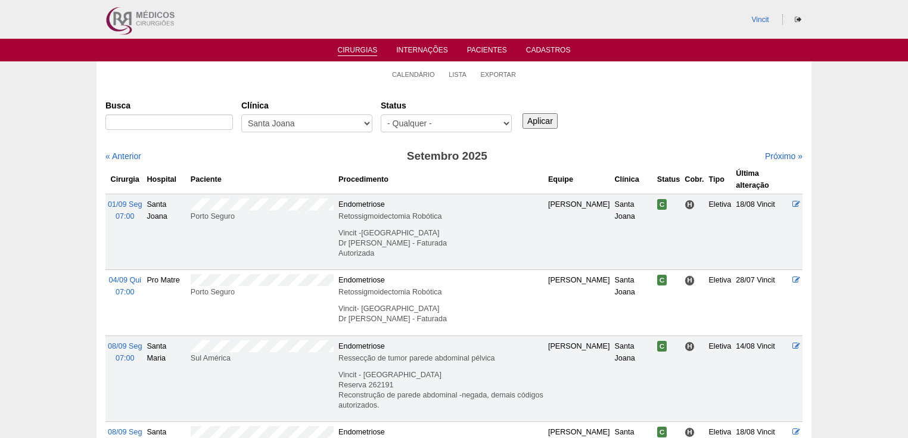
click at [353, 54] on link "Cirurgias" at bounding box center [358, 51] width 40 height 10
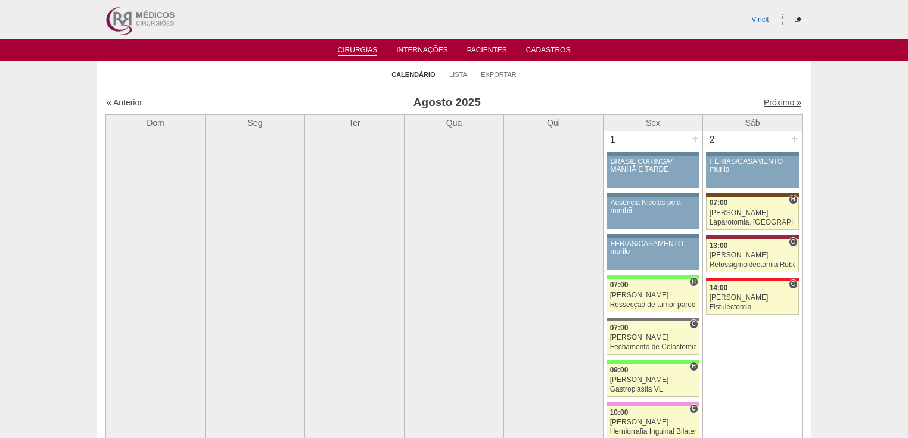
click at [764, 102] on link "Próximo »" at bounding box center [783, 103] width 38 height 10
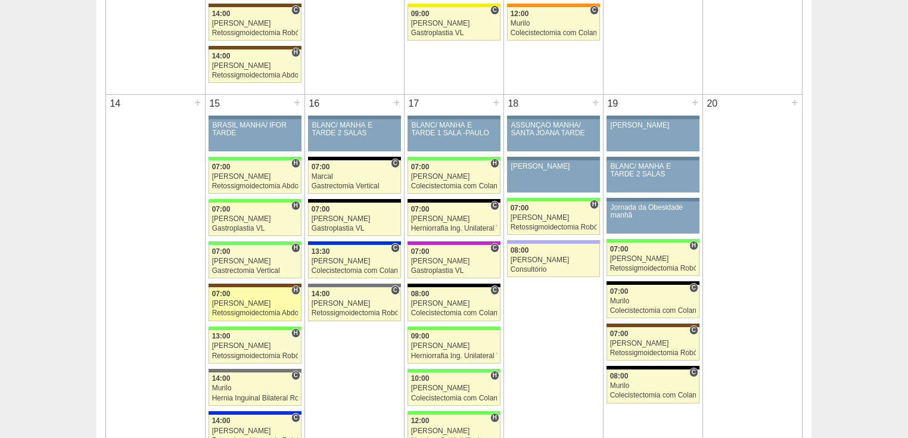
scroll to position [1049, 0]
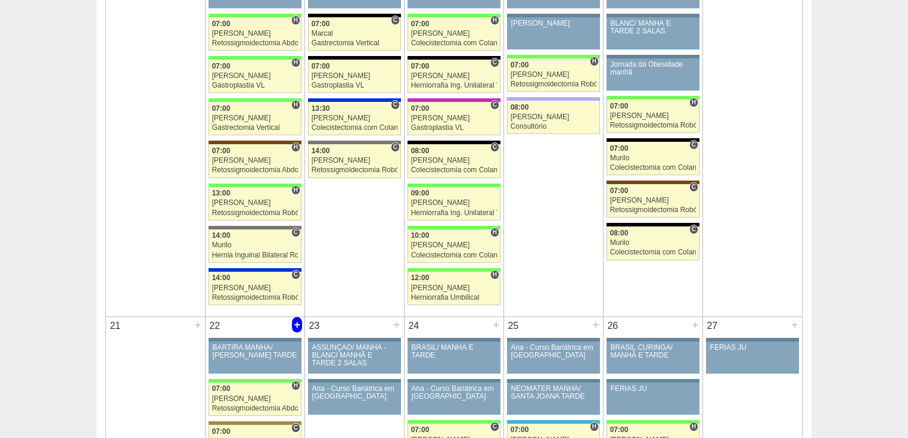
click at [294, 319] on div "+" at bounding box center [297, 324] width 10 height 15
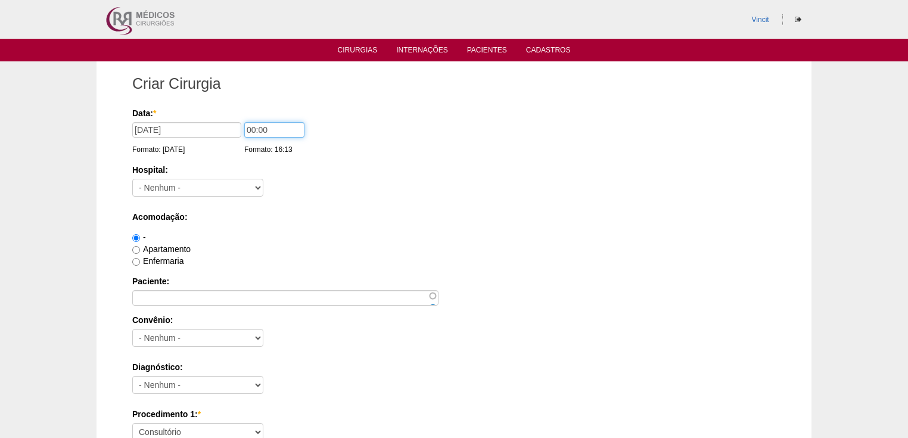
click at [255, 129] on input "00:00" at bounding box center [274, 129] width 60 height 15
type input "07:00"
click at [209, 188] on select "- [GEOGRAPHIC_DATA] - [DATE] [PERSON_NAME] Alvorada América Assunção Bartira Be…" at bounding box center [197, 188] width 131 height 18
select select "30"
click at [132, 179] on select "- Nenhum - 9 de Julho Albert Einstein Alvorada América Assunção Bartira Benefic…" at bounding box center [197, 188] width 131 height 18
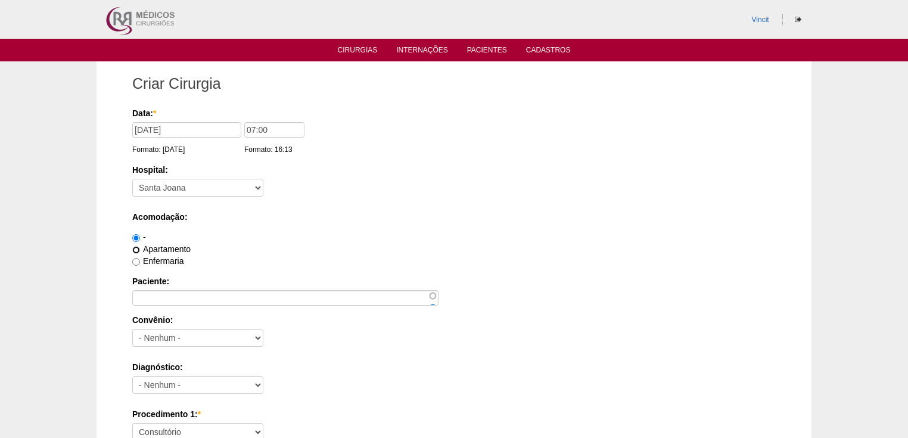
click at [138, 250] on input "Apartamento" at bounding box center [136, 250] width 8 height 8
radio input "true"
click at [158, 288] on div "Paciente:" at bounding box center [454, 290] width 644 height 30
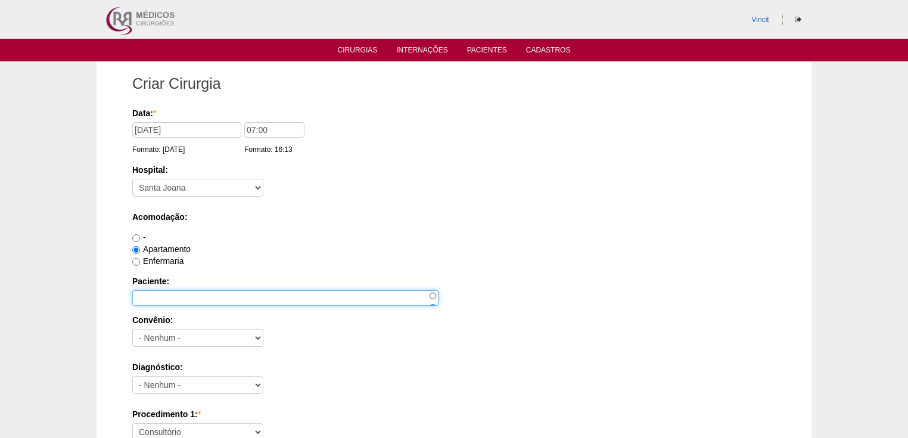
click at [154, 292] on input "Paciente:" at bounding box center [285, 297] width 306 height 15
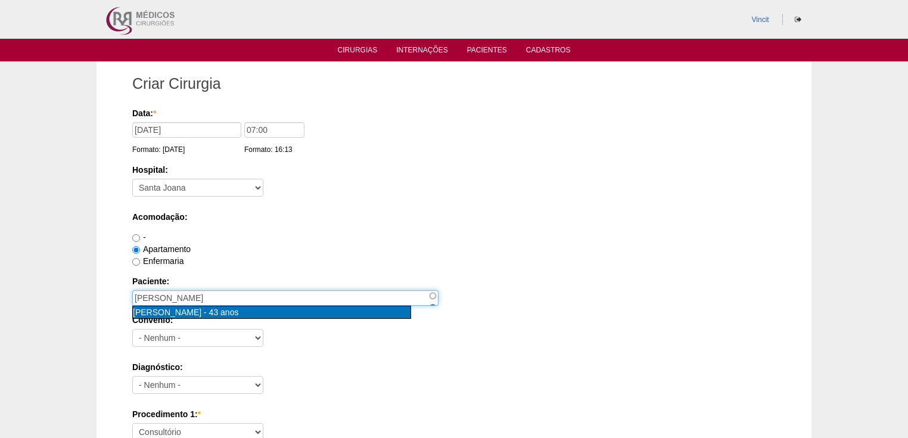
type input "DANIELA CRISTINA TAVARES BONIFÁCIO [nid:86179]"
click at [201, 310] on span "DANIELA CRISTINA TAVARES BONIFÁCIO" at bounding box center [167, 312] width 69 height 10
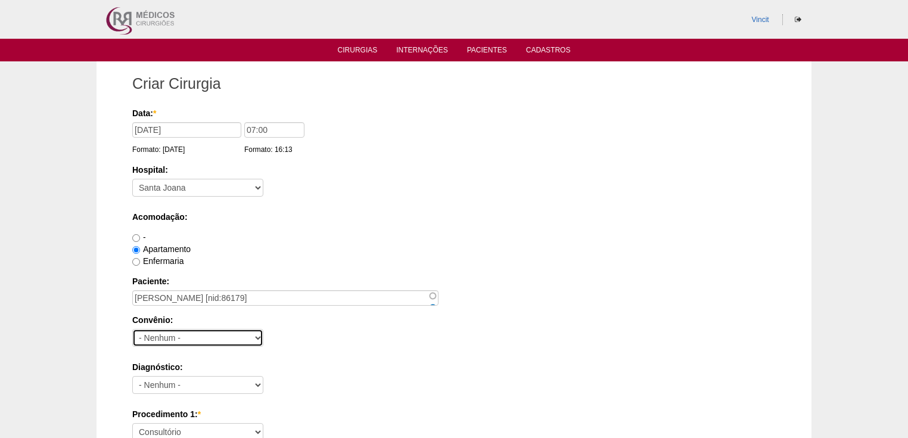
click at [174, 338] on select "- Nenhum - Abet Afresp Allianz Amil Blue Life Caasp Cabesp Caixa de Pensões Car…" at bounding box center [197, 338] width 131 height 18
click at [418, 249] on div "Apartamento" at bounding box center [454, 249] width 644 height 12
click at [143, 335] on select "- Nenhum - Abet Afresp Allianz Amil Blue Life Caasp Cabesp Caixa de Pensões Car…" at bounding box center [197, 338] width 131 height 18
select select "25"
click at [132, 329] on select "- Nenhum - Abet Afresp Allianz Amil Blue Life Caasp Cabesp Caixa de Pensões Car…" at bounding box center [197, 338] width 131 height 18
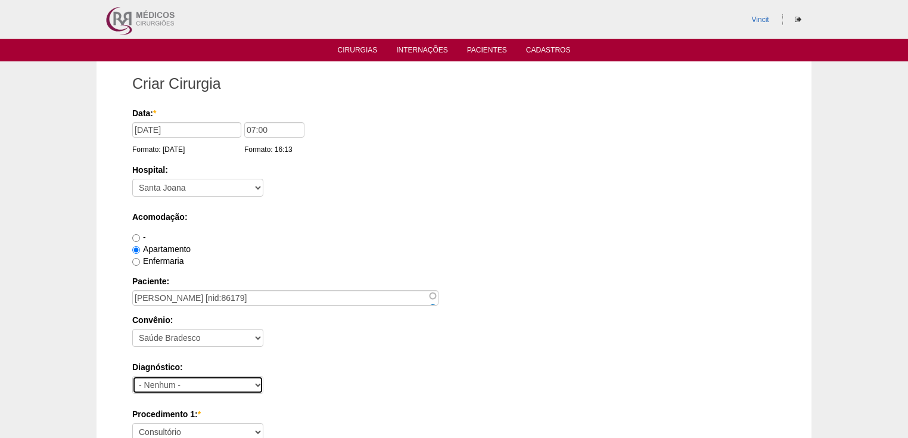
click at [161, 380] on select "- Nenhum - Abdome Agudo Abscesso Hepático Abscesso Perianal Abscesso Peritoneal…" at bounding box center [197, 385] width 131 height 18
select select "3897"
click at [132, 376] on select "- Nenhum - Abdome Agudo Abscesso Hepático Abscesso Perianal Abscesso Peritoneal…" at bounding box center [197, 385] width 131 height 18
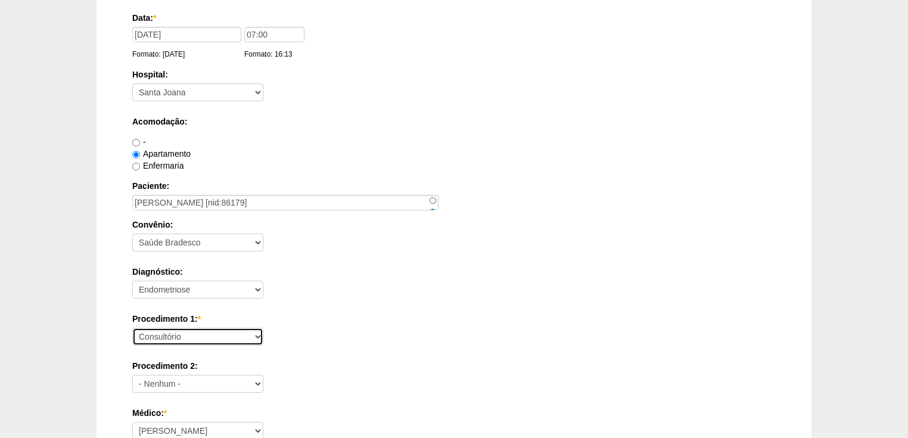
click at [172, 331] on select "Consultório Abscesso Hepático - Drenagem Abscesso perianal Amputação Abdômino P…" at bounding box center [197, 337] width 131 height 18
select select "4016"
click at [132, 328] on select "Consultório Abscesso Hepático - Drenagem Abscesso perianal Amputação Abdômino P…" at bounding box center [197, 337] width 131 height 18
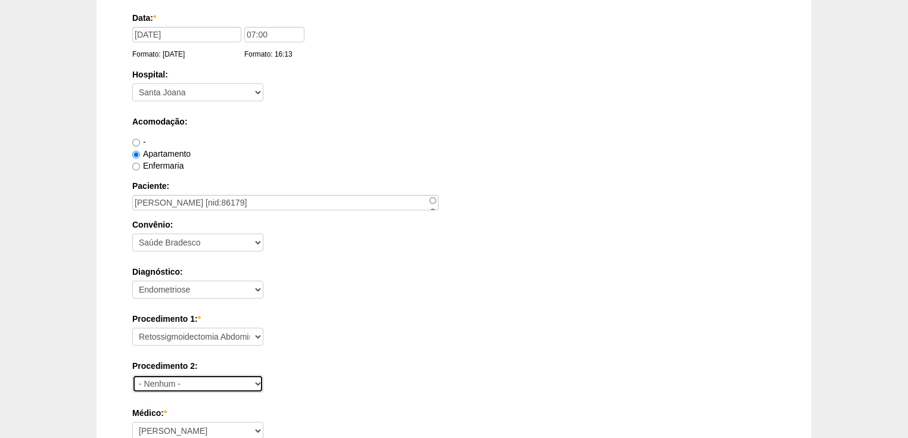
click at [158, 390] on select "- Nenhum - Consultório Abscesso Hepático - Drenagem Abscesso perianal Amputação…" at bounding box center [197, 384] width 131 height 18
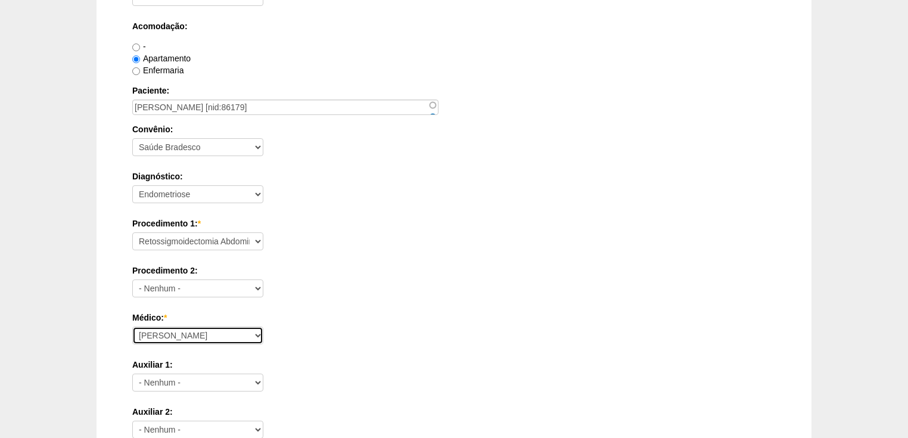
click at [154, 328] on select "Ana Paula Bruno Felipe Rossi Geraldo Igor Benevides Isabella Juliana Luiz Guilh…" at bounding box center [197, 336] width 131 height 18
select select "47"
click at [132, 327] on select "Ana Paula Bruno Felipe Rossi Geraldo Igor Benevides Isabella Juliana Luiz Guilh…" at bounding box center [197, 336] width 131 height 18
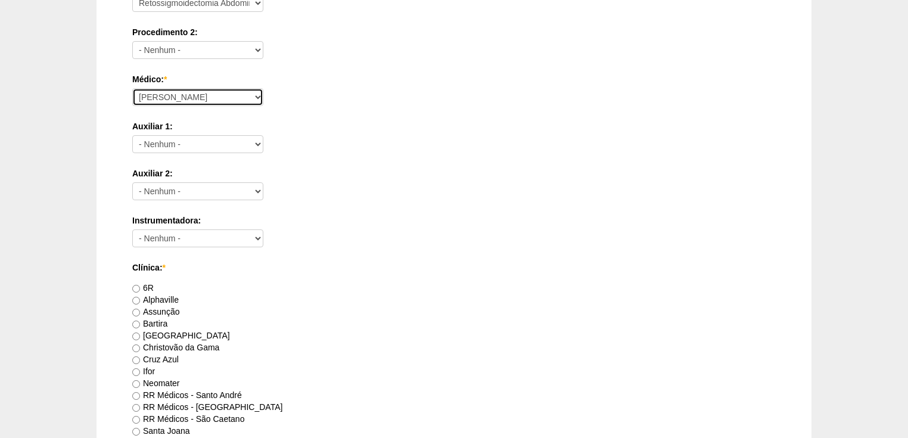
scroll to position [524, 0]
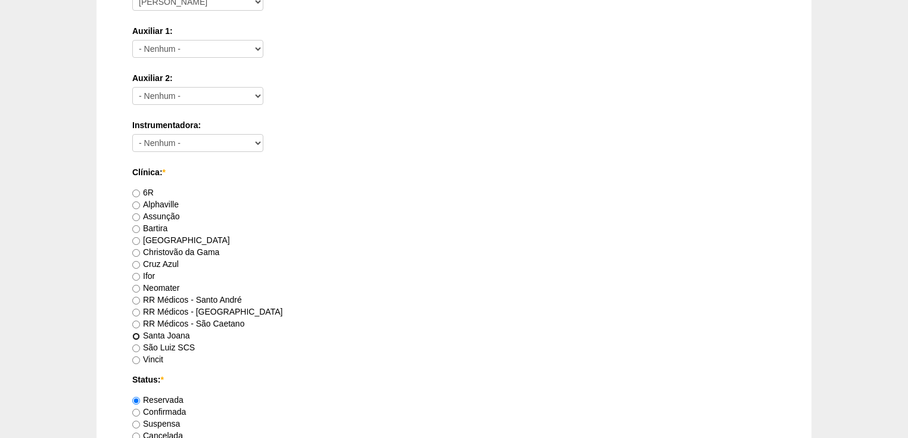
click at [136, 335] on input "Santa Joana" at bounding box center [136, 336] width 8 height 8
radio input "true"
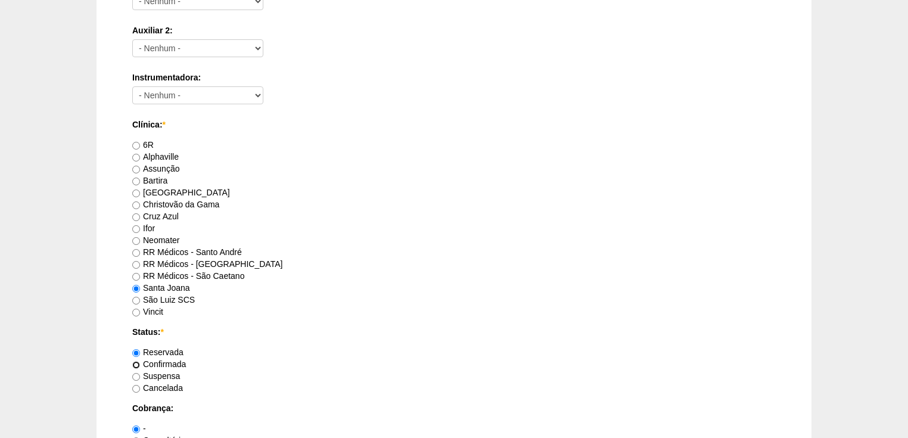
click at [139, 362] on input "Confirmada" at bounding box center [136, 365] width 8 height 8
radio input "true"
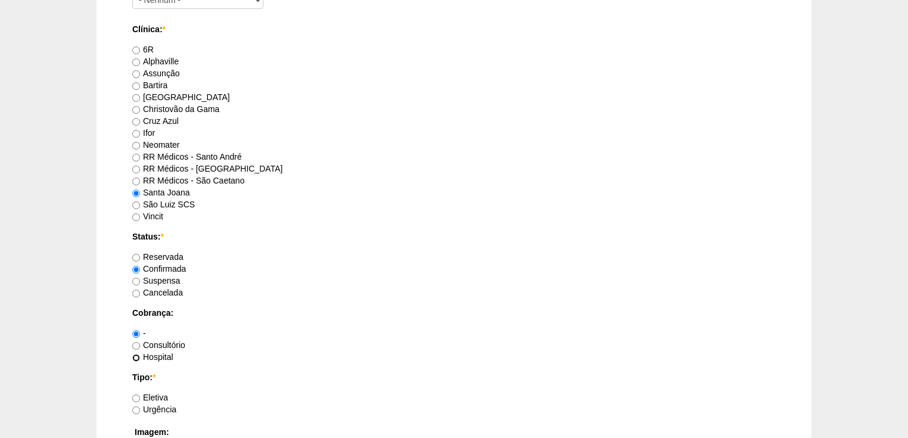
click at [136, 354] on input "Hospital" at bounding box center [136, 358] width 8 height 8
radio input "true"
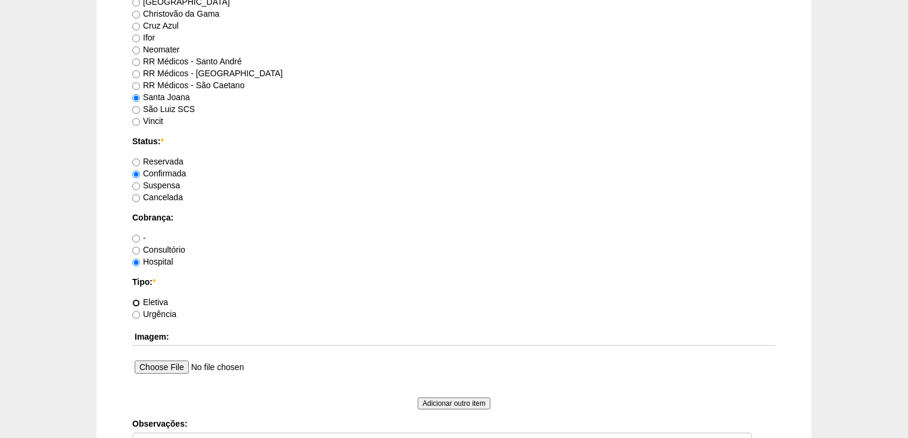
click at [136, 305] on input "Eletiva" at bounding box center [136, 303] width 8 height 8
radio input "true"
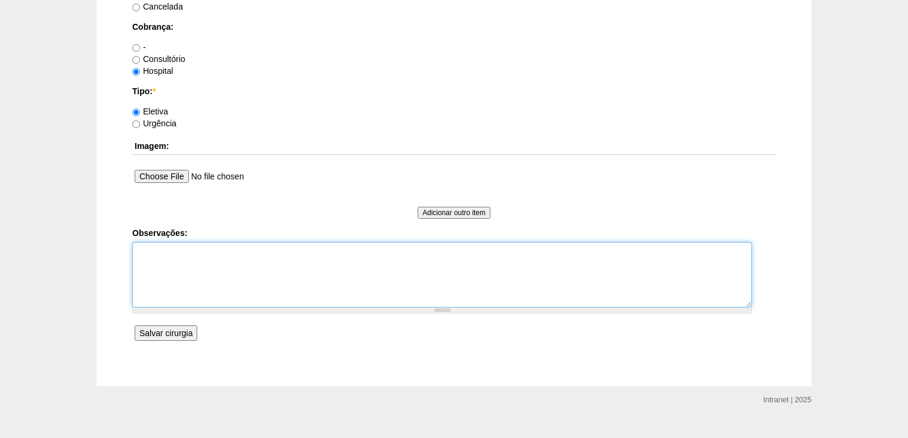
click at [154, 271] on textarea "Observações:" at bounding box center [442, 275] width 620 height 66
type textarea "v"
click at [175, 262] on textarea "Vincit Faturada Hospital Dr Andre - Faturada" at bounding box center [442, 275] width 620 height 66
click at [156, 251] on textarea "Vincit Faturada Hospital Dr Andre - Sego - Faturada" at bounding box center [442, 275] width 620 height 66
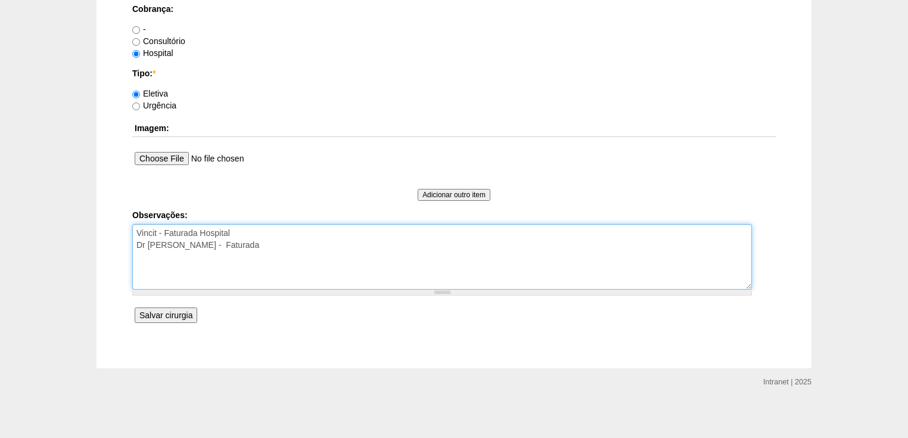
click at [245, 245] on textarea "Vincit - Faturada Hospital Dr Andre - Sego - Faturada" at bounding box center [442, 257] width 620 height 66
type textarea "Vincit - Faturada Hospital Dr Andre - Sego - Faturada autorizado/ negado abaixa…"
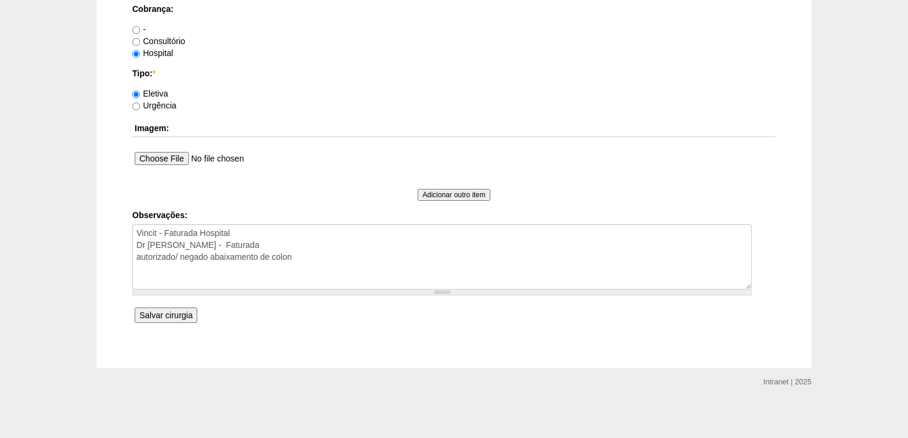
click at [175, 307] on input "Salvar cirurgia" at bounding box center [166, 314] width 63 height 15
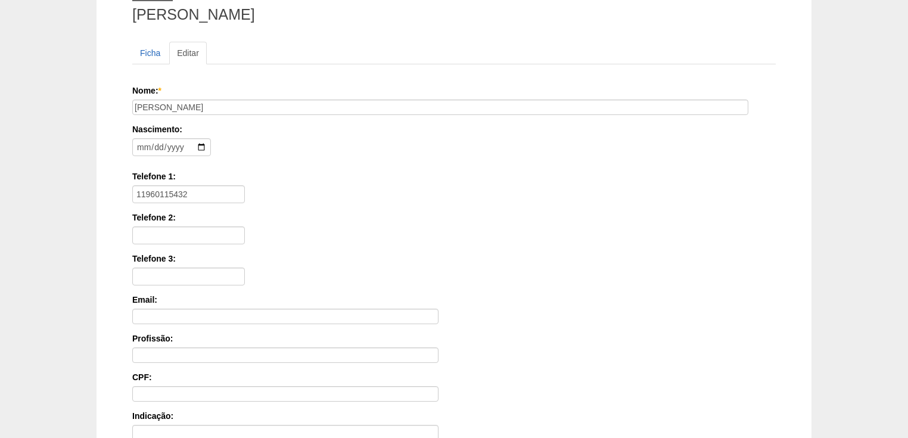
scroll to position [238, 0]
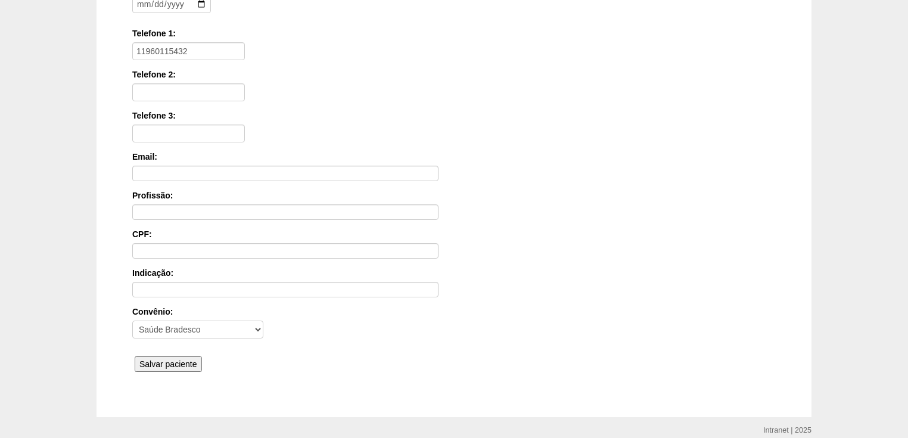
click at [167, 357] on input "Salvar paciente" at bounding box center [168, 363] width 67 height 15
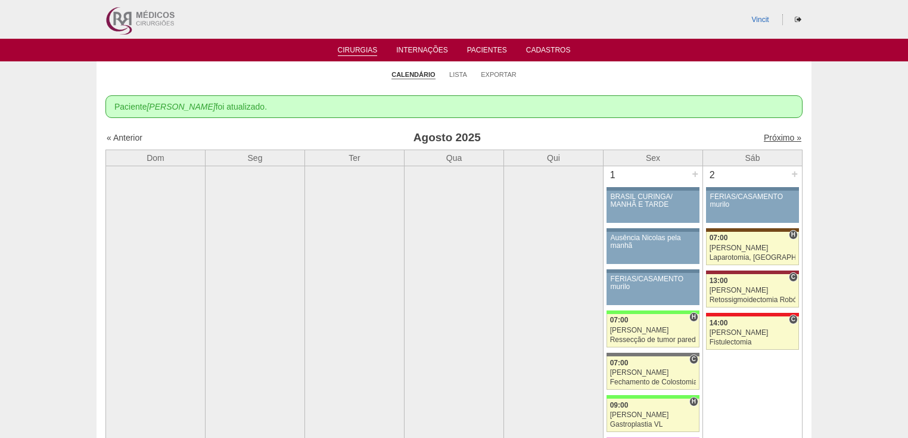
click at [770, 135] on link "Próximo »" at bounding box center [783, 138] width 38 height 10
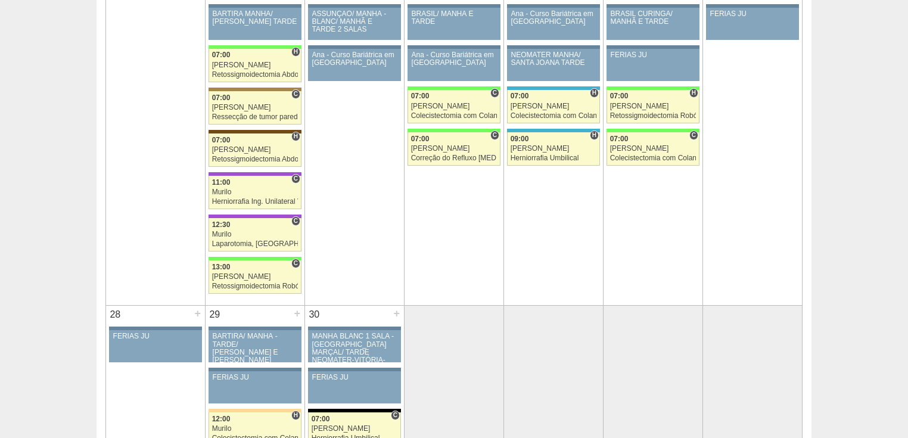
scroll to position [1287, 0]
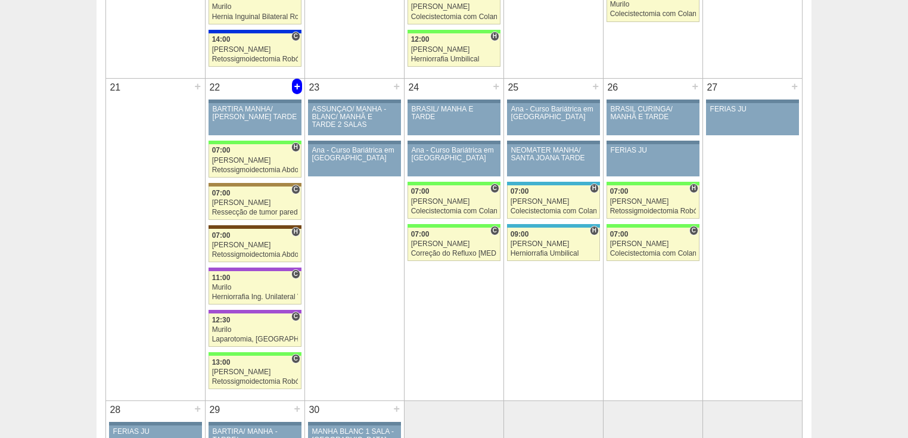
click at [294, 80] on div "+" at bounding box center [297, 86] width 10 height 15
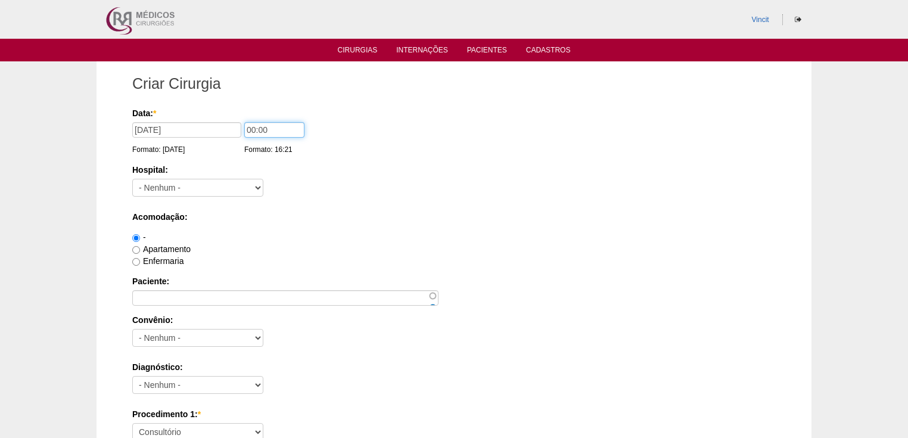
click at [254, 132] on input "00:00" at bounding box center [274, 129] width 60 height 15
type input "14:00"
click at [259, 185] on select "- [GEOGRAPHIC_DATA] - [DATE] [PERSON_NAME] Alvorada América Assunção Bartira Be…" at bounding box center [197, 188] width 131 height 18
select select "30"
click at [132, 179] on select "- [GEOGRAPHIC_DATA] - [DATE] [PERSON_NAME] Alvorada América Assunção Bartira Be…" at bounding box center [197, 188] width 131 height 18
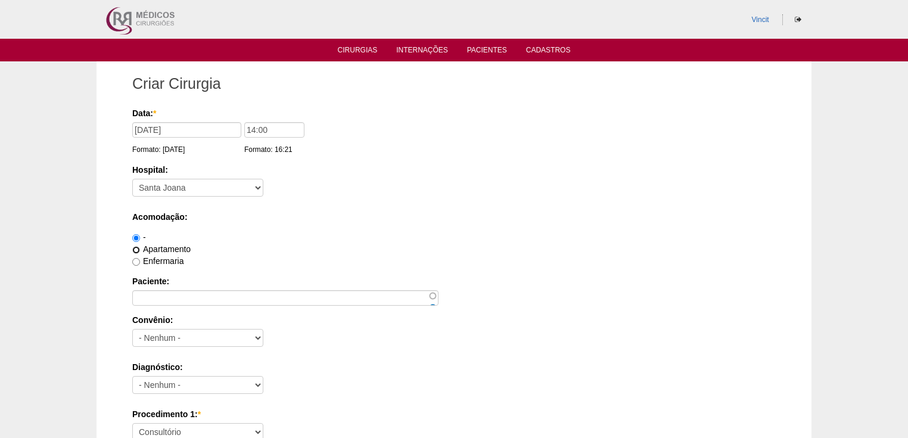
click at [138, 247] on input "Apartamento" at bounding box center [136, 250] width 8 height 8
radio input "true"
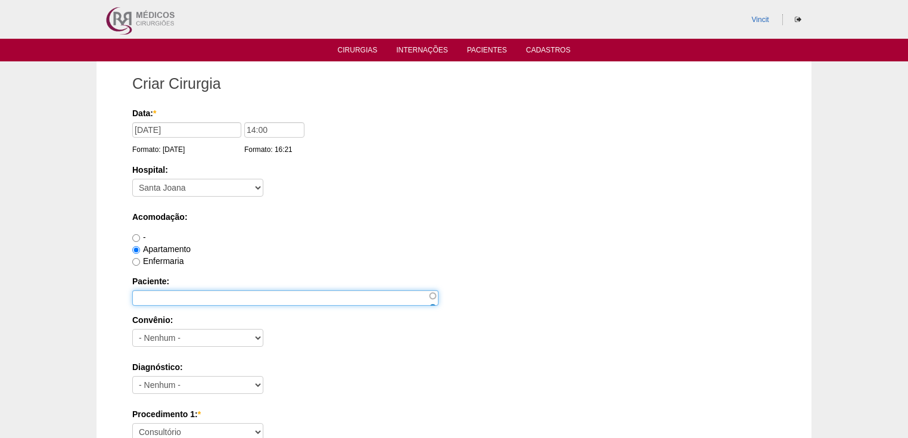
click at [156, 296] on input "Paciente:" at bounding box center [285, 297] width 306 height 15
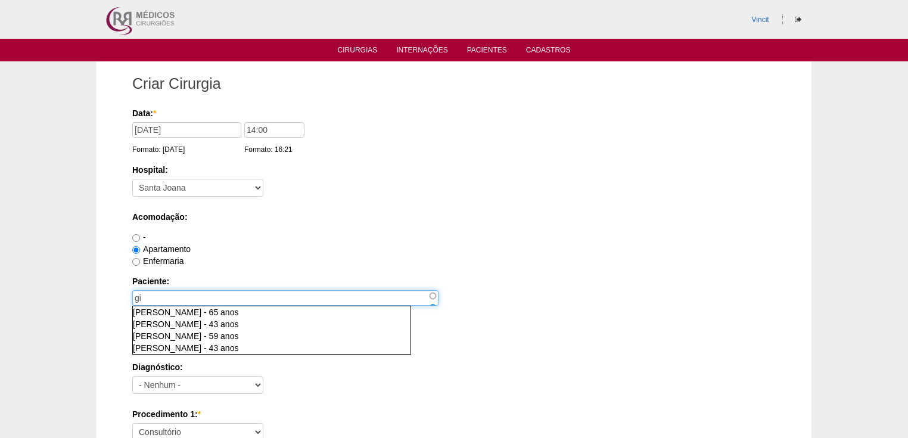
type input "g"
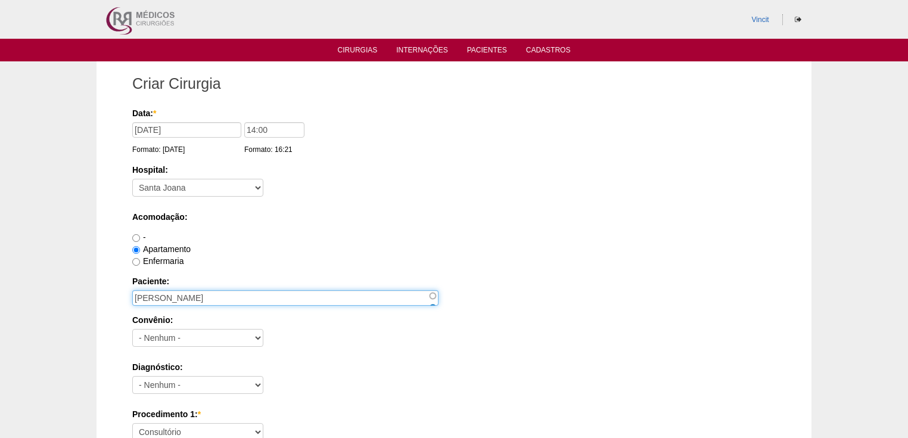
type input "[PERSON_NAME]"
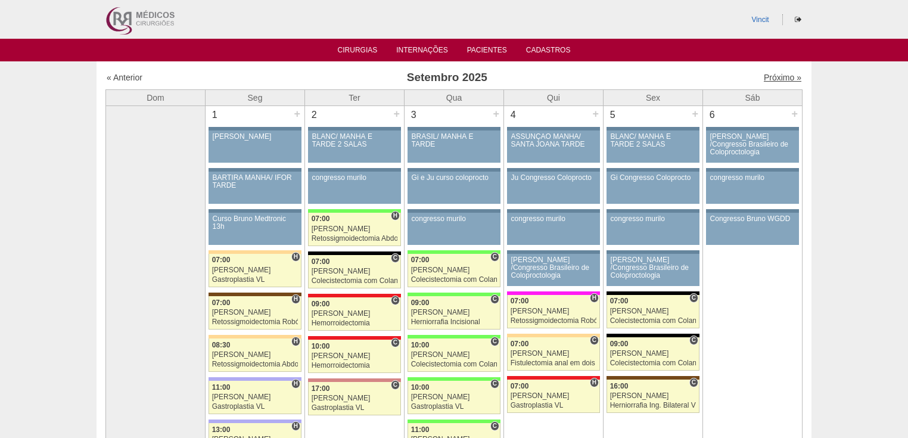
click at [764, 76] on link "Próximo »" at bounding box center [783, 78] width 38 height 10
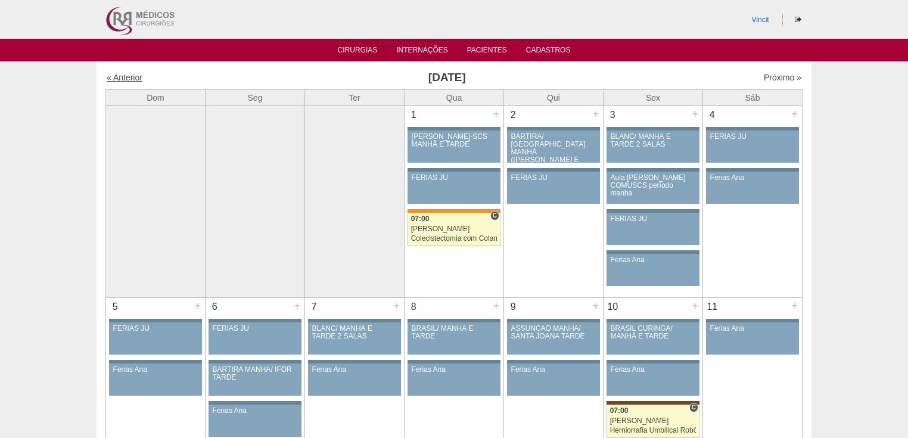
drag, startPoint x: 0, startPoint y: 0, endPoint x: 129, endPoint y: 79, distance: 150.8
click at [129, 79] on link "« Anterior" at bounding box center [125, 78] width 36 height 10
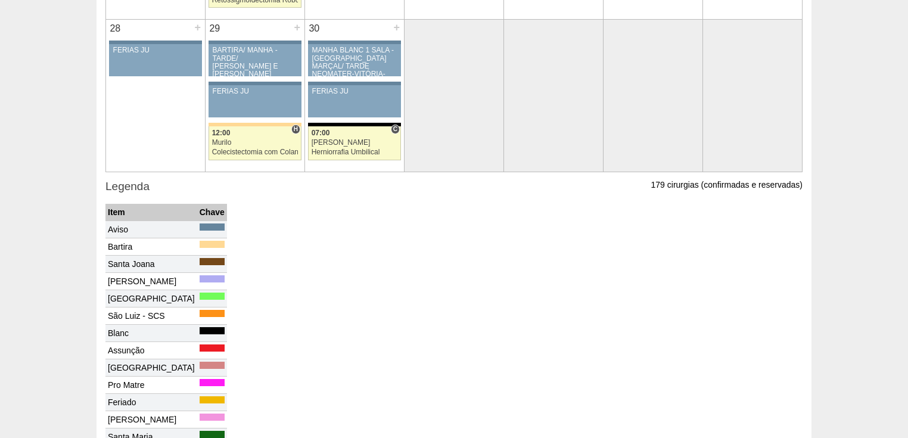
scroll to position [1621, 0]
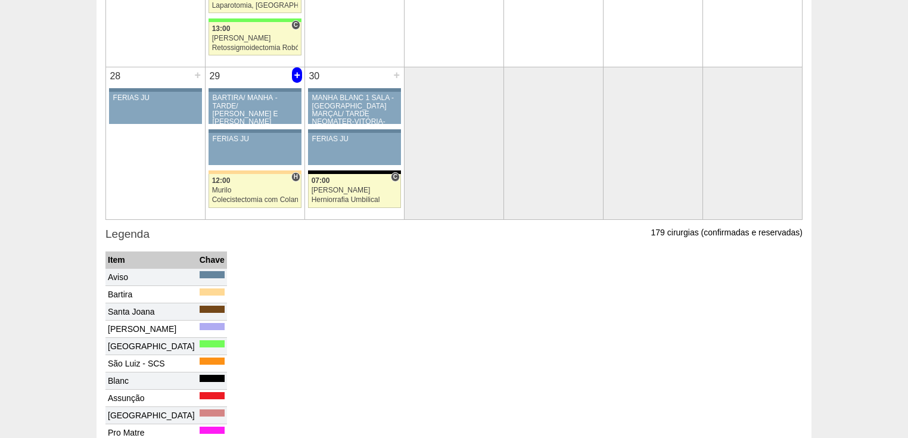
click at [294, 72] on div "+" at bounding box center [297, 74] width 10 height 15
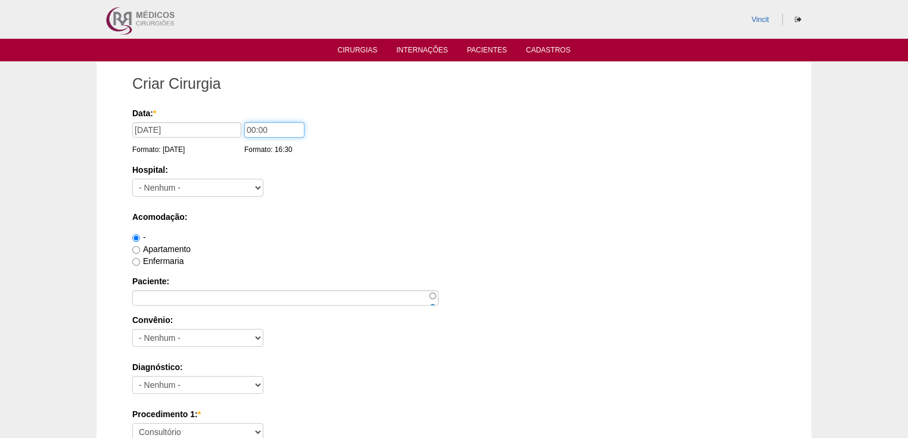
click at [255, 129] on input "00:00" at bounding box center [274, 129] width 60 height 15
type input "07:00"
click at [166, 185] on select "- Nenhum - 9 de Julho Albert Einstein Alvorada América Assunção Bartira Benefic…" at bounding box center [197, 188] width 131 height 18
select select "30"
click at [132, 179] on select "- Nenhum - 9 de Julho Albert Einstein Alvorada América Assunção Bartira Benefic…" at bounding box center [197, 188] width 131 height 18
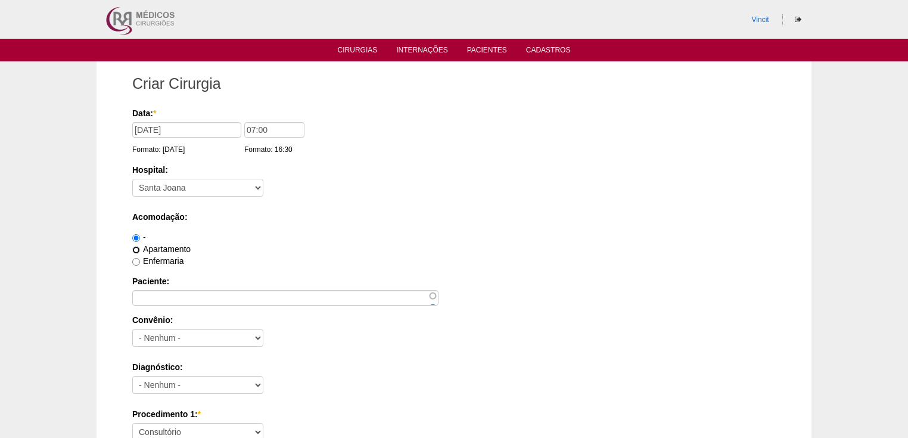
click at [133, 250] on input "Apartamento" at bounding box center [136, 250] width 8 height 8
radio input "true"
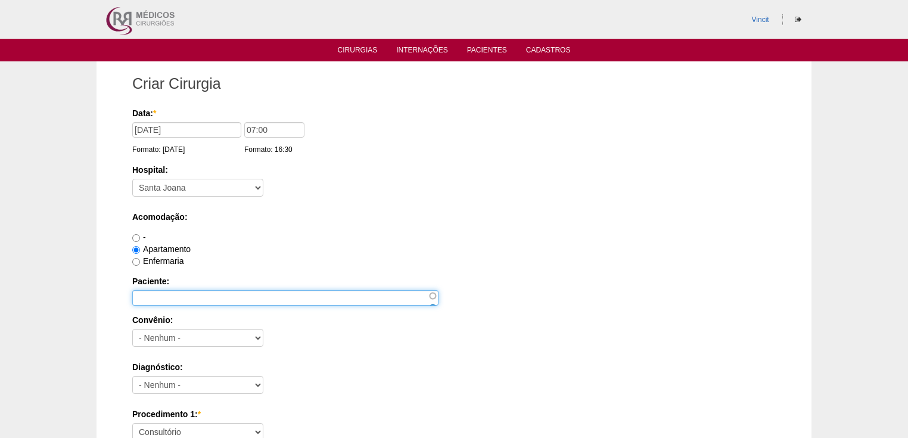
click at [149, 291] on input "Paciente:" at bounding box center [285, 297] width 306 height 15
paste input "[PERSON_NAME] DOS [PERSON_NAME]"
type input "[PERSON_NAME] DOS [PERSON_NAME]"
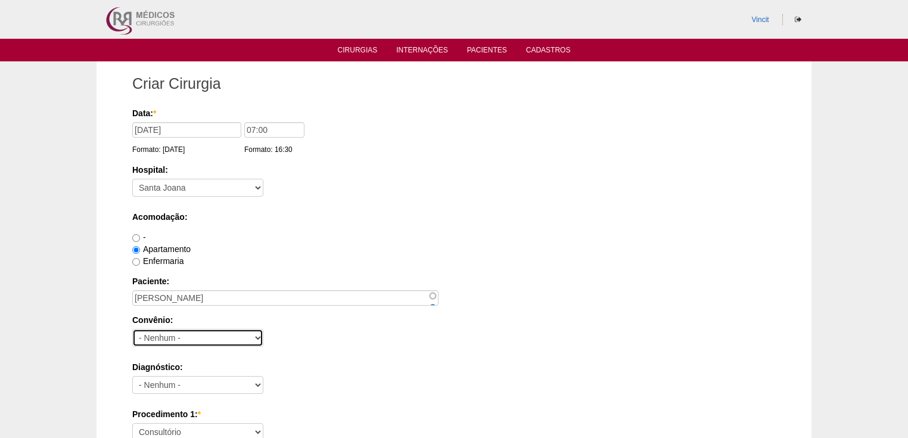
click at [176, 341] on select "- Nenhum - Abet Afresp Allianz Amil Blue Life Caasp Cabesp Caixa de Pensões Car…" at bounding box center [197, 338] width 131 height 18
select select "25"
click at [132, 329] on select "- Nenhum - Abet Afresp Allianz Amil Blue Life Caasp Cabesp Caixa de Pensões Car…" at bounding box center [197, 338] width 131 height 18
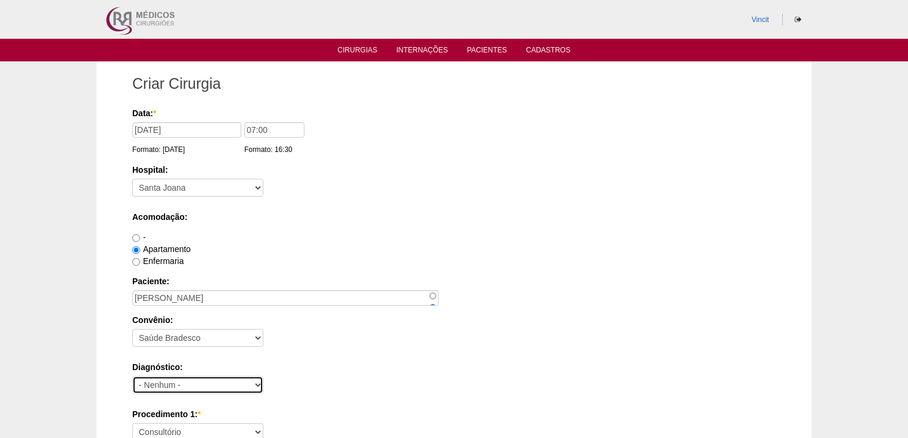
click at [185, 382] on select "- Nenhum - Abdome Agudo Abscesso Hepático Abscesso Perianal Abscesso Peritoneal…" at bounding box center [197, 385] width 131 height 18
select select "3897"
click at [132, 376] on select "- Nenhum - Abdome Agudo Abscesso Hepático Abscesso Perianal Abscesso Peritoneal…" at bounding box center [197, 385] width 131 height 18
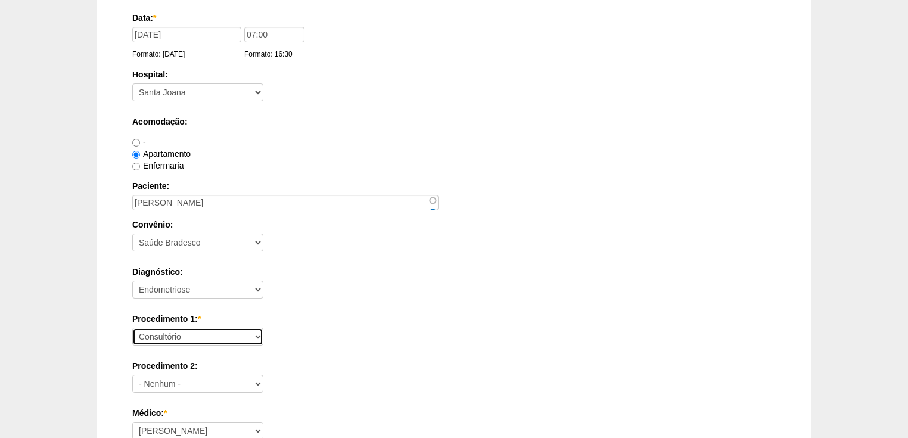
click at [163, 340] on select "Consultório Abscesso Hepático - Drenagem Abscesso perianal Amputação Abdômino P…" at bounding box center [197, 337] width 131 height 18
select select "4016"
click at [132, 328] on select "Consultório Abscesso Hepático - Drenagem Abscesso perianal Amputação Abdômino P…" at bounding box center [197, 337] width 131 height 18
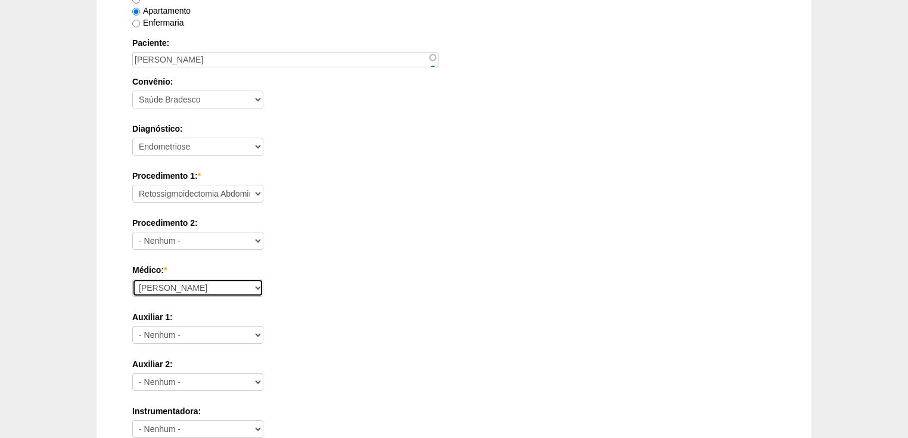
click at [155, 293] on select "Ana Paula Bruno Felipe Rossi Geraldo Igor Benevides Isabella Juliana Luiz Guilh…" at bounding box center [197, 288] width 131 height 18
select select "47"
click at [132, 279] on select "Ana Paula Bruno Felipe Rossi Geraldo Igor Benevides Isabella Juliana Luiz Guilh…" at bounding box center [197, 288] width 131 height 18
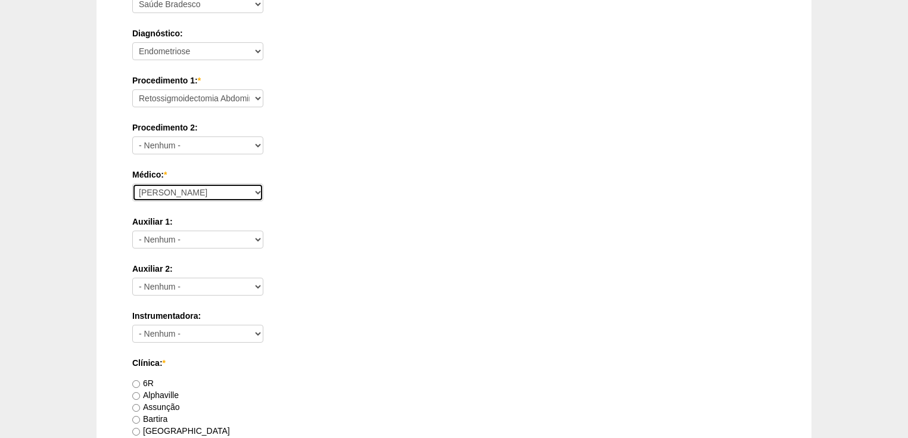
scroll to position [477, 0]
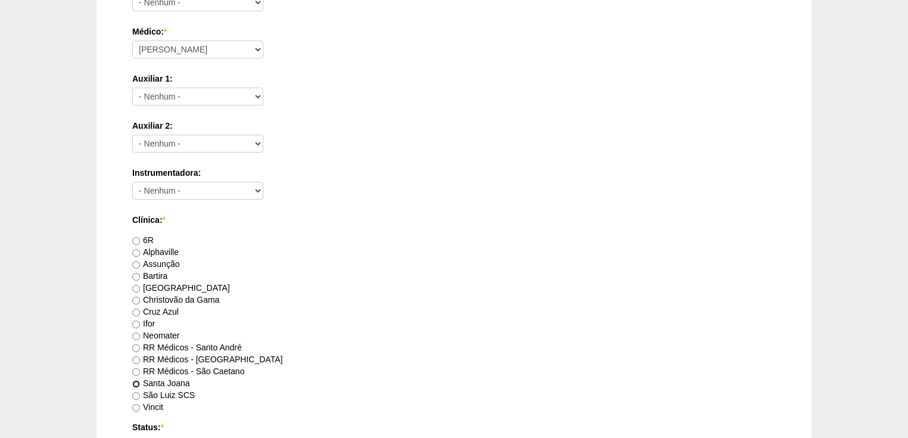
click at [135, 381] on input "Santa Joana" at bounding box center [136, 384] width 8 height 8
radio input "true"
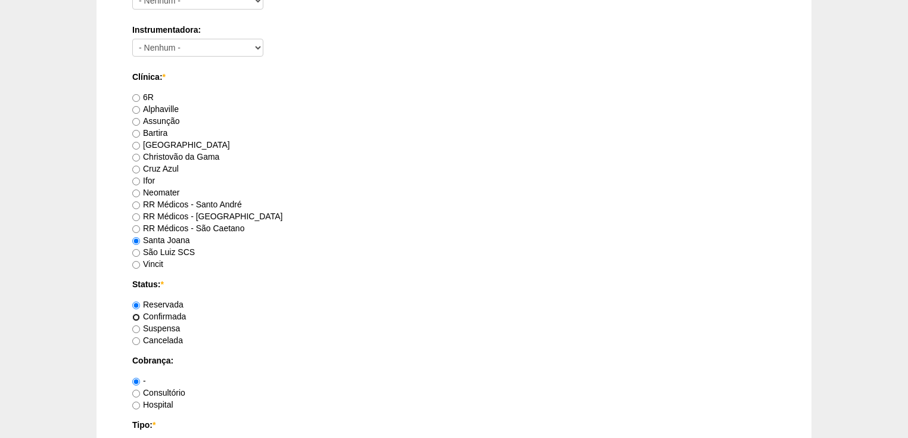
click at [136, 316] on input "Confirmada" at bounding box center [136, 317] width 8 height 8
radio input "true"
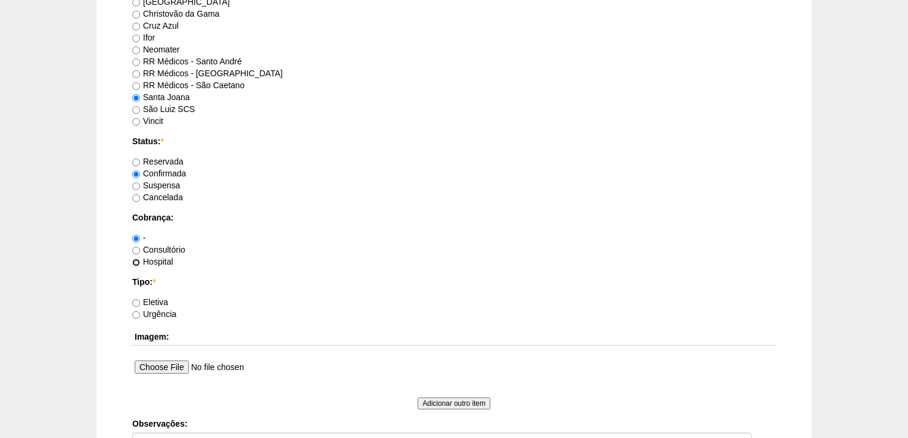
click at [135, 264] on input "Hospital" at bounding box center [136, 263] width 8 height 8
radio input "true"
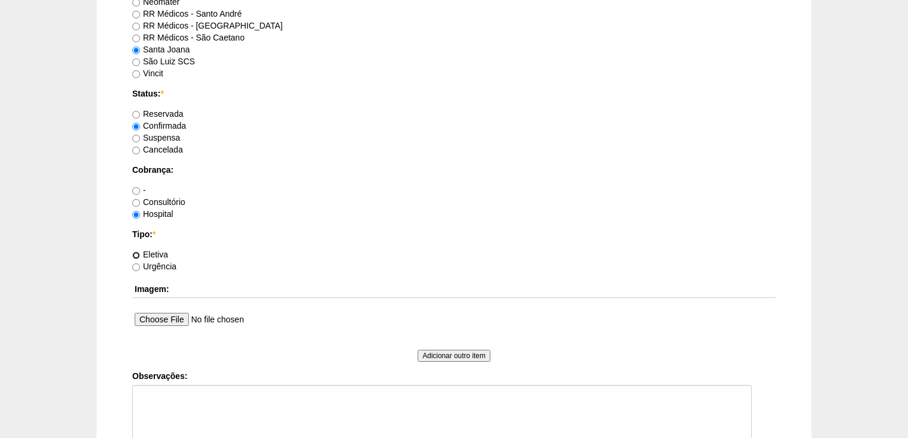
click at [137, 253] on input "Eletiva" at bounding box center [136, 255] width 8 height 8
radio input "true"
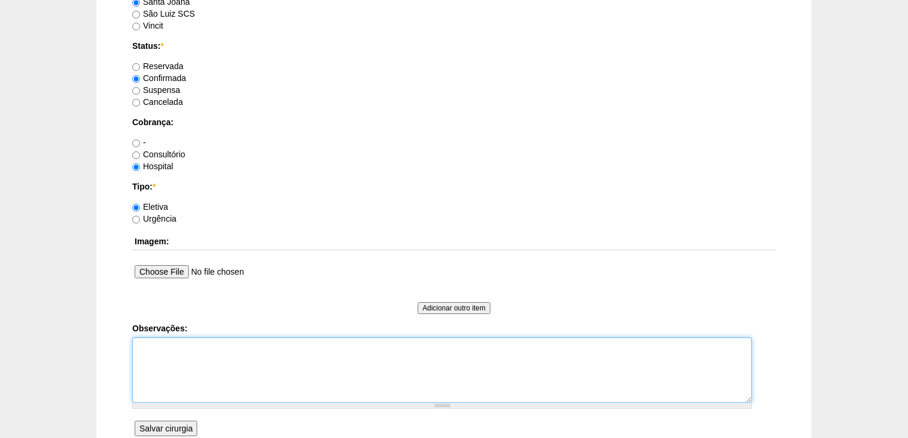
click at [145, 360] on textarea "Observações:" at bounding box center [442, 370] width 620 height 66
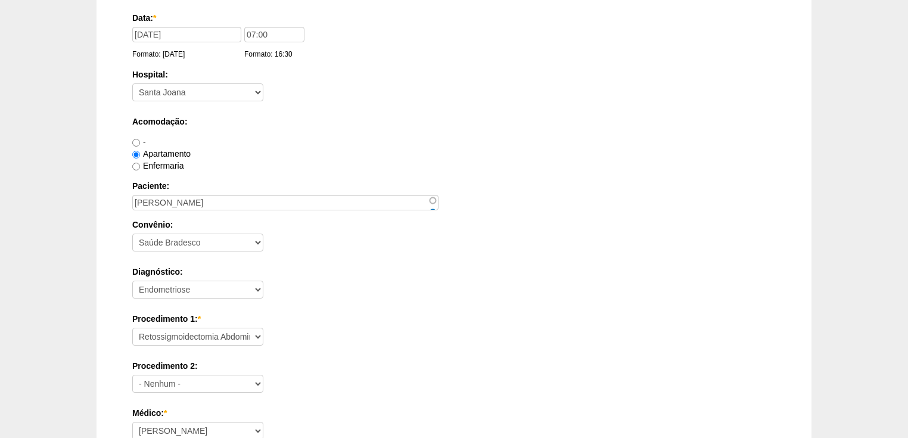
scroll to position [48, 0]
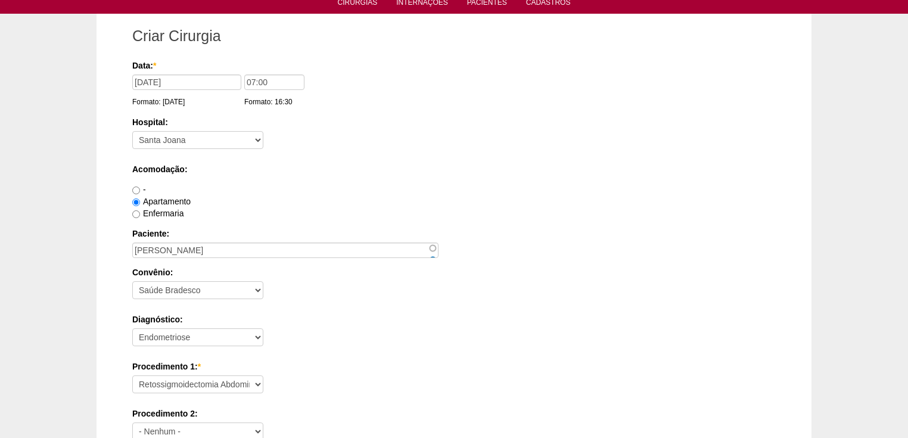
type textarea "Vincit - Faturada Hospital Dr Andre - Sego - Faturada"
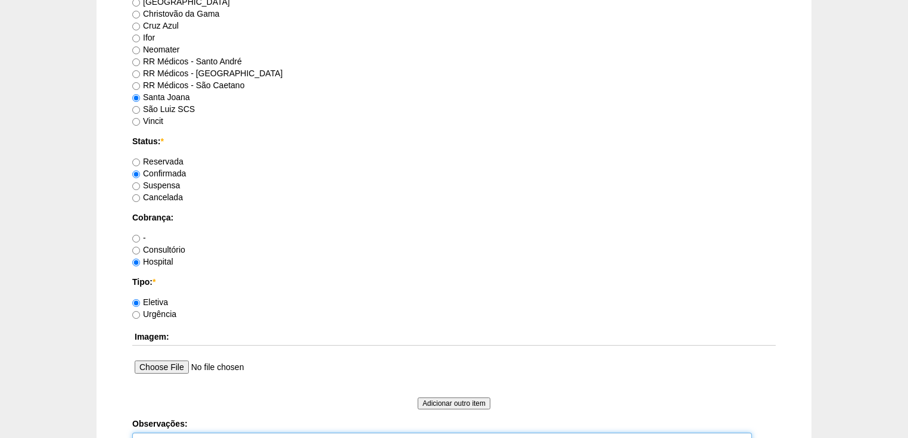
scroll to position [971, 0]
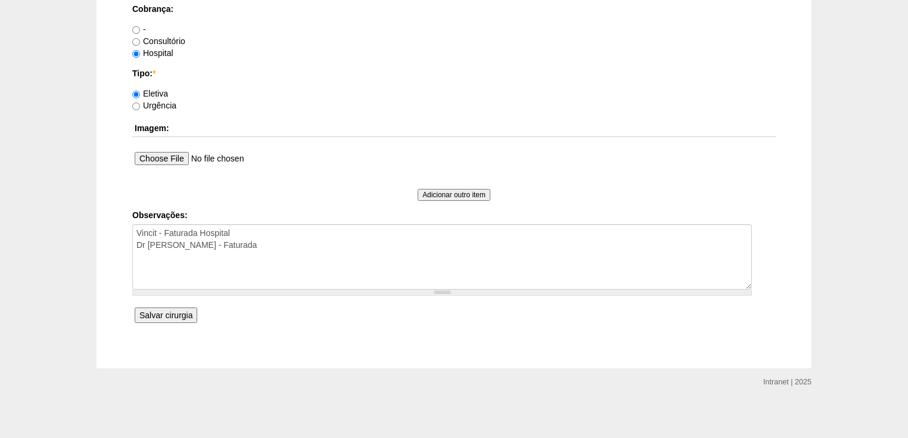
click at [177, 316] on input "Salvar cirurgia" at bounding box center [166, 314] width 63 height 15
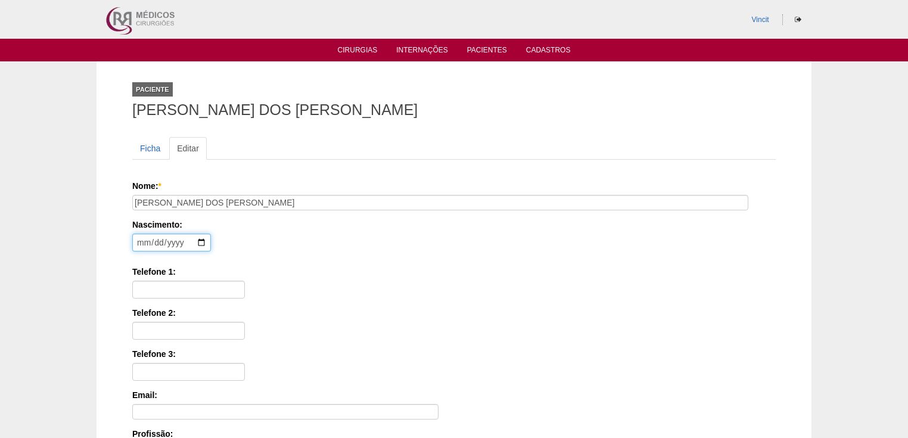
click at [140, 241] on input "date" at bounding box center [171, 243] width 79 height 18
type input "0001-04-13"
type input "[DATE]"
click at [153, 281] on input "Telefone 1:" at bounding box center [188, 290] width 113 height 18
paste input "[PHONE_NUMBER]"
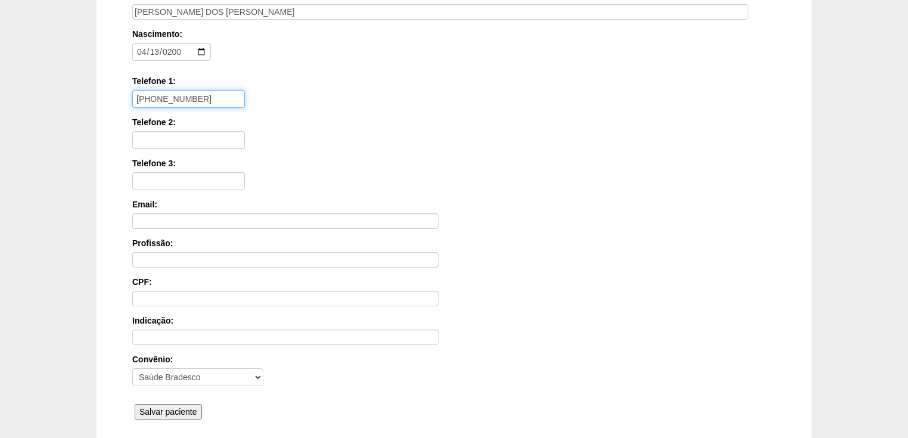
scroll to position [286, 0]
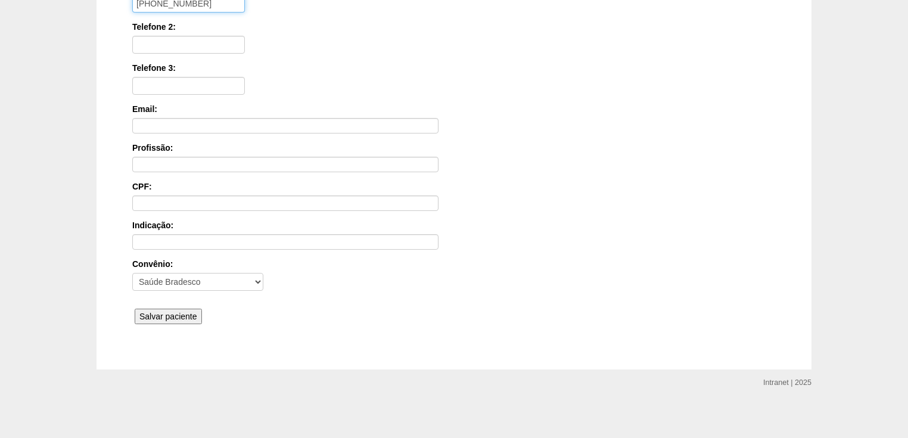
type input "[PHONE_NUMBER]"
click at [159, 313] on input "Salvar paciente" at bounding box center [168, 316] width 67 height 15
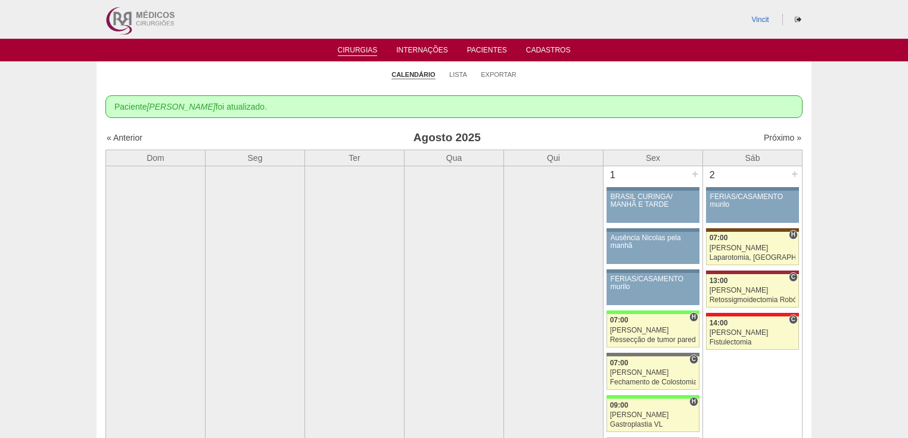
click at [358, 50] on link "Cirurgias" at bounding box center [358, 51] width 40 height 10
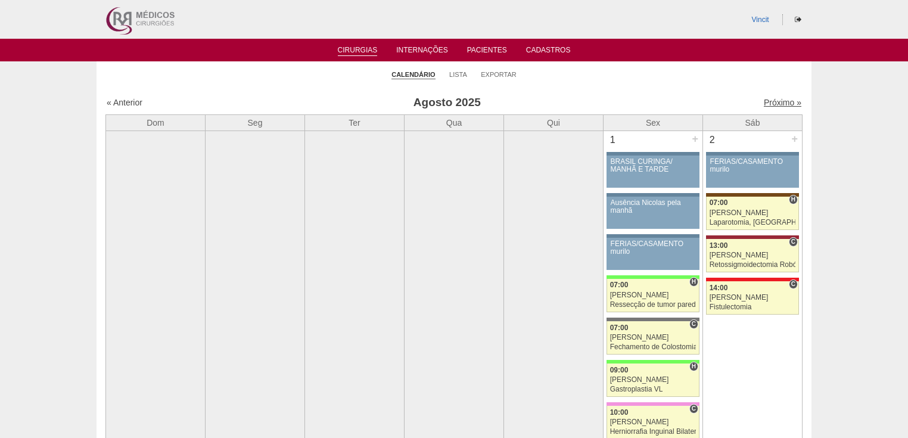
click at [764, 104] on link "Próximo »" at bounding box center [783, 103] width 38 height 10
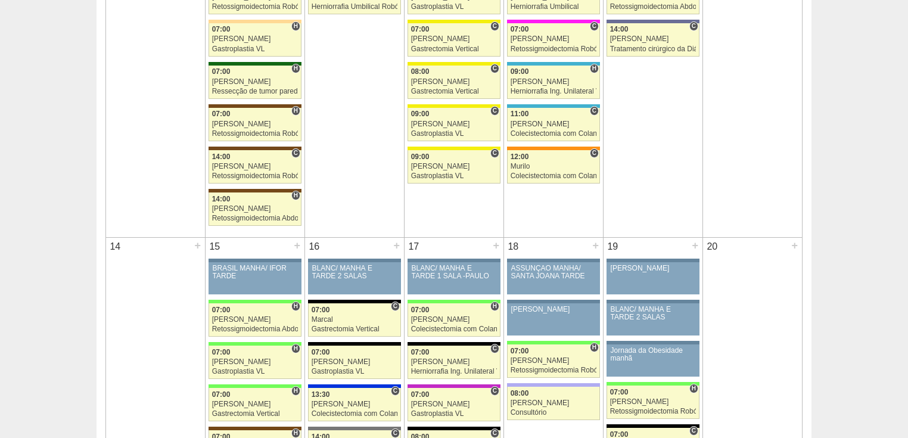
scroll to position [810, 0]
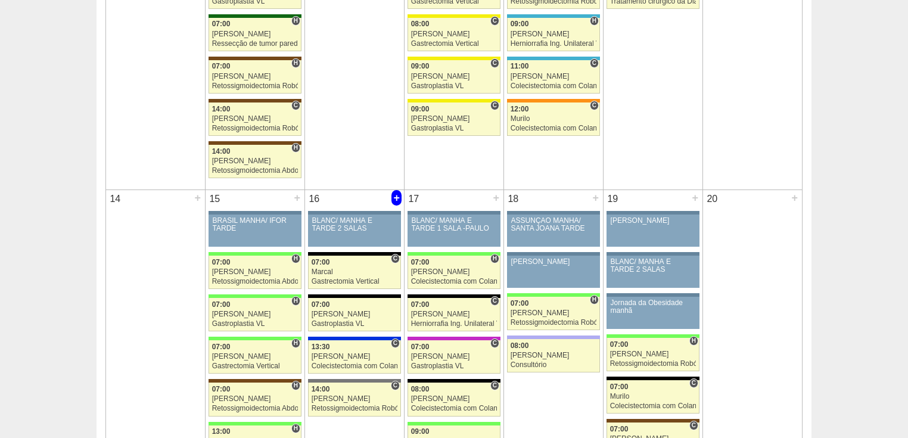
click at [397, 197] on div "+" at bounding box center [396, 197] width 10 height 15
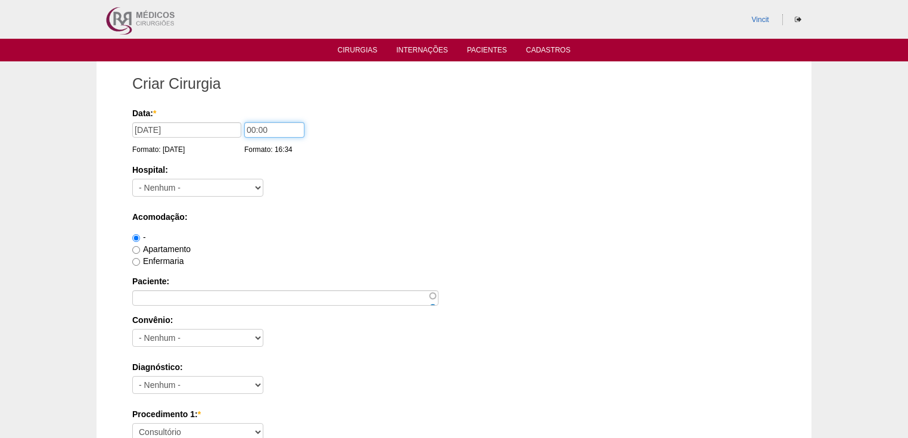
click at [256, 129] on input "00:00" at bounding box center [274, 129] width 60 height 15
type input "14:00"
click at [235, 185] on select "- [GEOGRAPHIC_DATA] - [DATE] [PERSON_NAME] Alvorada América Assunção Bartira Be…" at bounding box center [197, 188] width 131 height 18
click at [247, 189] on select "- [GEOGRAPHIC_DATA] - [DATE] [PERSON_NAME] Alvorada América Assunção Bartira Be…" at bounding box center [197, 188] width 131 height 18
select select "38"
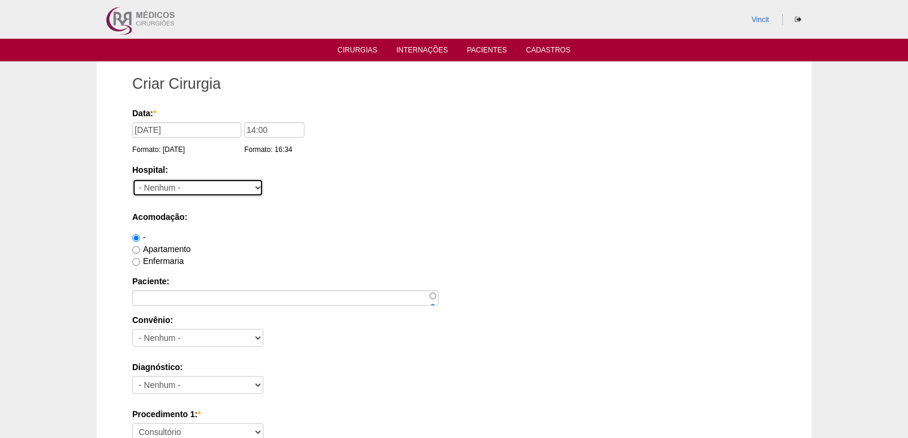
click at [132, 179] on select "- [GEOGRAPHIC_DATA] - [DATE] [PERSON_NAME] Alvorada América Assunção Bartira Be…" at bounding box center [197, 188] width 131 height 18
click at [135, 248] on input "Apartamento" at bounding box center [136, 250] width 8 height 8
radio input "true"
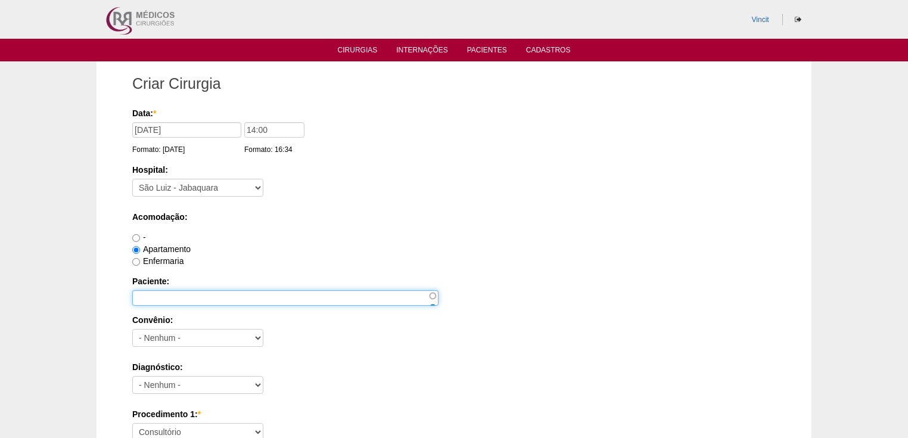
click at [157, 296] on input "Paciente:" at bounding box center [285, 297] width 306 height 15
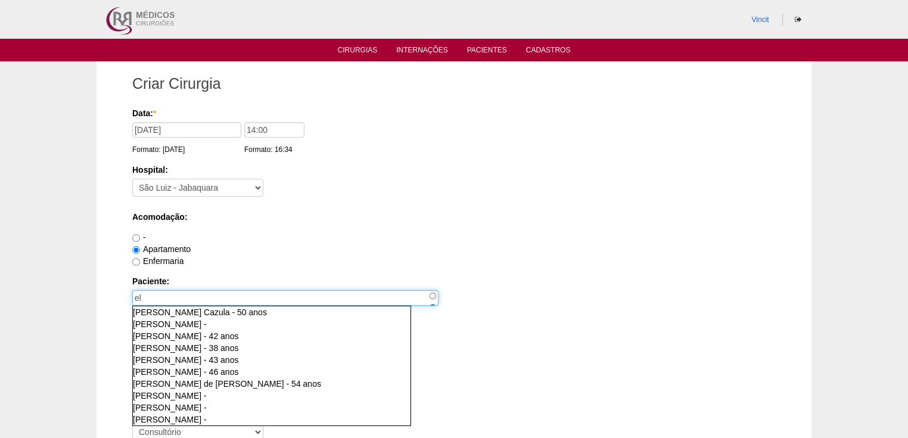
type input "e"
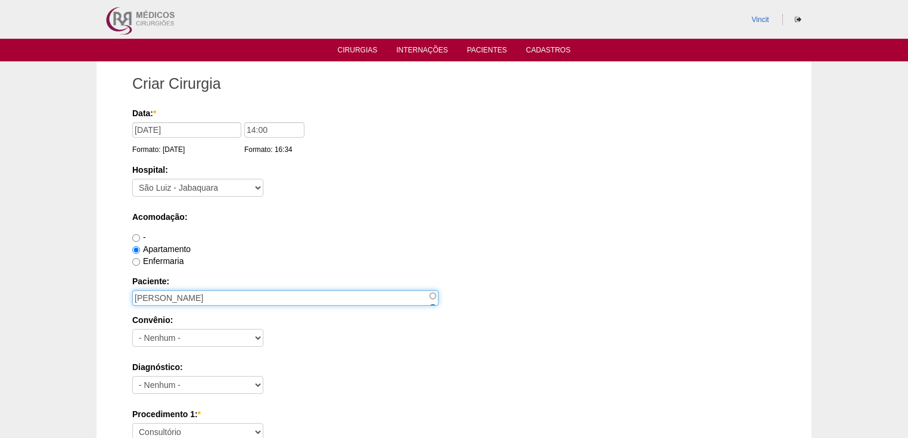
type input "[PERSON_NAME]"
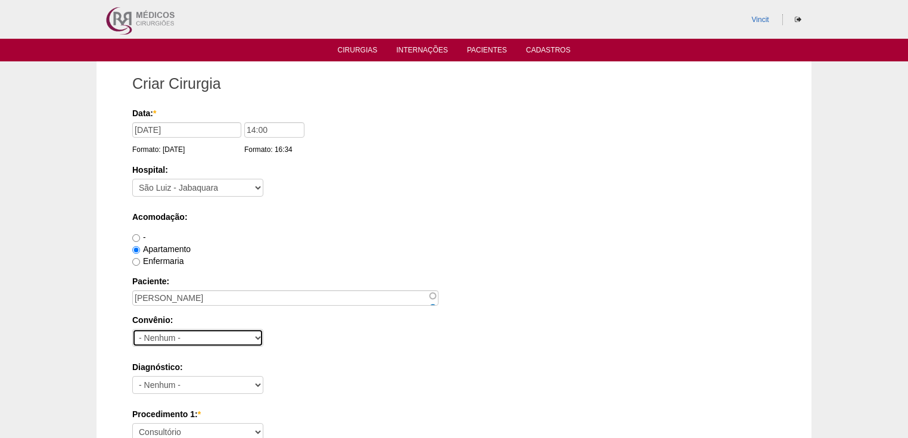
click at [185, 337] on select "- Nenhum - Abet Afresp Allianz Amil Blue Life Caasp Cabesp Caixa de Pensões Car…" at bounding box center [197, 338] width 131 height 18
select select "37718"
click at [132, 329] on select "- Nenhum - Abet Afresp Allianz Amil Blue Life Caasp Cabesp Caixa de Pensões Car…" at bounding box center [197, 338] width 131 height 18
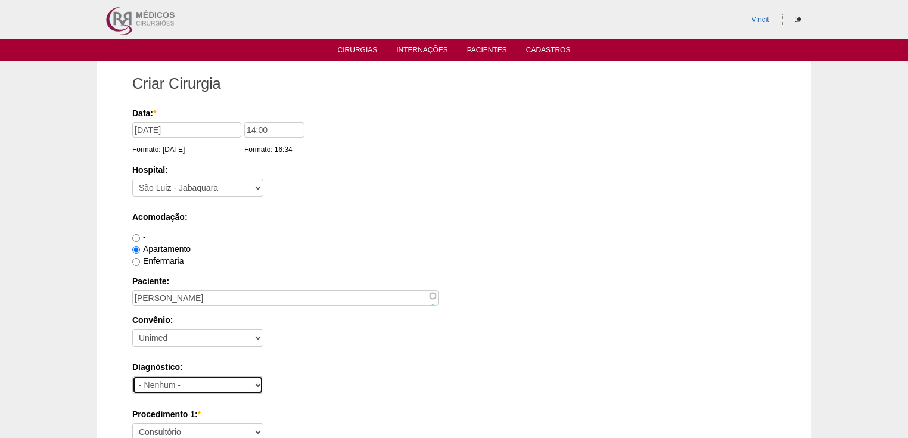
click at [163, 383] on select "- Nenhum - Abdome Agudo Abscesso Hepático Abscesso Perianal Abscesso Peritoneal…" at bounding box center [197, 385] width 131 height 18
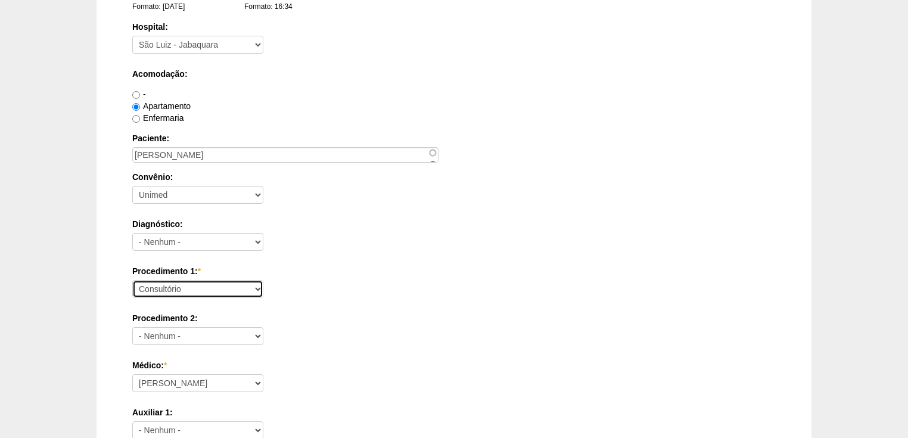
click at [148, 284] on select "Consultório Abscesso Hepático - Drenagem Abscesso perianal Amputação Abdômino P…" at bounding box center [197, 289] width 131 height 18
select select "55219"
click at [132, 280] on select "Consultório Abscesso Hepático - Drenagem Abscesso perianal Amputação Abdômino P…" at bounding box center [197, 289] width 131 height 18
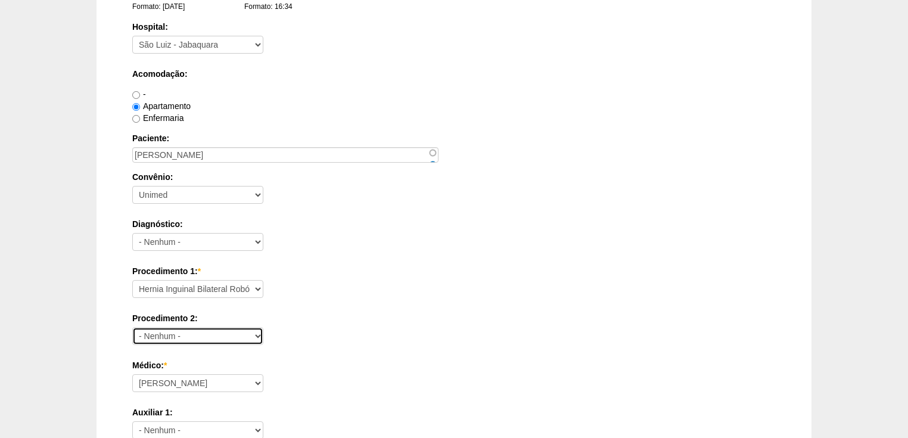
click at [144, 332] on select "- Nenhum - Consultório Abscesso Hepático - Drenagem Abscesso perianal Amputação…" at bounding box center [197, 336] width 131 height 18
select select "40538"
click at [132, 327] on select "- Nenhum - Consultório Abscesso Hepático - Drenagem Abscesso perianal Amputação…" at bounding box center [197, 336] width 131 height 18
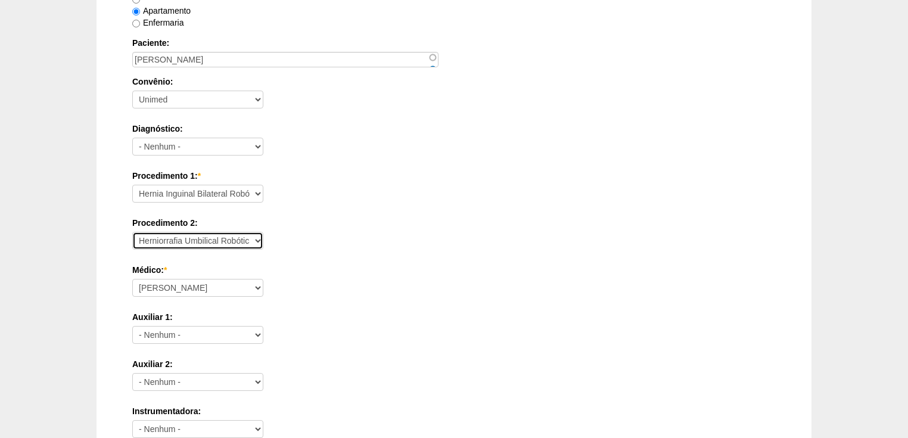
scroll to position [286, 0]
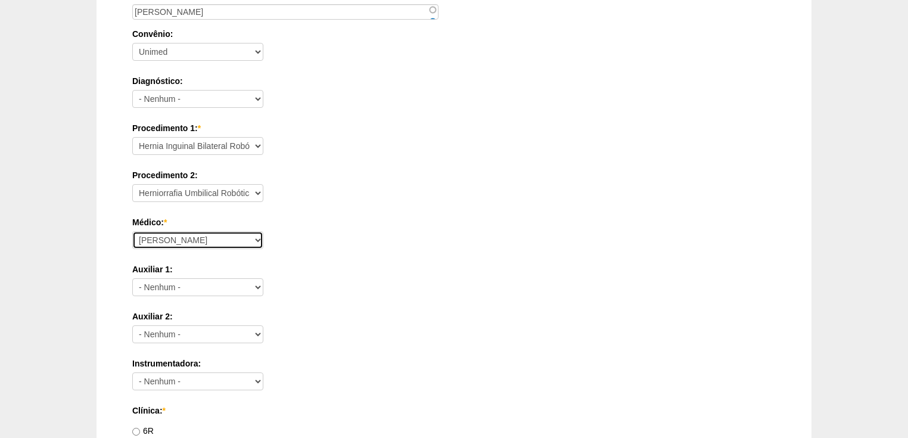
click at [150, 237] on select "Ana Paula Bruno Felipe Rossi Geraldo Igor Benevides Isabella Juliana Luiz Guilh…" at bounding box center [197, 240] width 131 height 18
select select "45"
click at [132, 231] on select "Ana Paula Bruno Felipe Rossi Geraldo Igor Benevides Isabella Juliana Luiz Guilh…" at bounding box center [197, 240] width 131 height 18
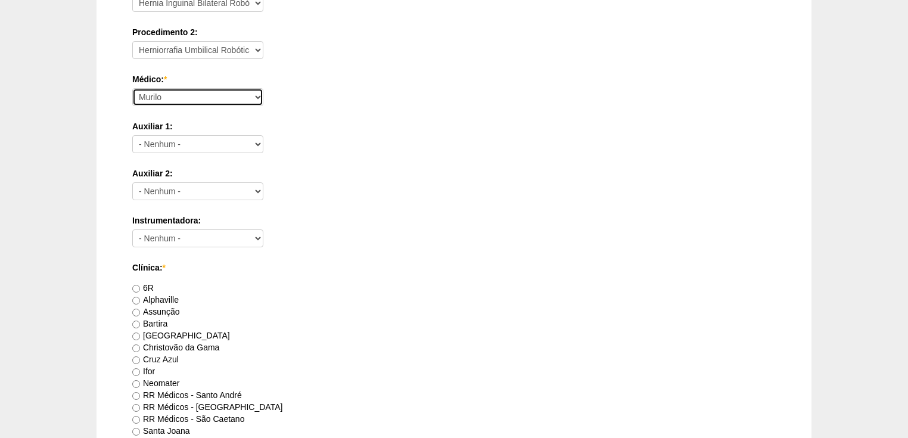
scroll to position [572, 0]
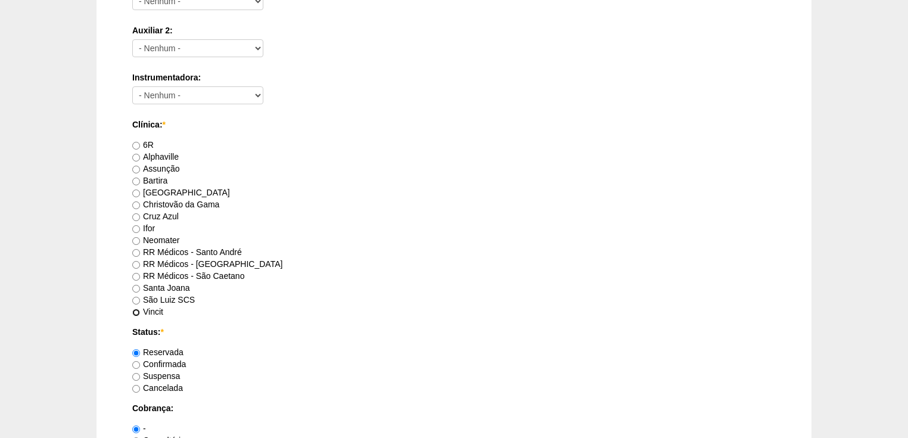
click at [133, 309] on input "Vincit" at bounding box center [136, 313] width 8 height 8
radio input "true"
click at [136, 362] on input "Confirmada" at bounding box center [136, 365] width 8 height 8
radio input "true"
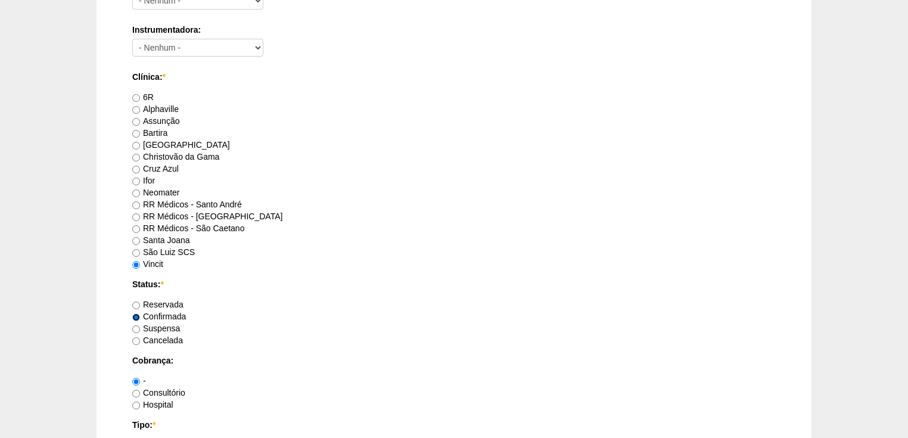
scroll to position [667, 0]
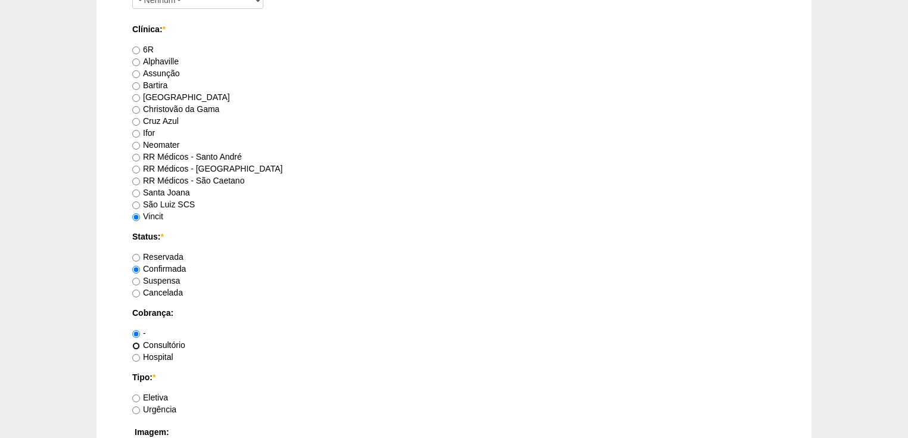
click at [136, 346] on input "Consultório" at bounding box center [136, 346] width 8 height 8
radio input "true"
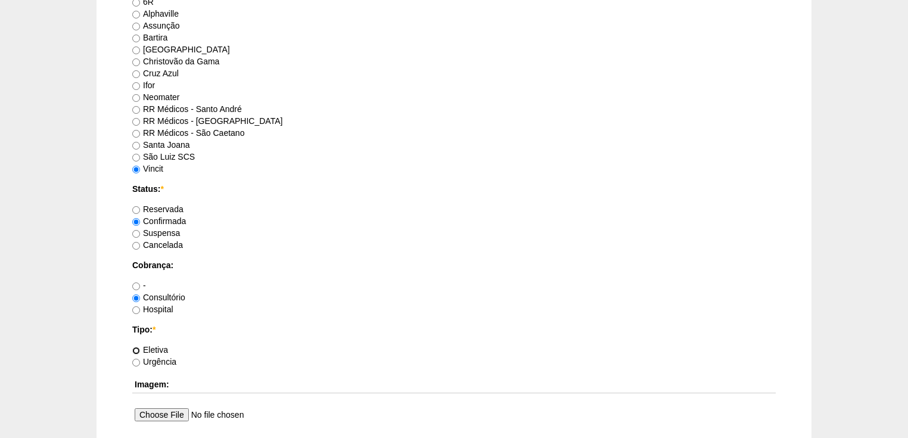
click at [134, 350] on input "Eletiva" at bounding box center [136, 351] width 8 height 8
radio input "true"
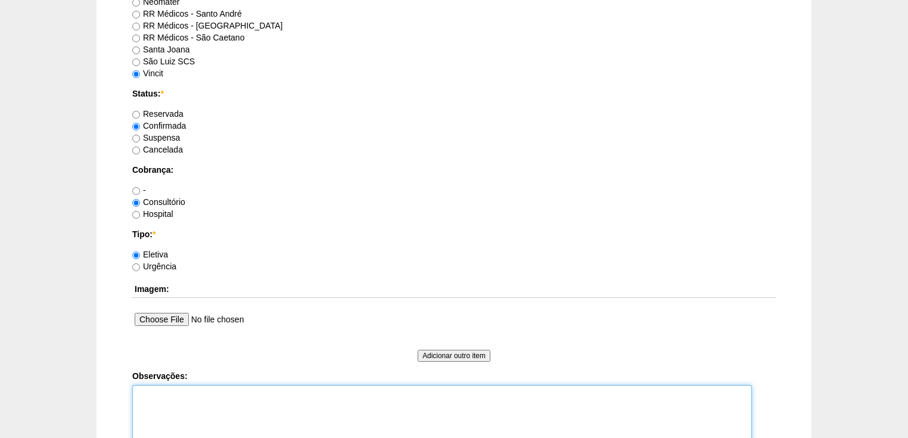
click at [153, 392] on textarea "Observações:" at bounding box center [442, 418] width 620 height 66
type textarea "v"
type textarea "Vincit - Particular Dr Bruno - Particular + reconstrução de Parede abdominal + …"
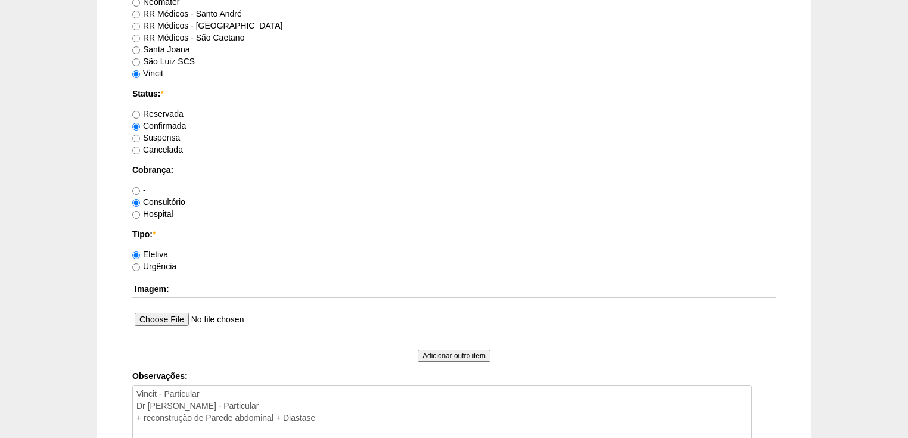
drag, startPoint x: 296, startPoint y: 418, endPoint x: 276, endPoint y: 356, distance: 65.6
click at [276, 354] on div "Adicionar outro item" at bounding box center [454, 355] width 644 height 13
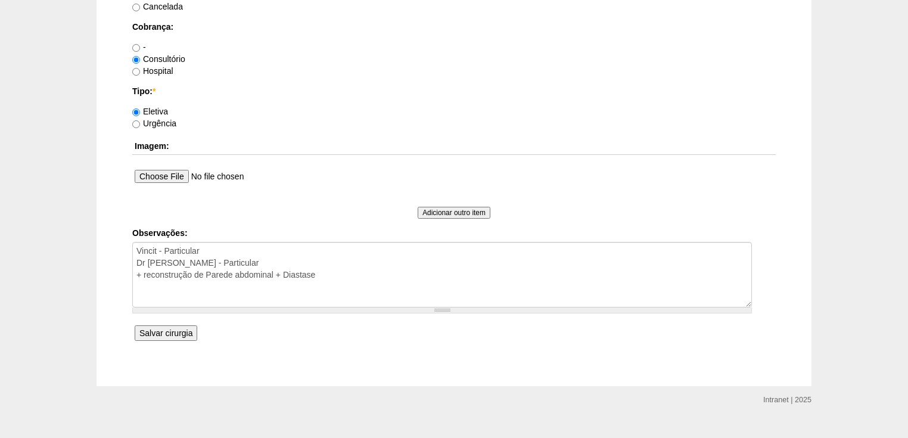
scroll to position [971, 0]
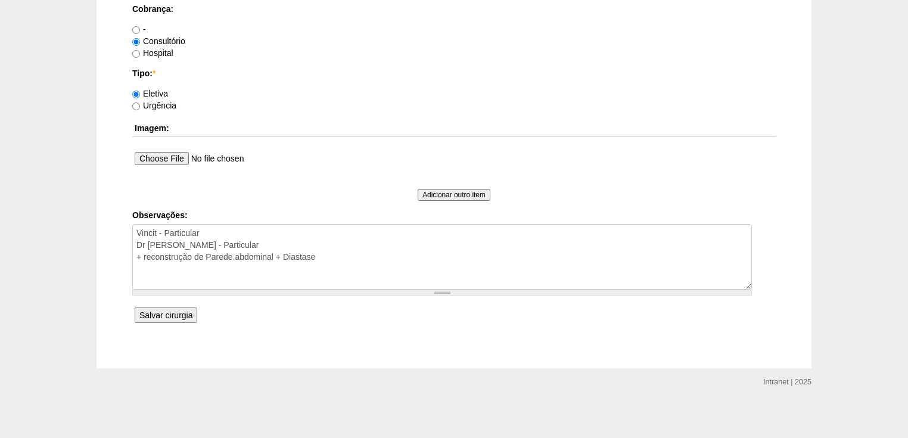
click at [176, 315] on input "Salvar cirurgia" at bounding box center [166, 314] width 63 height 15
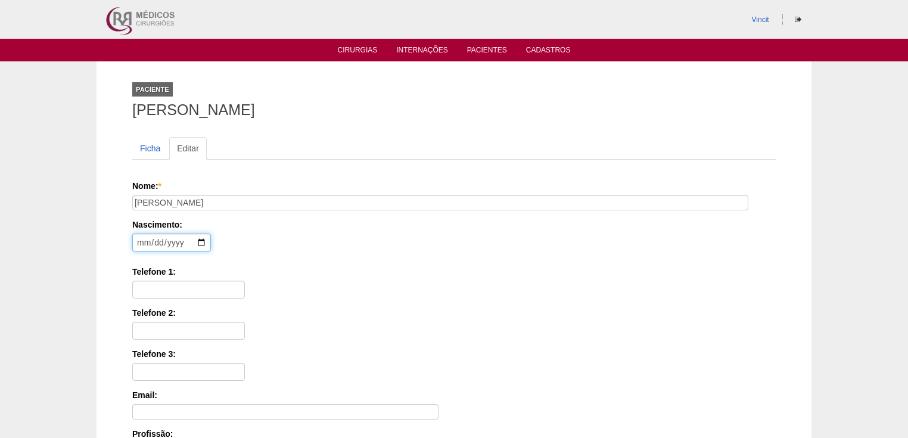
click at [141, 245] on input "date" at bounding box center [171, 243] width 79 height 18
type input "[DATE]"
click at [149, 281] on input "Telefone 1:" at bounding box center [188, 290] width 113 height 18
paste input "[PHONE_NUMBER]"
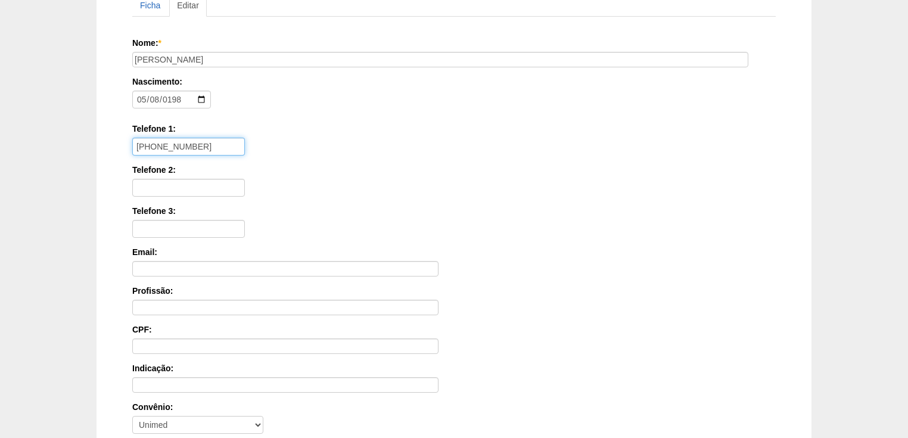
scroll to position [286, 0]
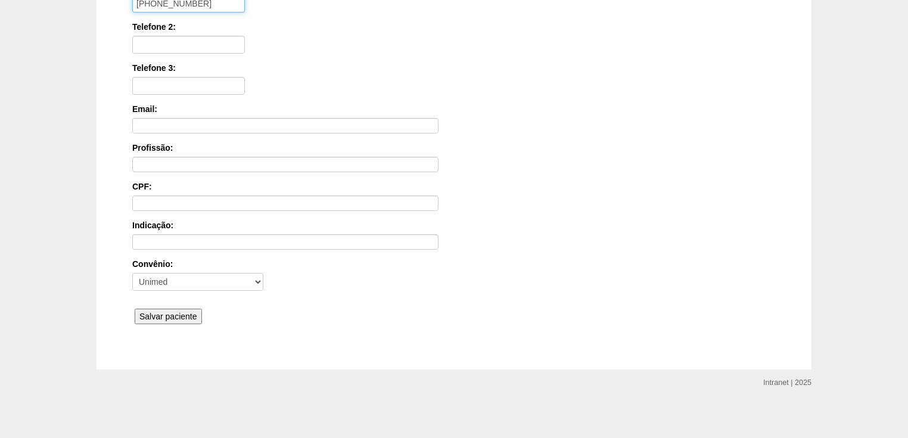
type input "[PHONE_NUMBER]"
click at [151, 312] on input "Salvar paciente" at bounding box center [168, 316] width 67 height 15
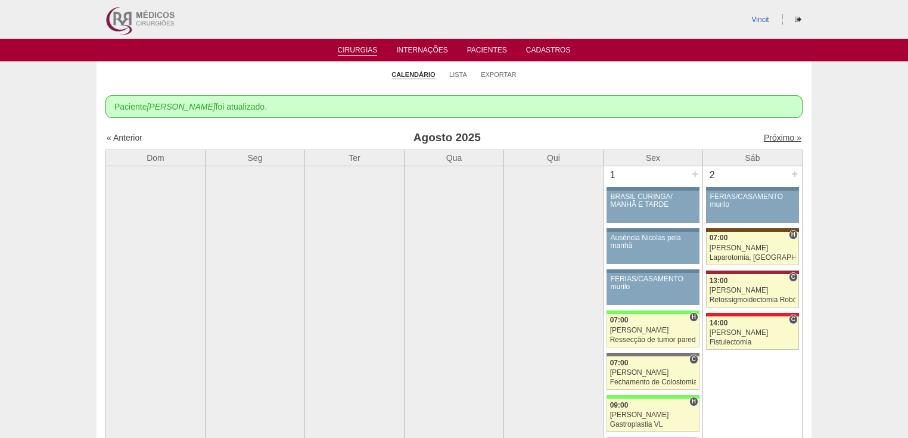
click at [768, 136] on link "Próximo »" at bounding box center [783, 138] width 38 height 10
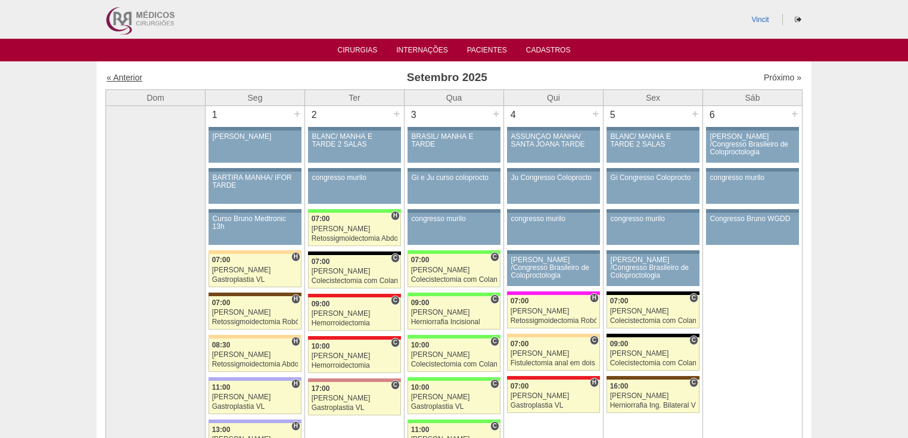
click at [126, 77] on link "« Anterior" at bounding box center [125, 78] width 36 height 10
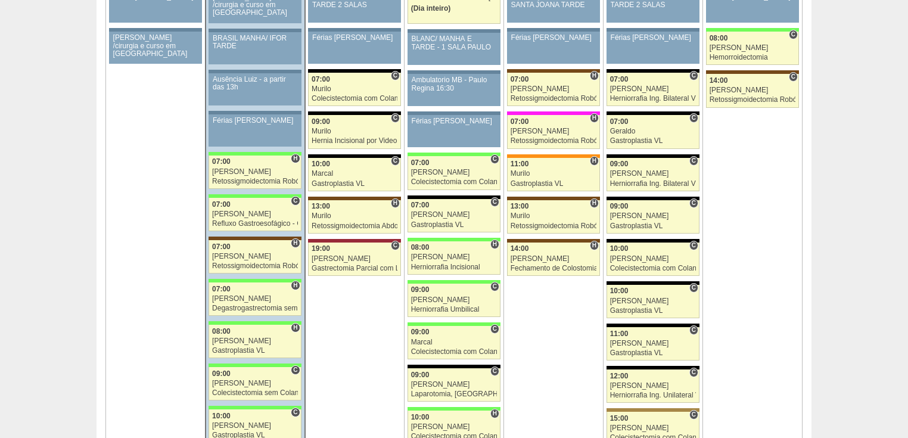
scroll to position [1859, 0]
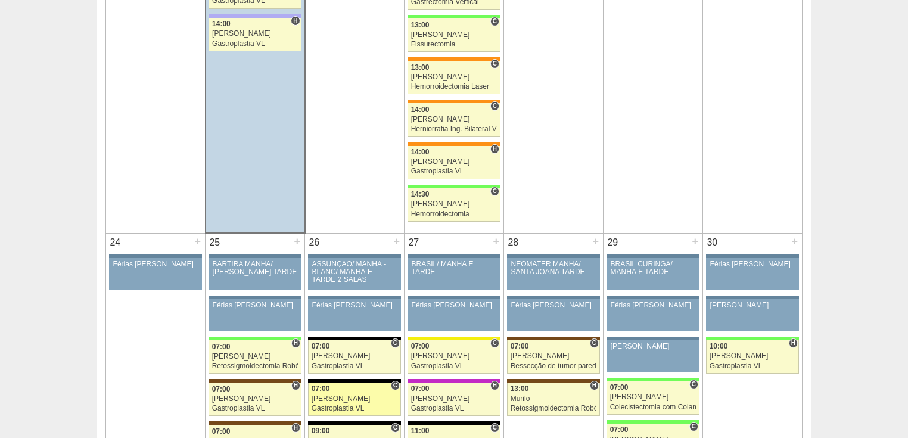
scroll to position [2574, 0]
